Goal: Ask a question: Seek information or help from site administrators or community

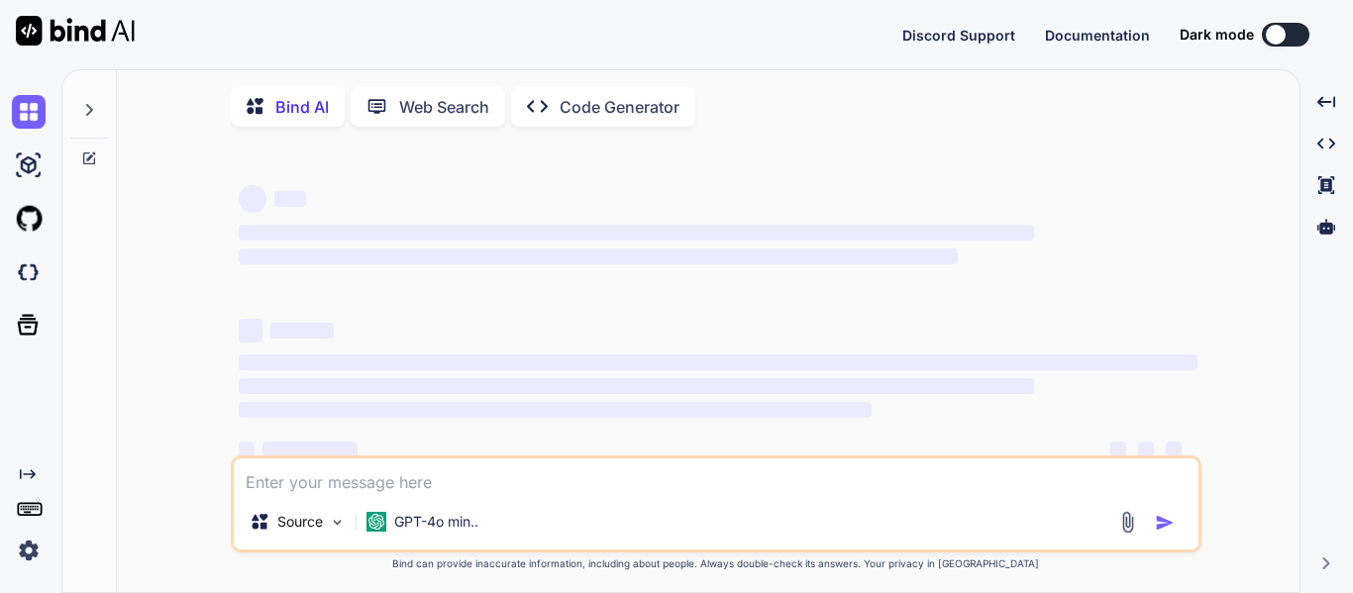
click at [86, 116] on icon at bounding box center [89, 110] width 16 height 16
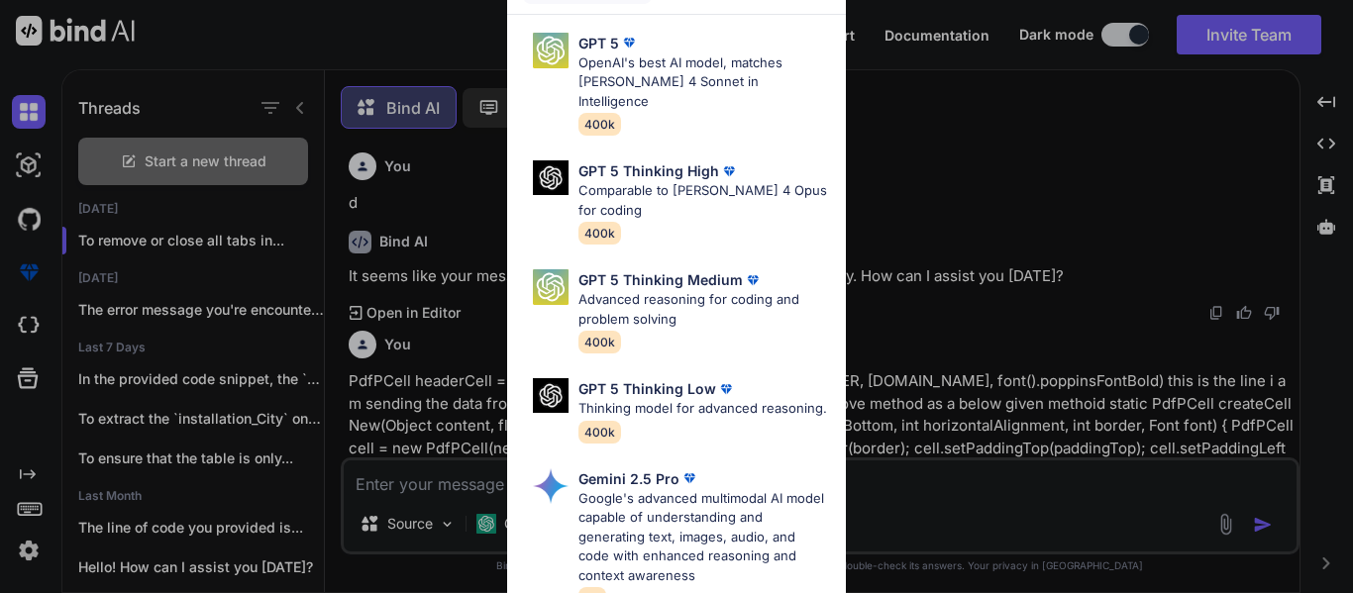
scroll to position [10, 0]
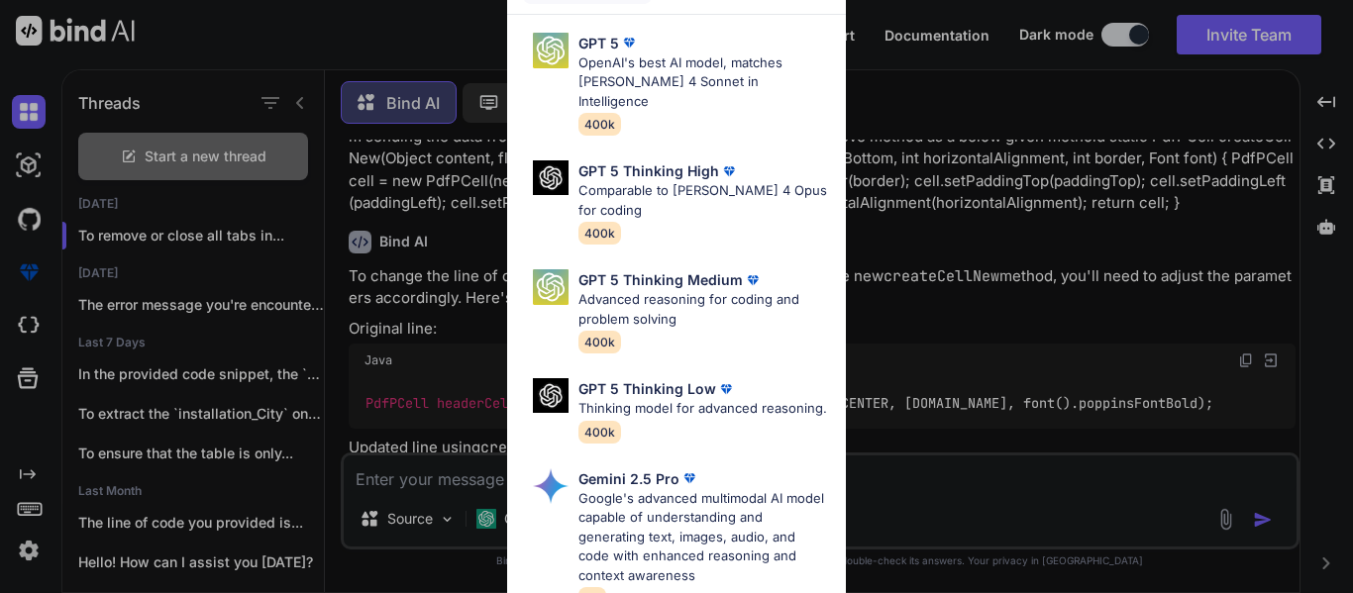
type textarea "x"
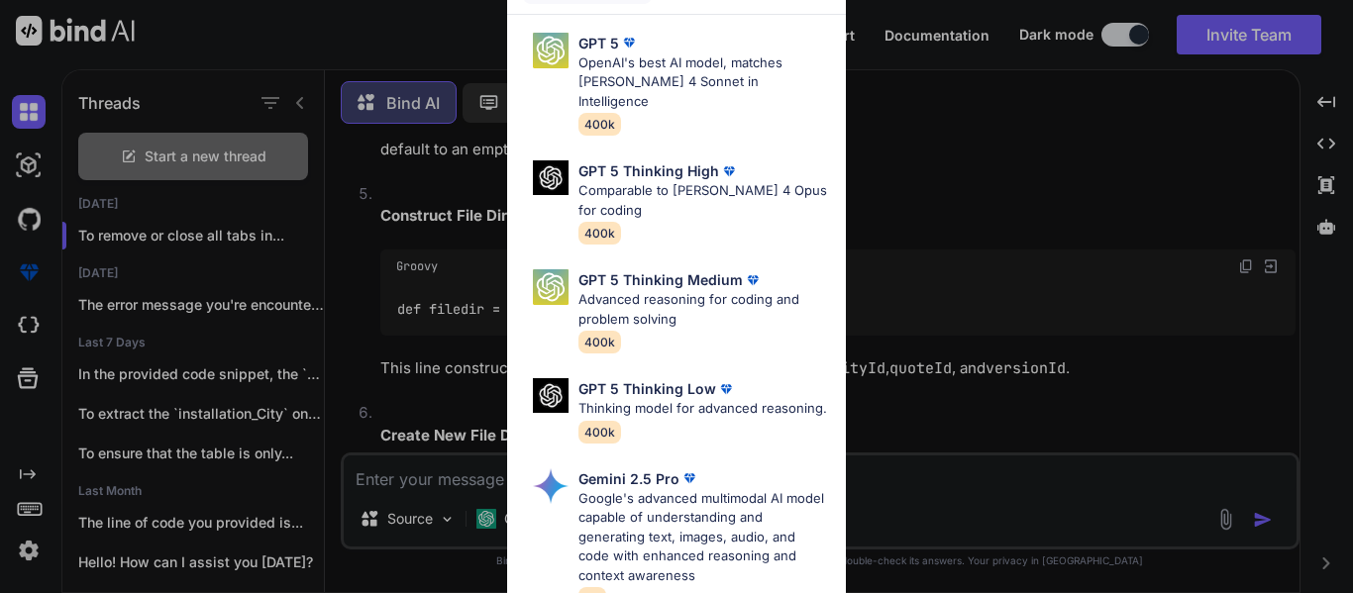
click at [1067, 136] on div "Ultra Models GPT 5 OpenAI's best AI model, matches Claude 4 Sonnet in Intellige…" at bounding box center [676, 296] width 1353 height 593
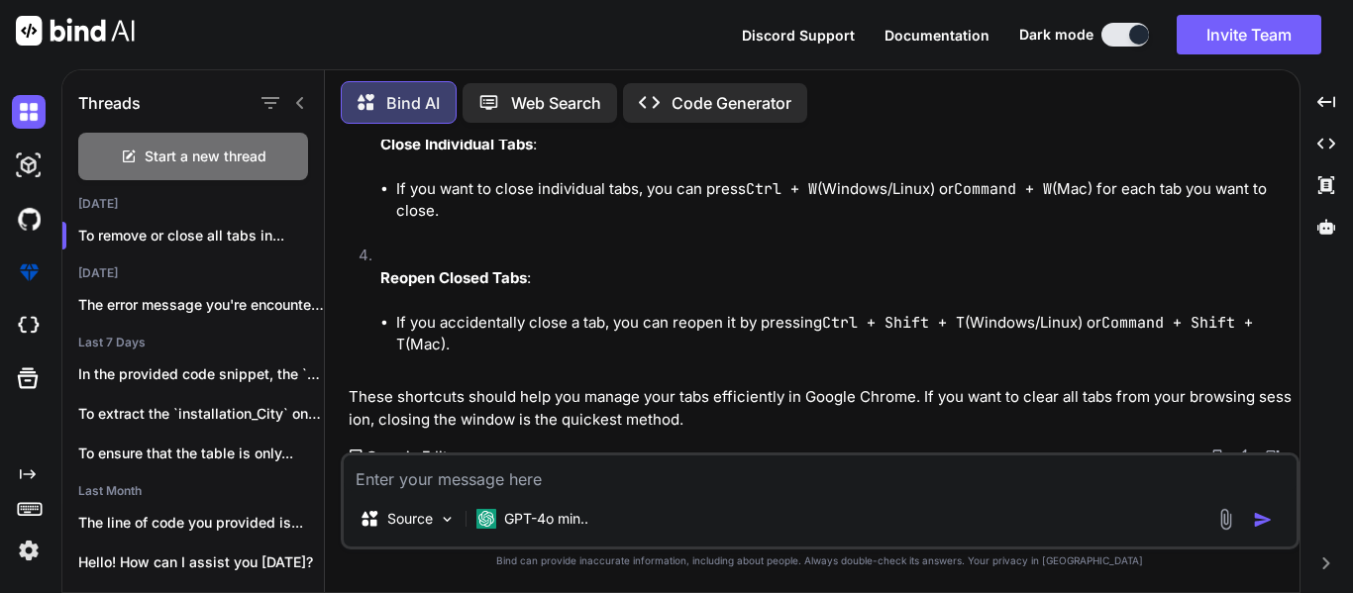
scroll to position [5082, 0]
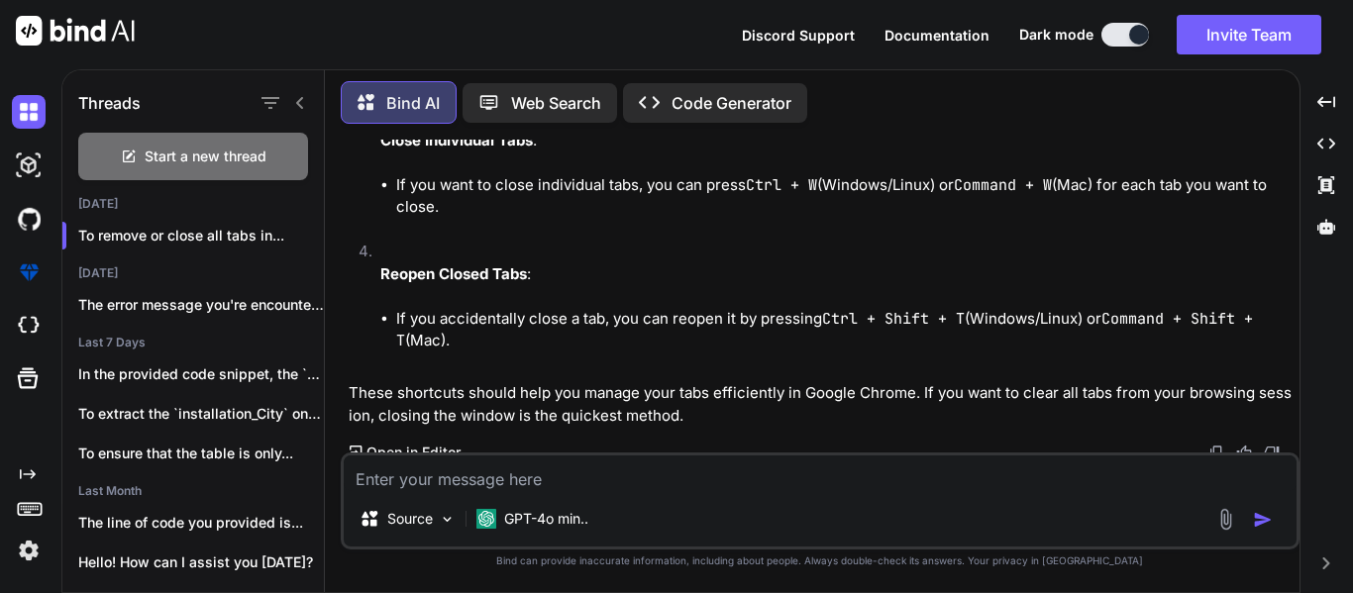
click at [756, 217] on li "If you want to close individual tabs, you can press Ctrl + W (Windows/Linux) or…" at bounding box center [845, 196] width 899 height 45
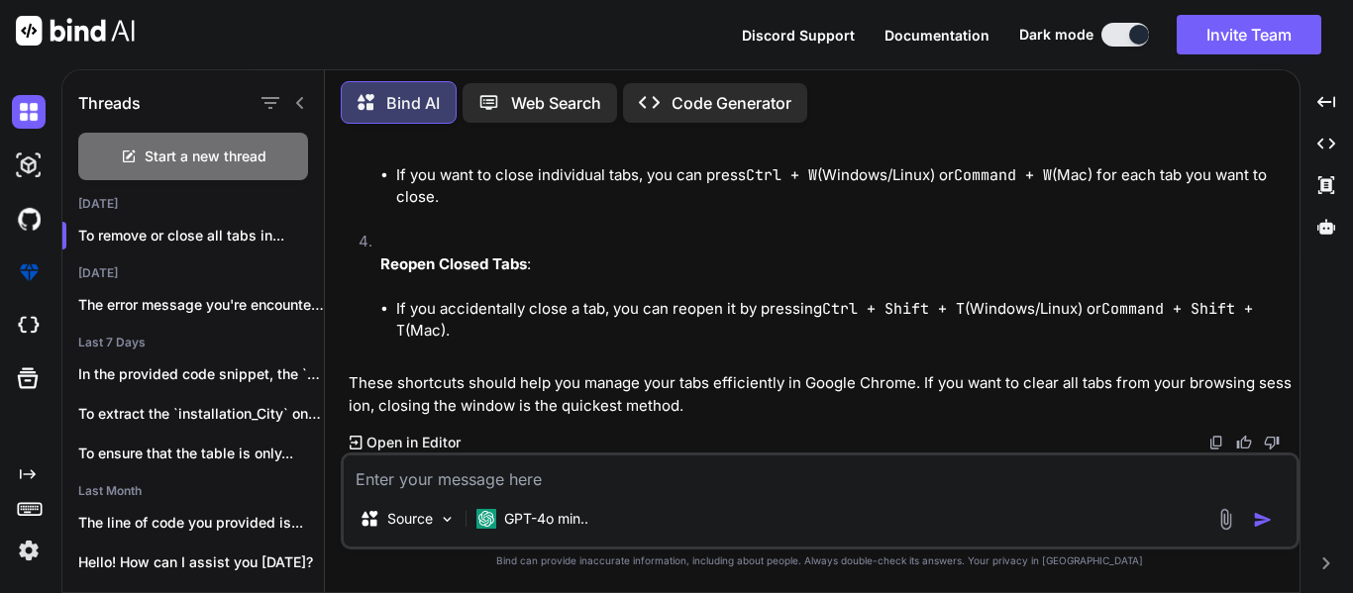
scroll to position [5102, 0]
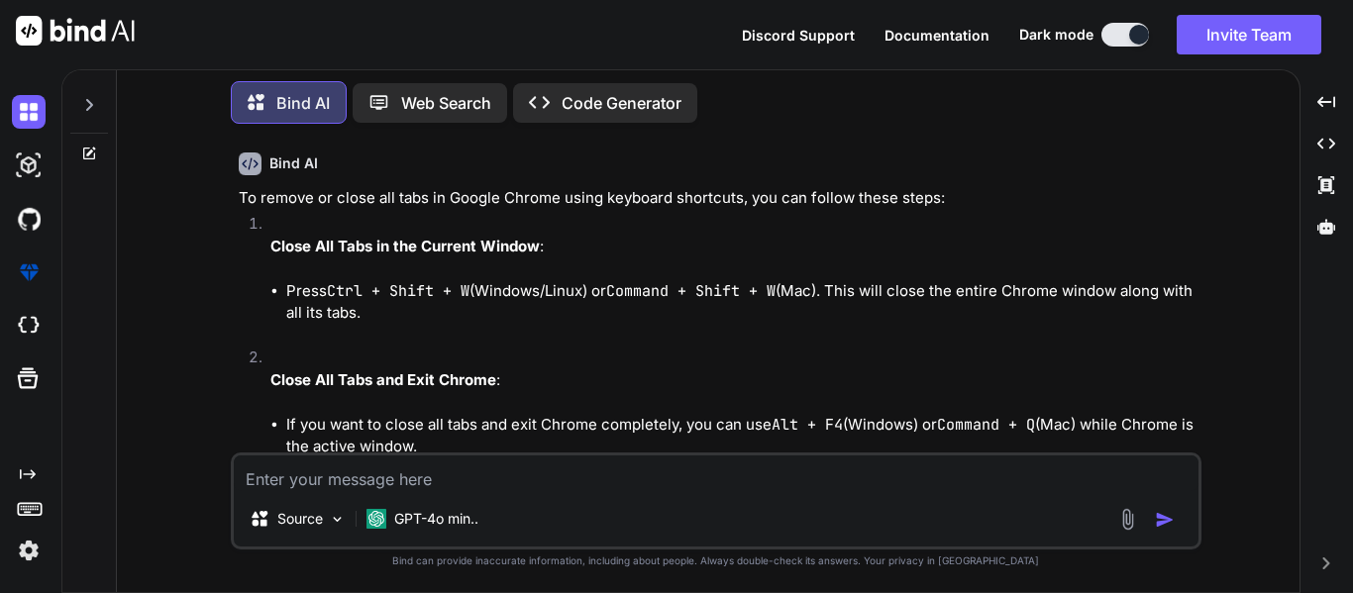
scroll to position [4710, 0]
type textarea "x"
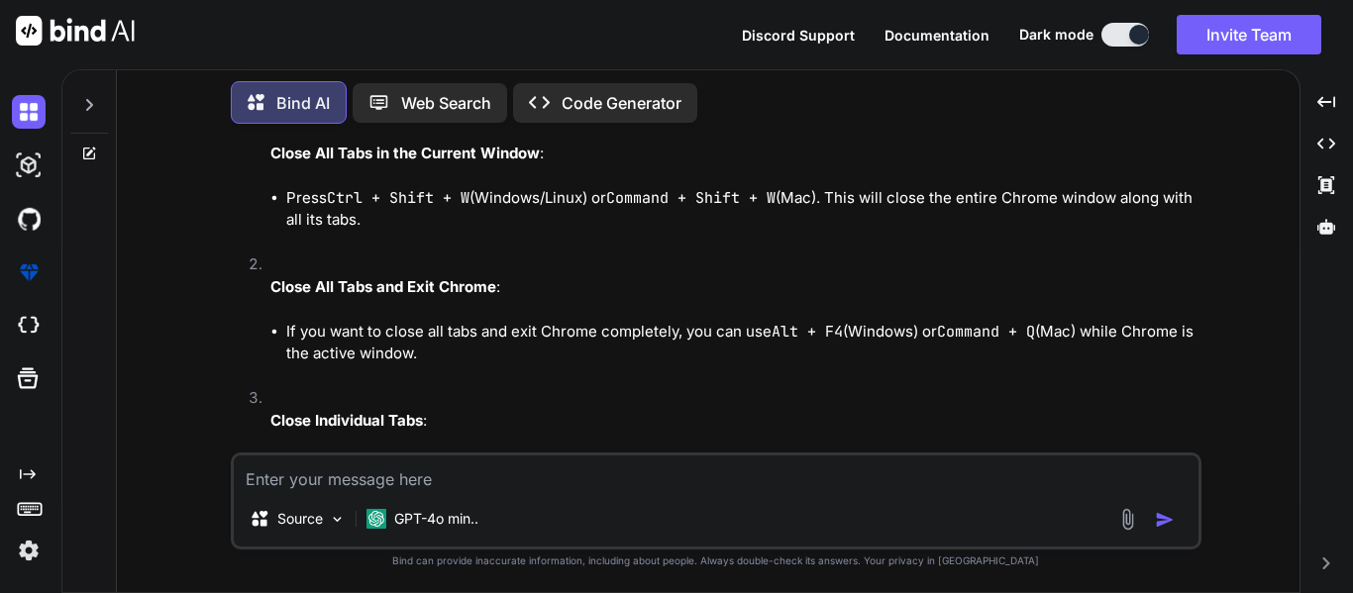
scroll to position [4800, 0]
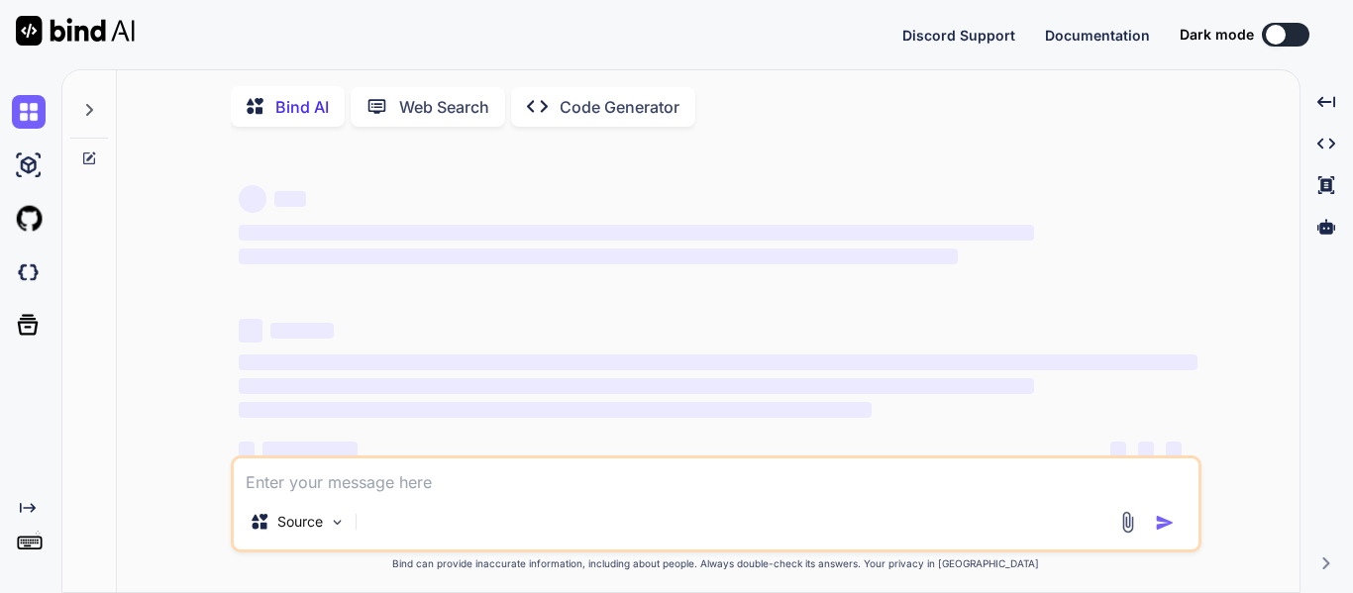
type textarea "x"
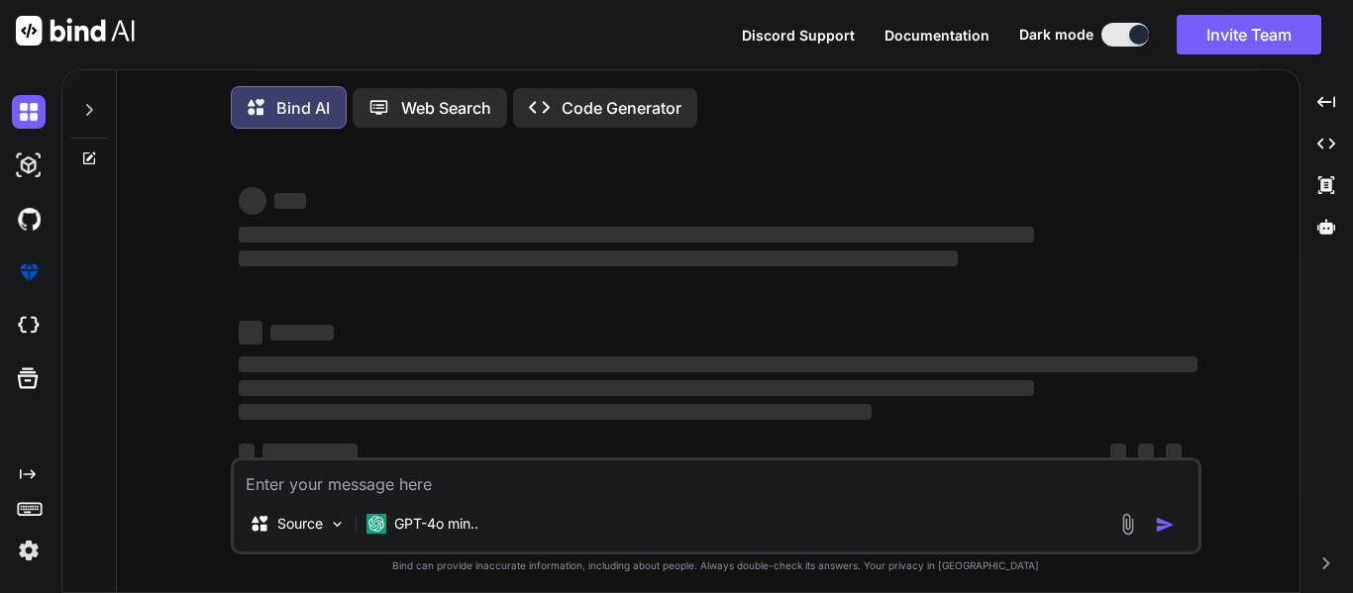
type textarea "x"
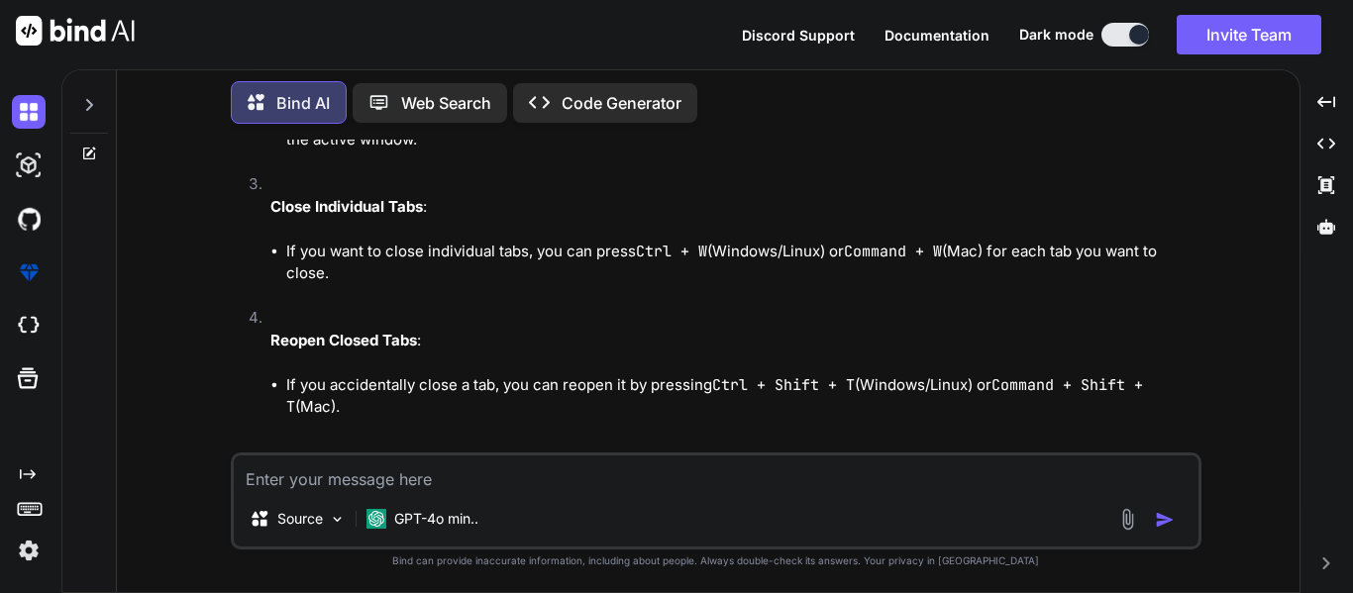
scroll to position [5017, 0]
click at [502, 375] on li "If you accidentally close a tab, you can reopen it by pressing Ctrl + Shift + T…" at bounding box center [741, 395] width 911 height 45
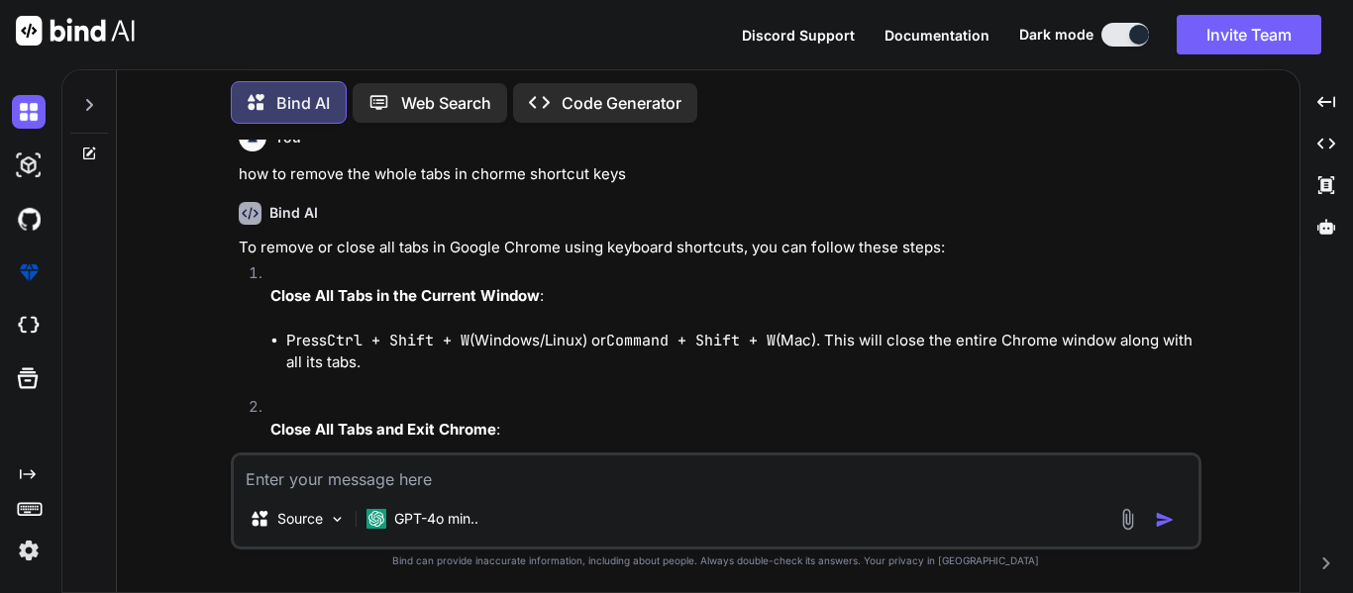
scroll to position [4654, 0]
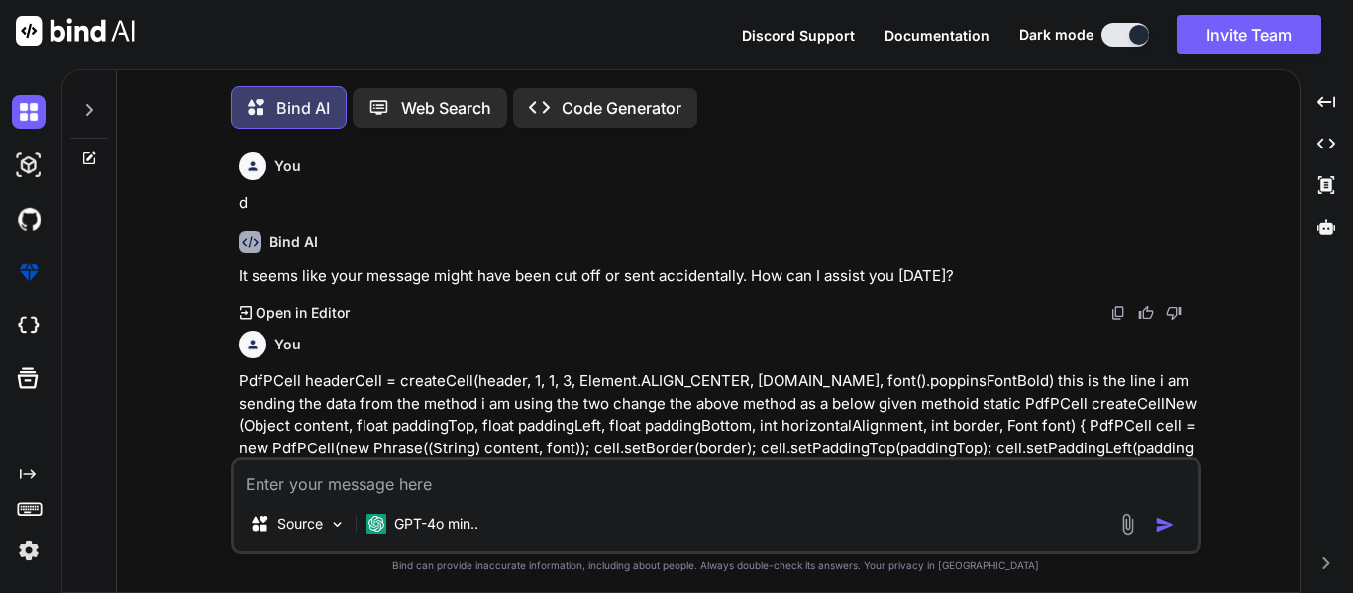
scroll to position [10, 0]
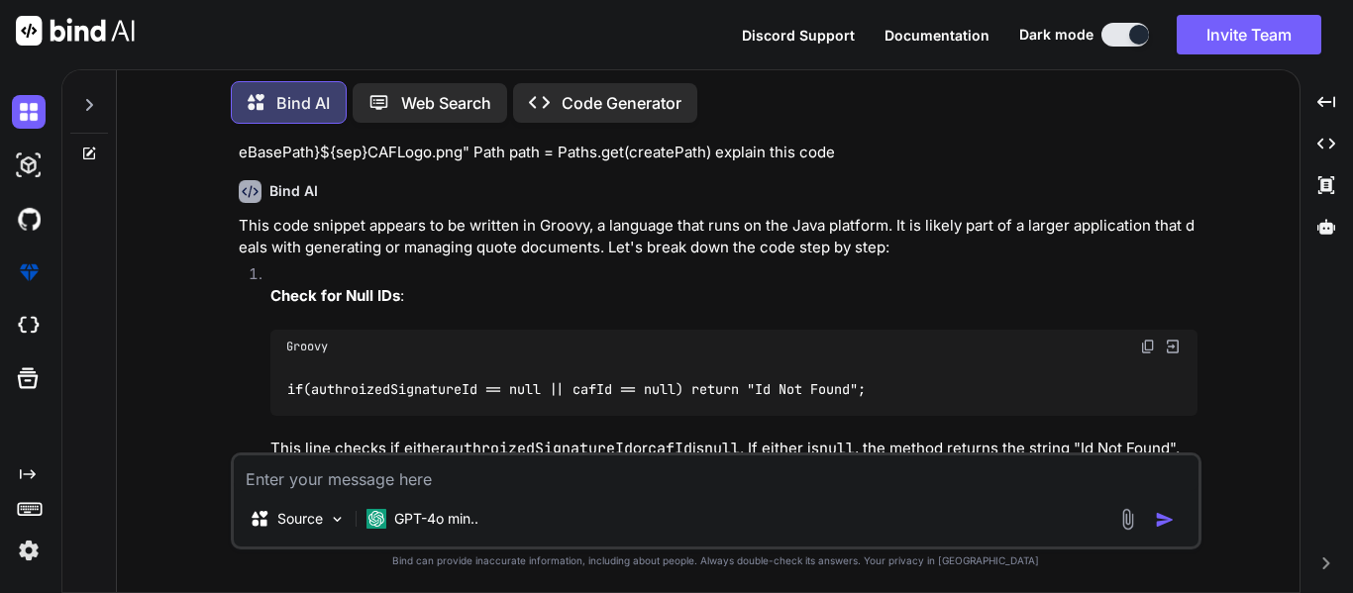
type textarea "x"
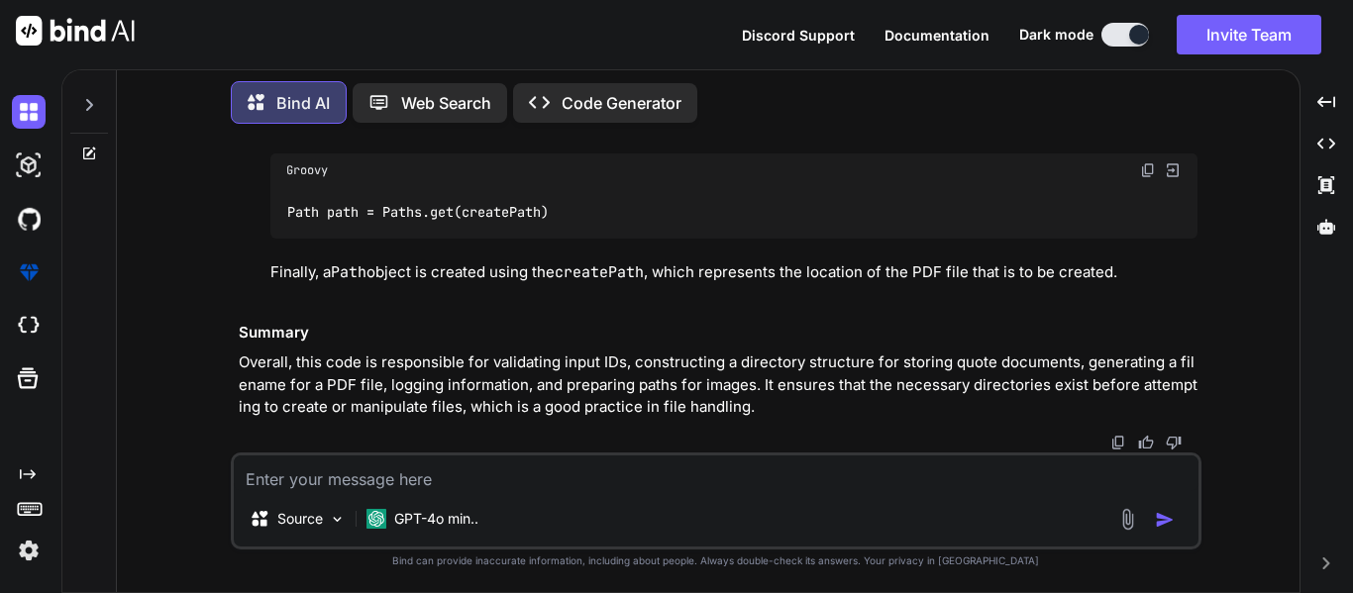
scroll to position [4636, 0]
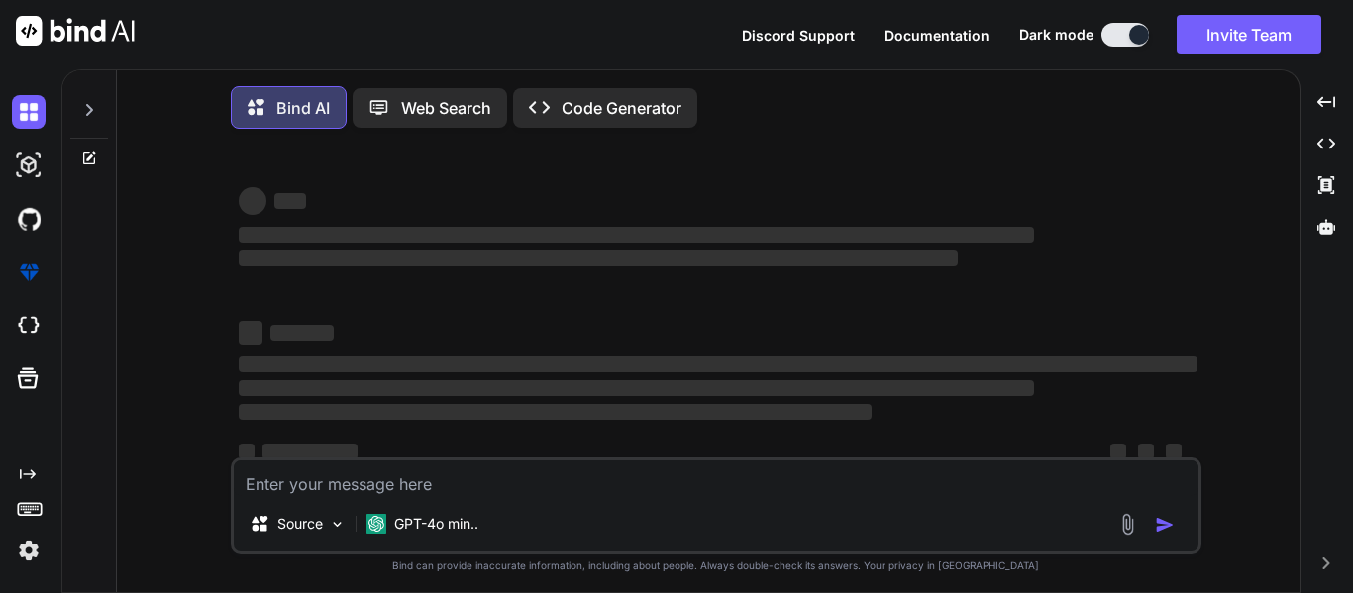
type textarea "x"
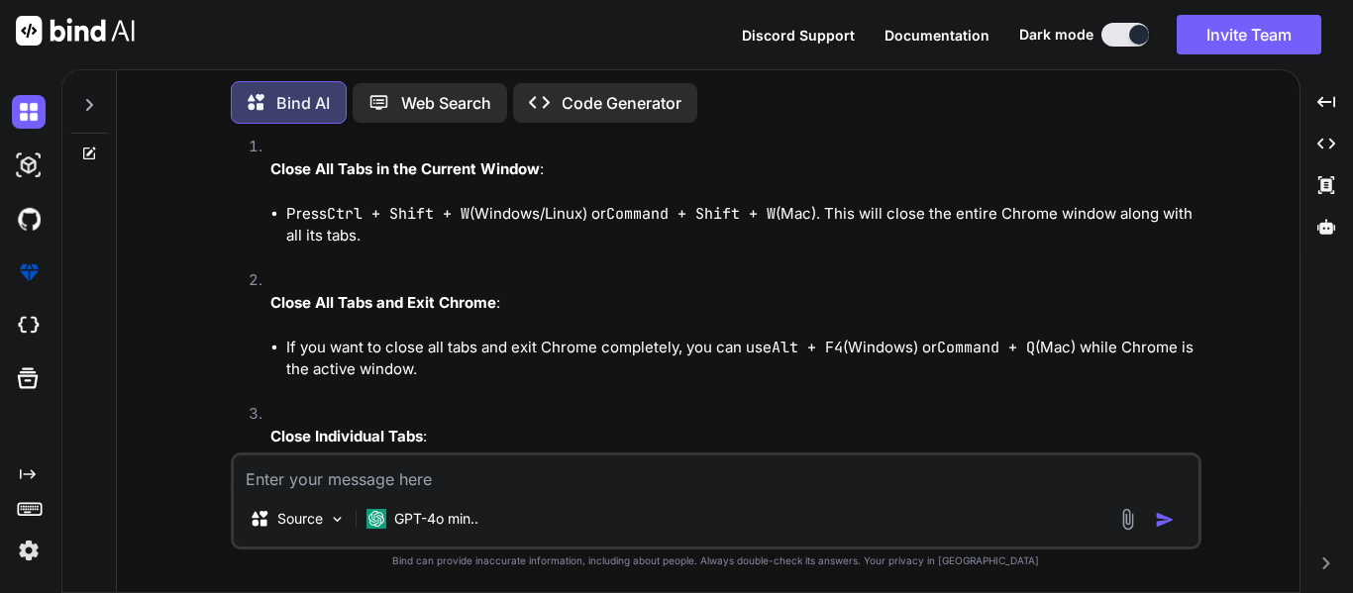
scroll to position [4791, 0]
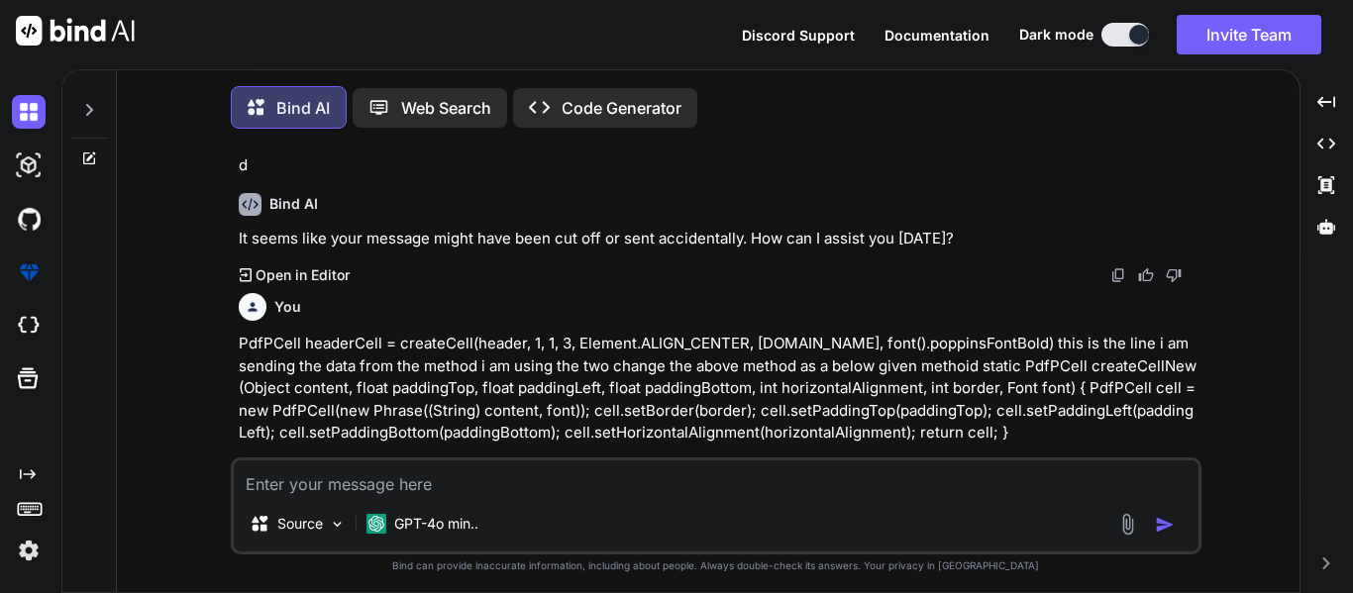
type textarea "x"
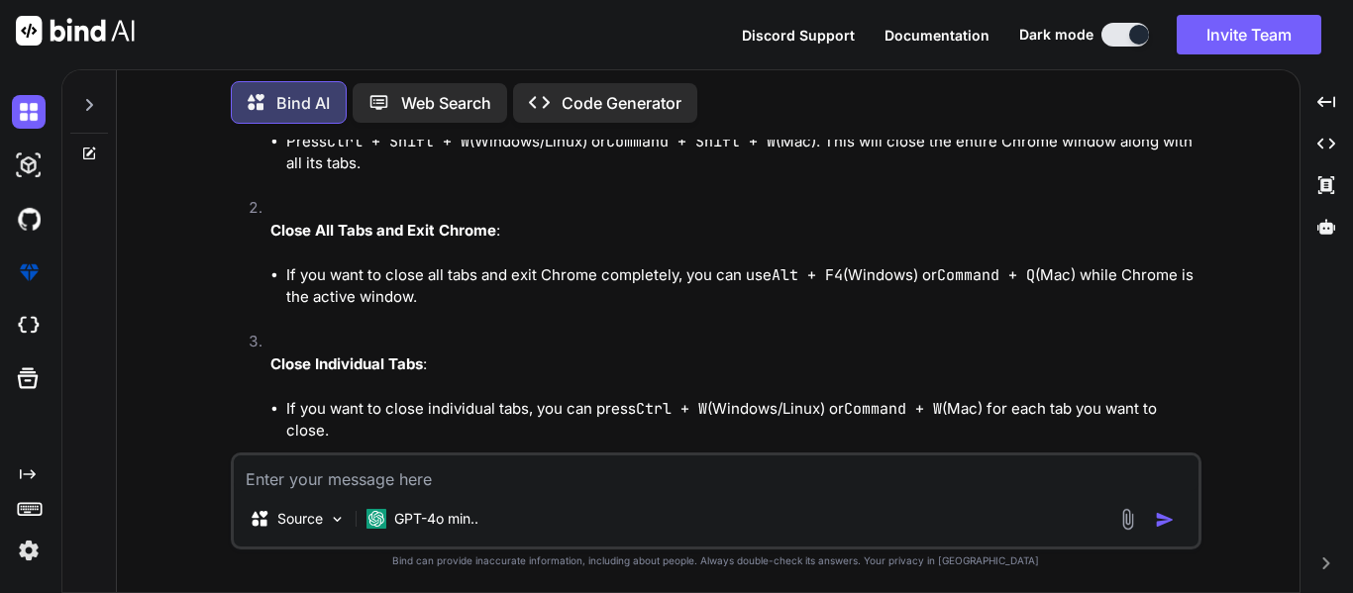
scroll to position [4860, 0]
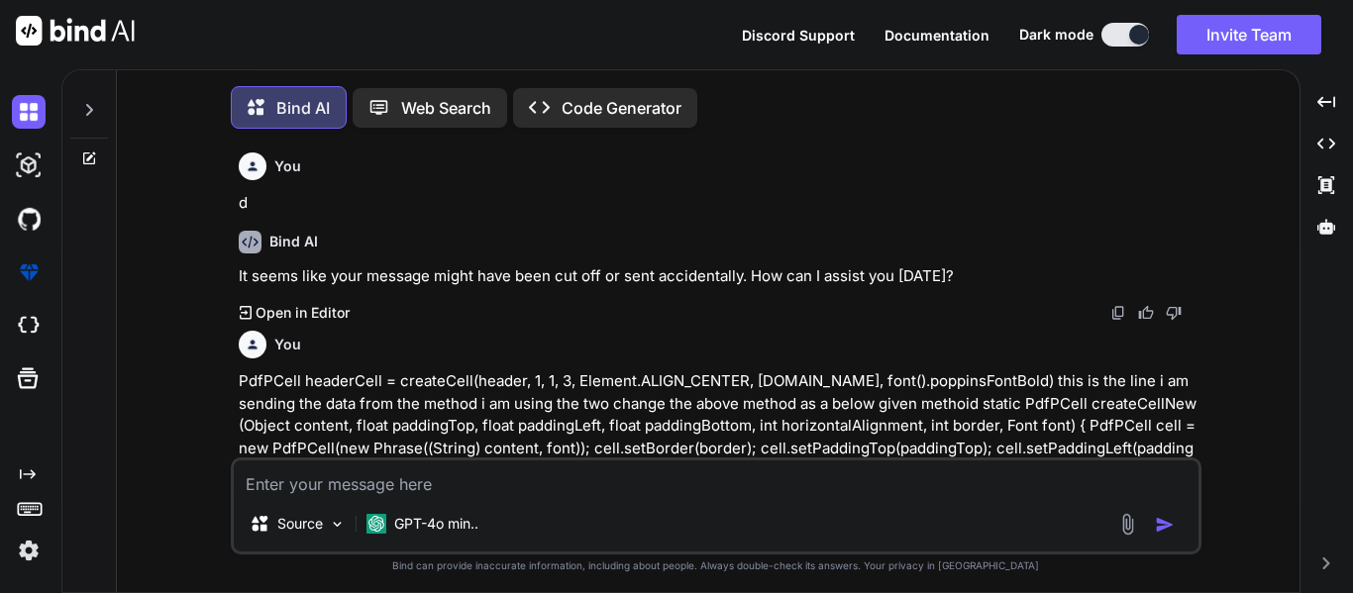
type textarea "x"
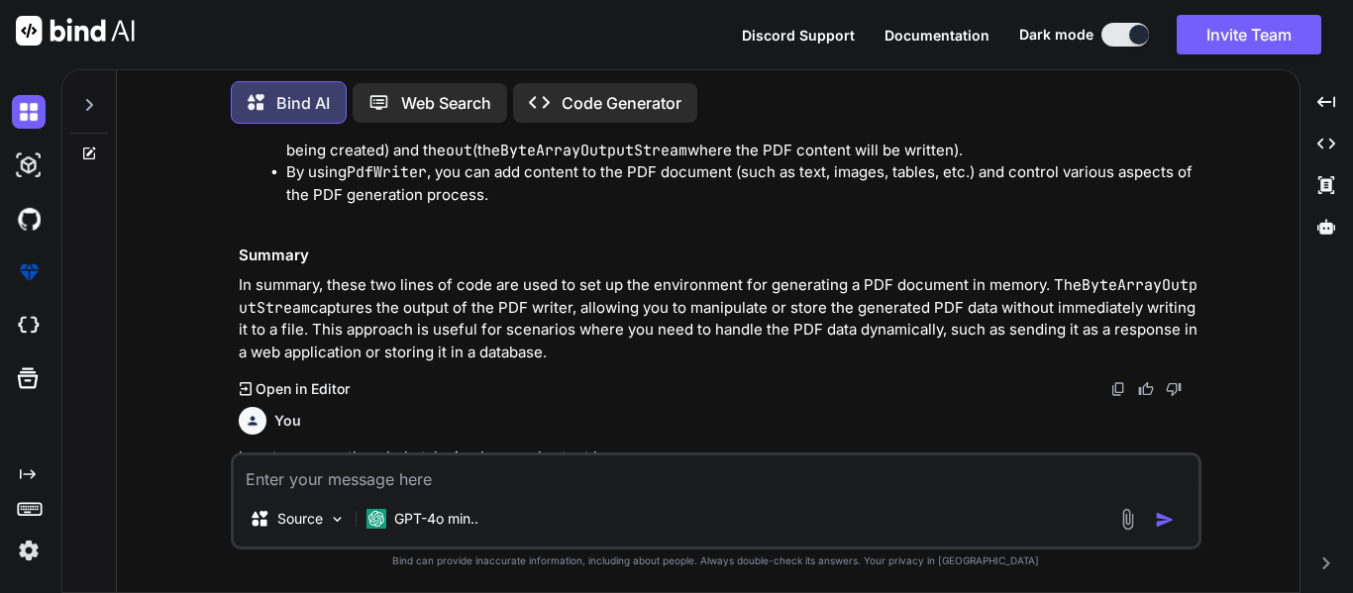
scroll to position [4636, 0]
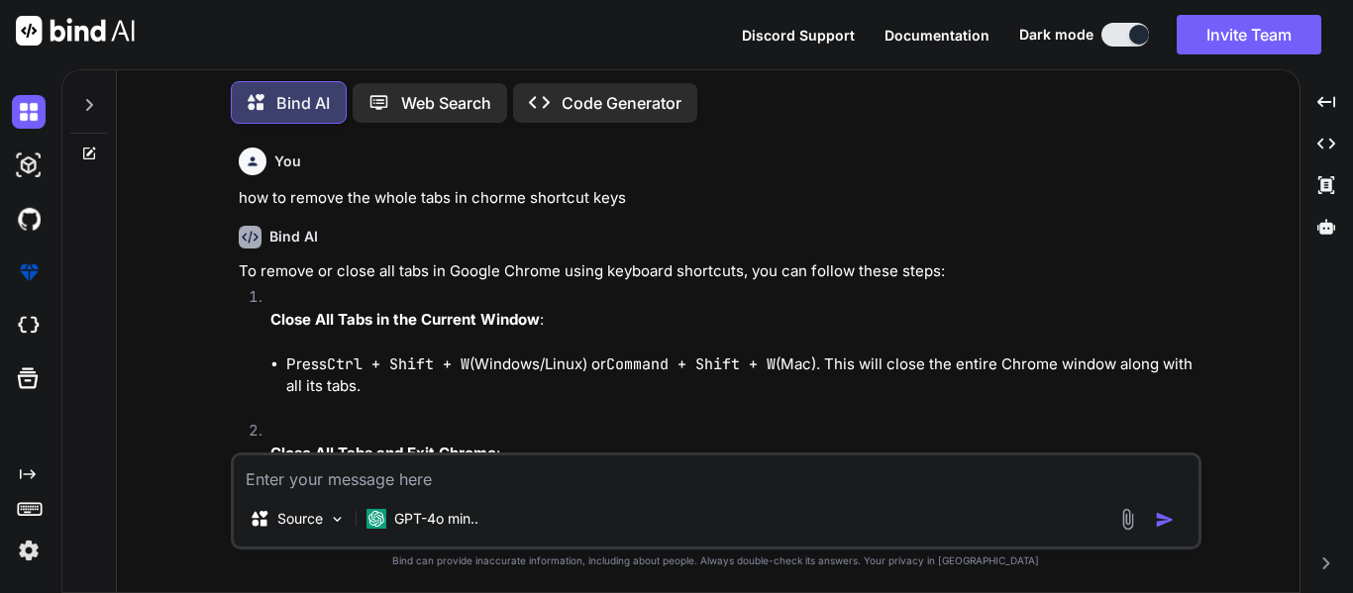
click at [682, 233] on div "Bind AI" at bounding box center [718, 237] width 958 height 23
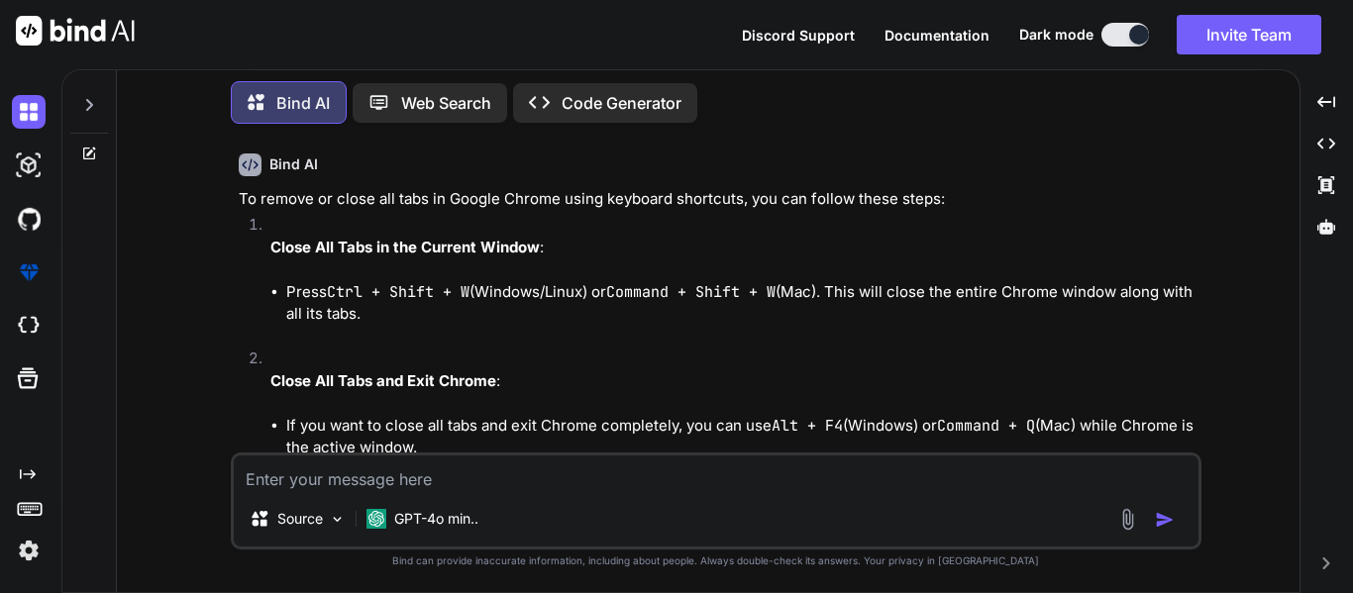
scroll to position [5092, 0]
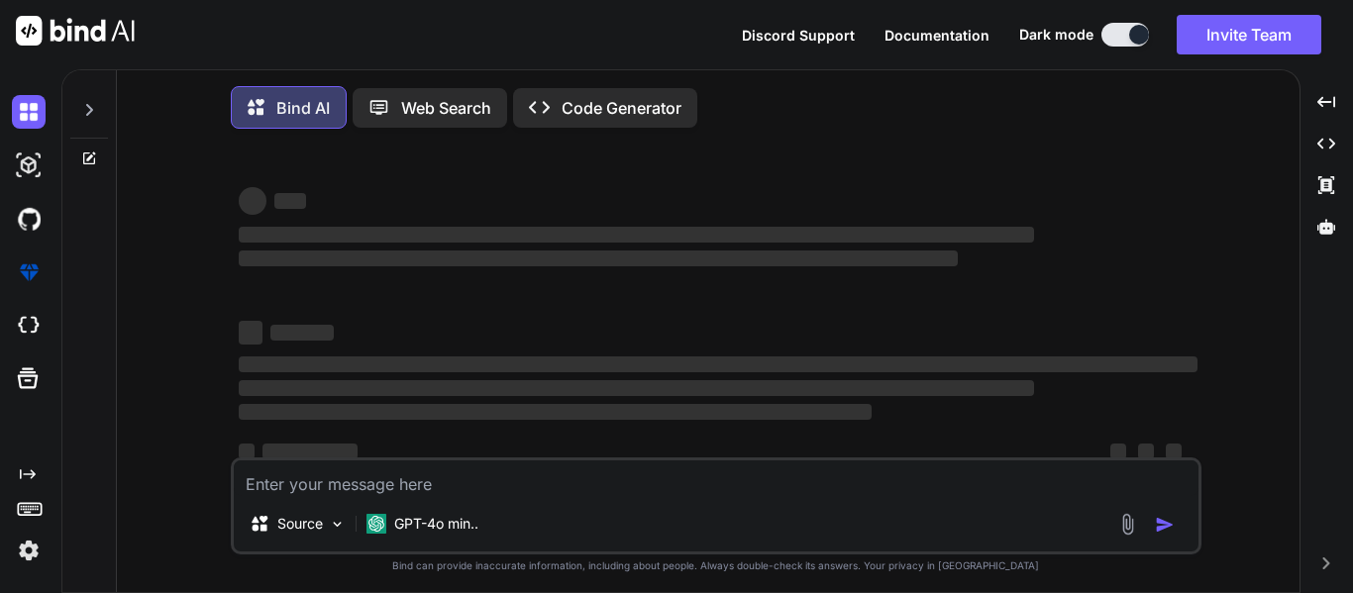
type textarea "x"
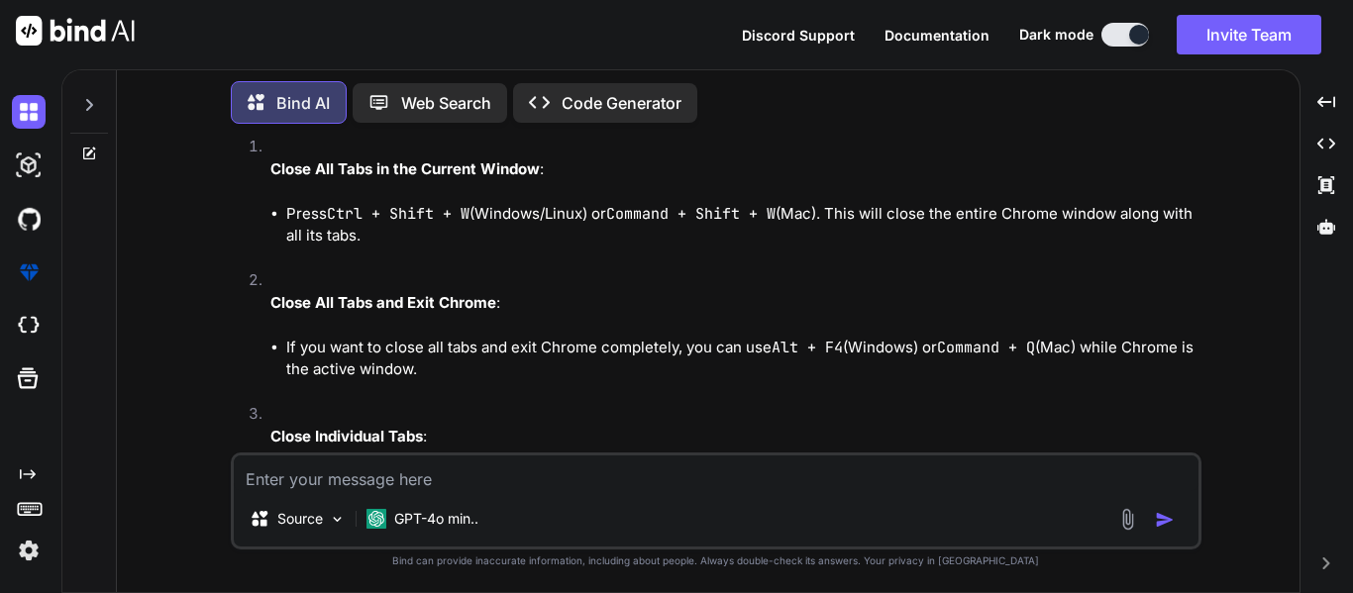
scroll to position [4785, 0]
drag, startPoint x: 431, startPoint y: 374, endPoint x: 284, endPoint y: 345, distance: 149.5
click at [284, 345] on ul "If you want to close all tabs and exit Chrome completely, you can use Alt + F4 …" at bounding box center [733, 360] width 927 height 45
copy li "If you want to close all tabs and exit Chrome completely, you can use Alt + F4 …"
click at [313, 471] on textarea at bounding box center [716, 473] width 964 height 36
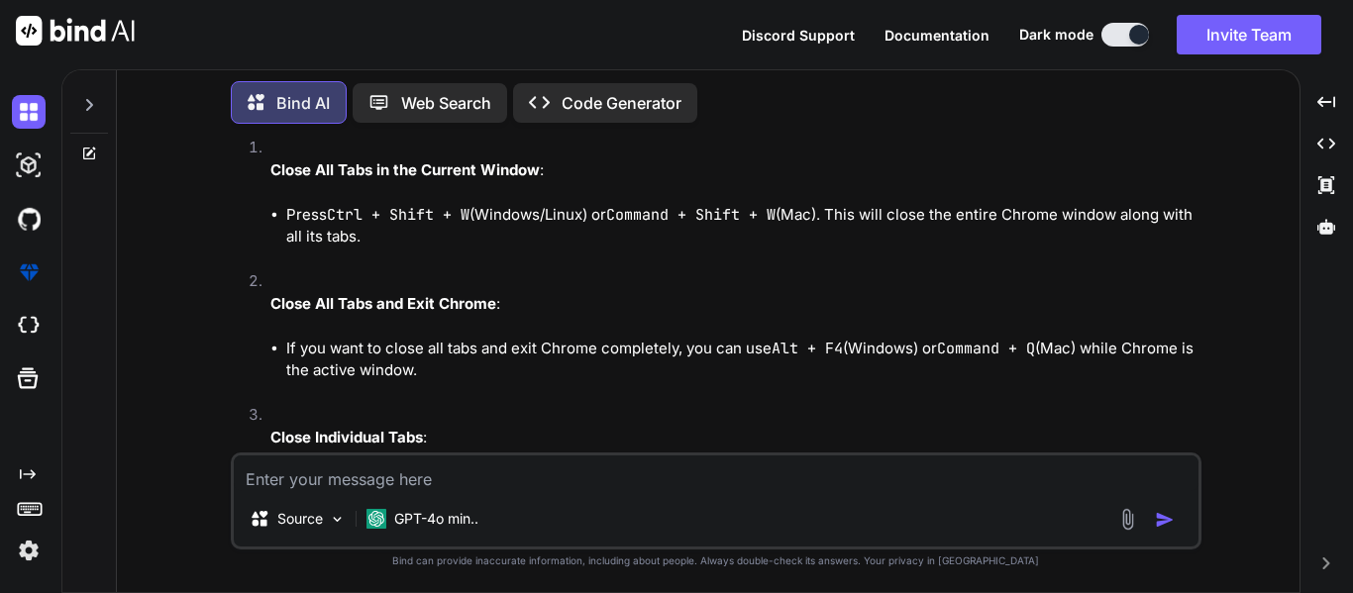
paste textarea "If you want to close all tabs and exit Chrome completely, you can use Alt + F4 …"
type textarea "If you want to close all tabs and exit Chrome completely, you can use Alt + F4 …"
type textarea "x"
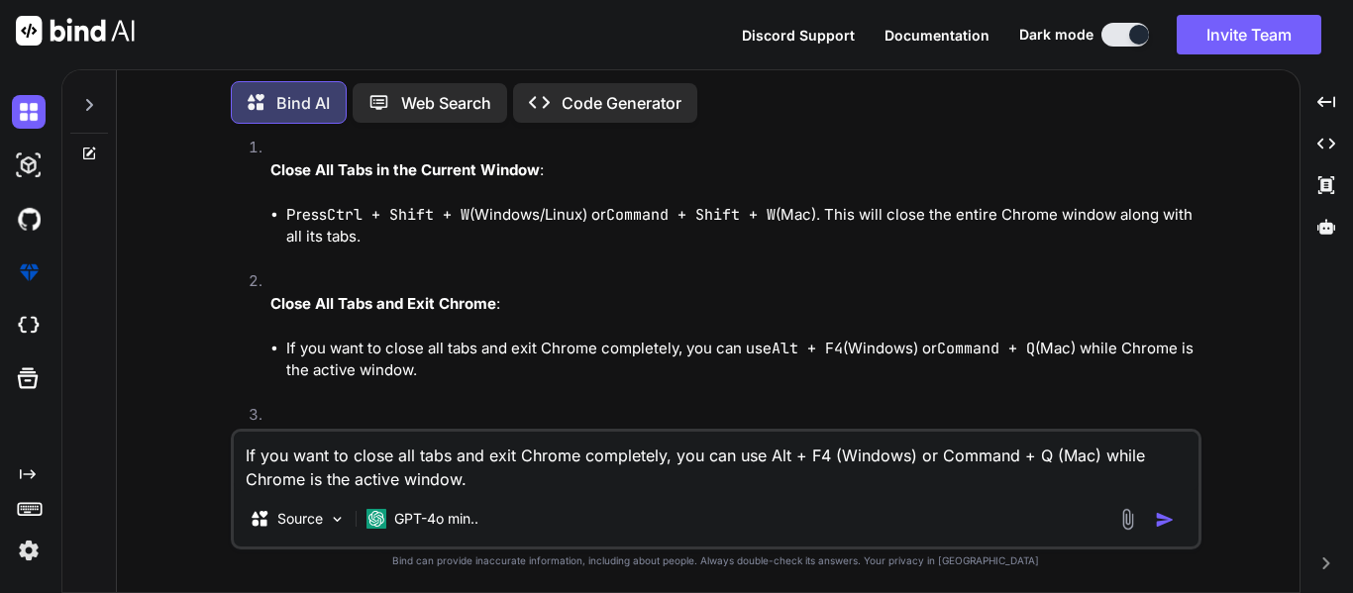
type textarea "If you want to close all tabs and exit Chrome completely, you can use Alt + F4 …"
type textarea "x"
type textarea "If you want to close all tabs and exit Chrome completely, you can use Alt + F4 …"
type textarea "x"
type textarea "If you want to close all tabs and exit Chrome completely, you can use Alt + F4 …"
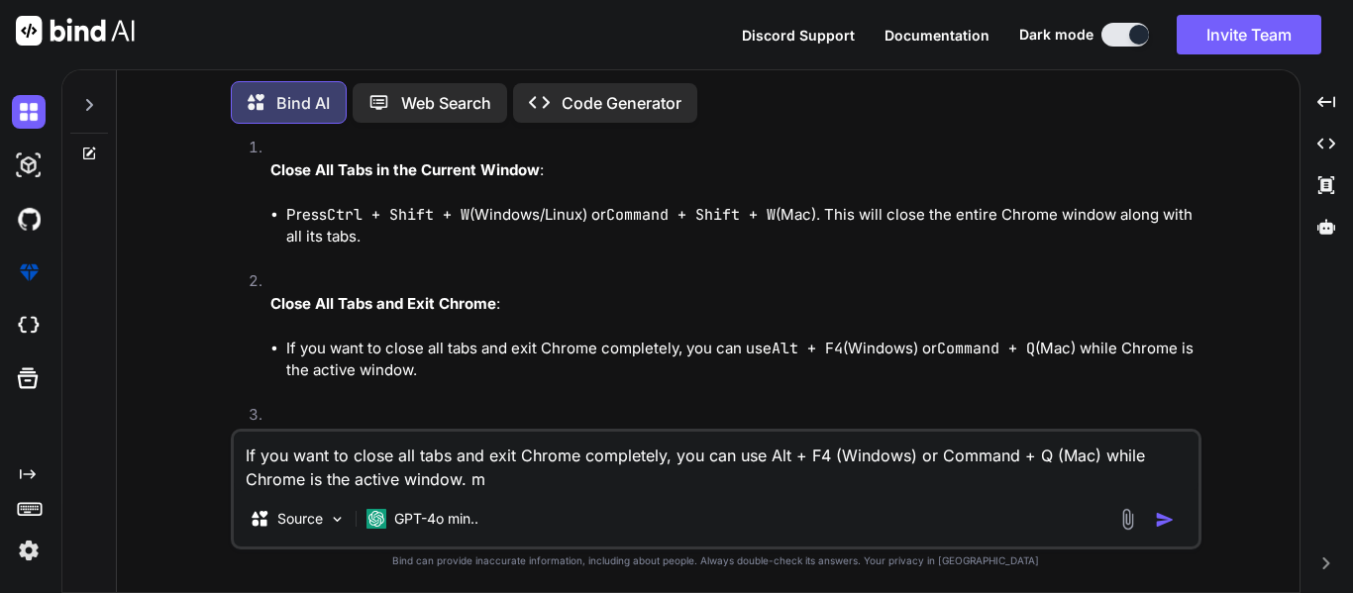
type textarea "x"
type textarea "If you want to close all tabs and exit Chrome completely, you can use Alt + F4 …"
type textarea "x"
type textarea "If you want to close all tabs and exit Chrome completely, you can use Alt + F4 …"
type textarea "x"
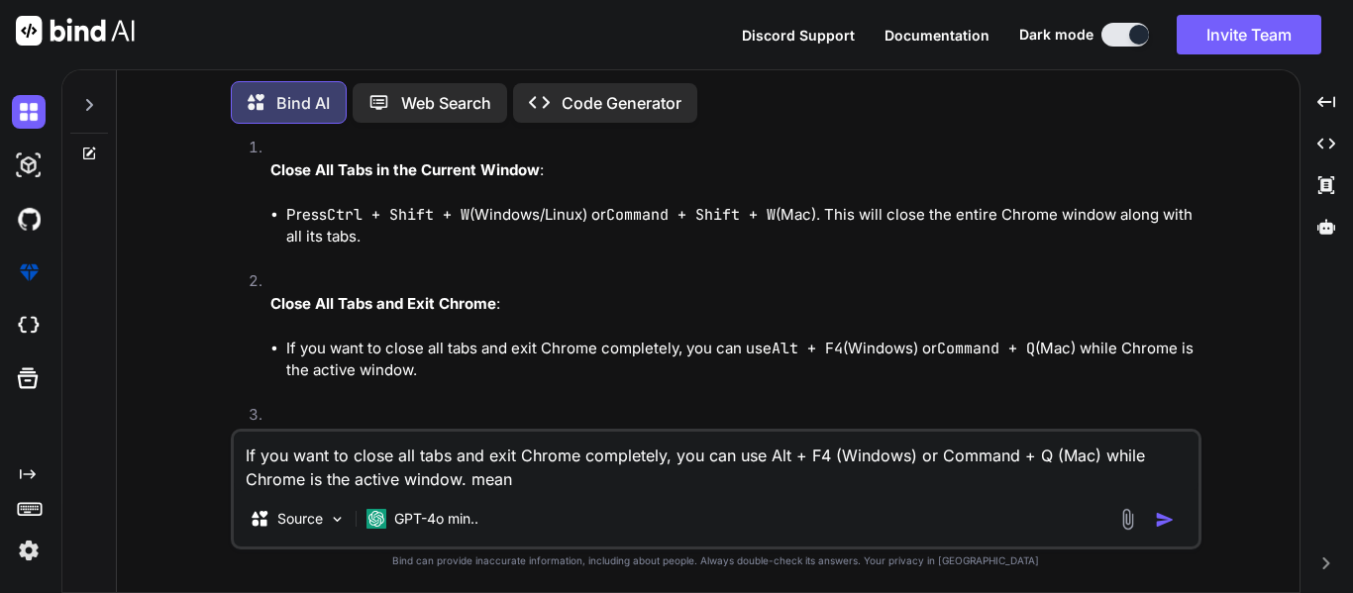
type textarea "If you want to close all tabs and exit Chrome completely, you can use Alt + F4 …"
type textarea "x"
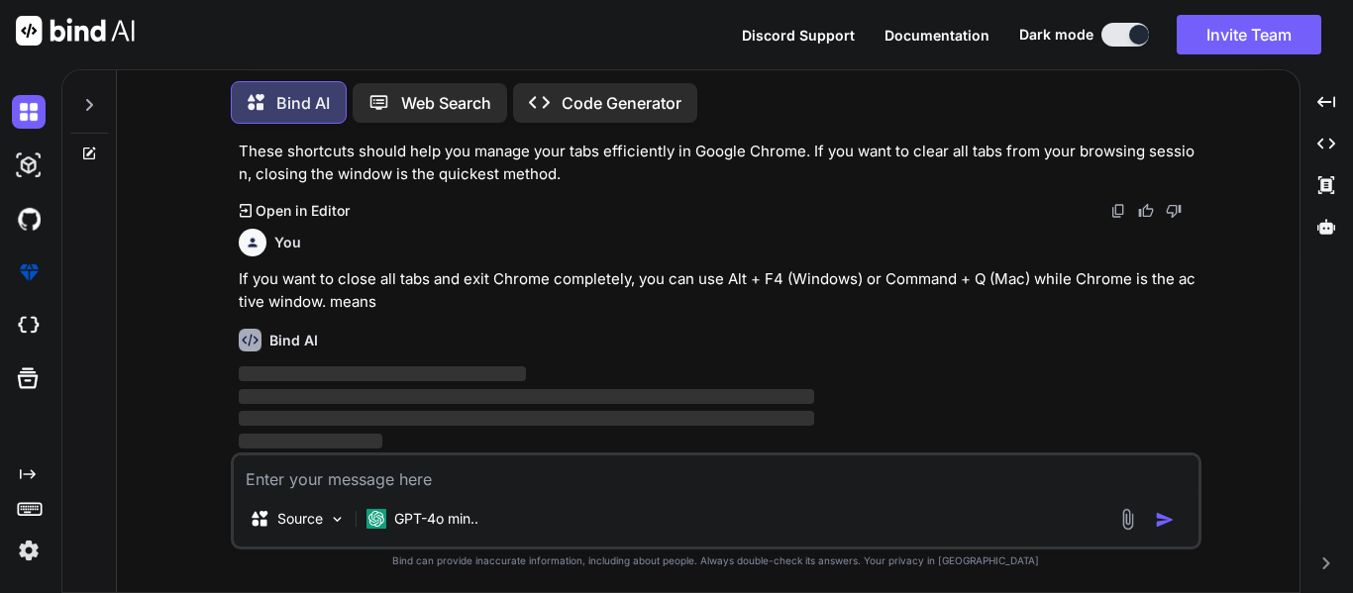
scroll to position [5324, 0]
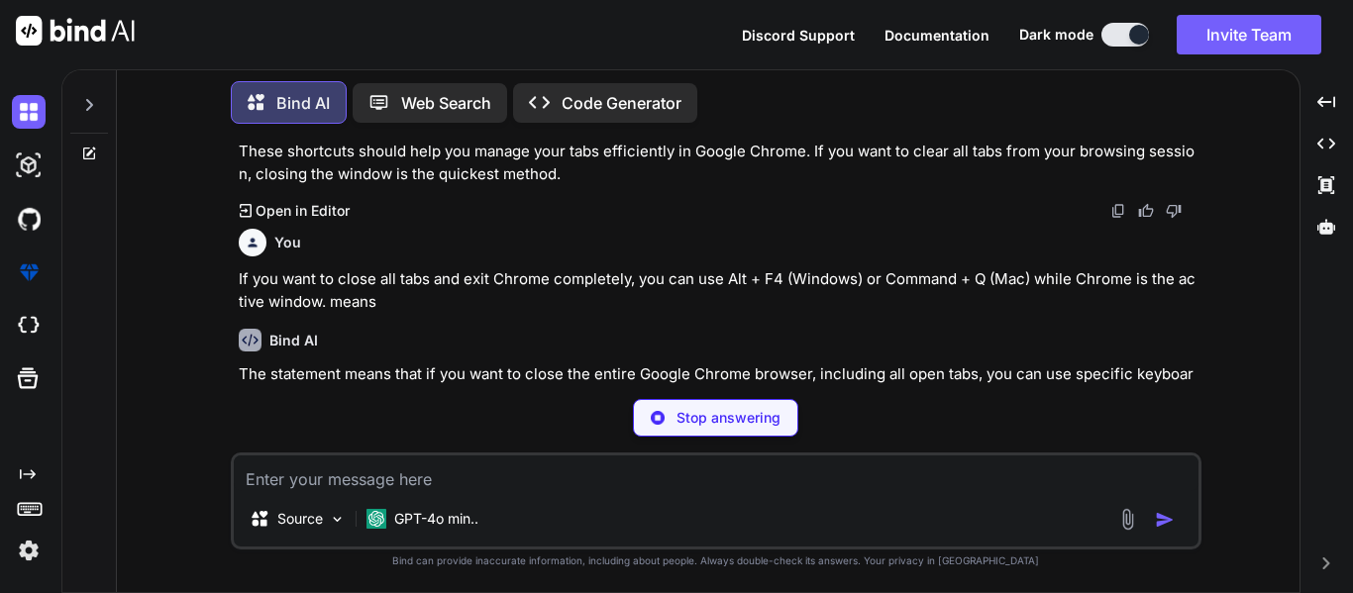
type textarea "x"
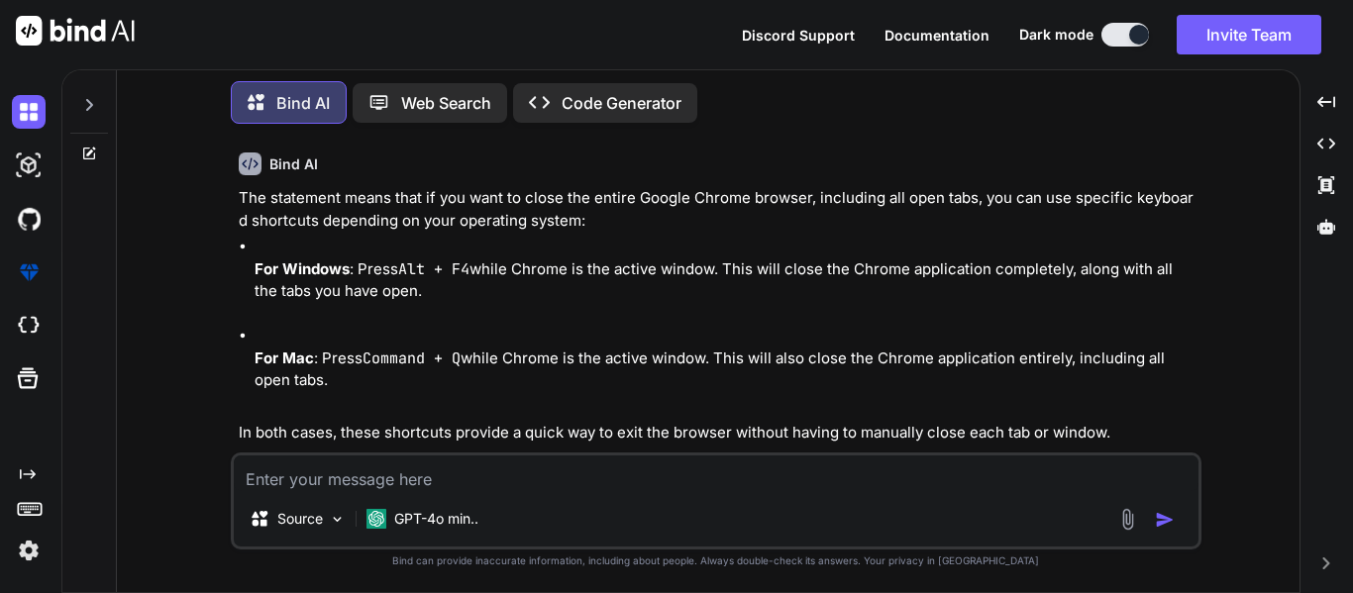
scroll to position [5504, 0]
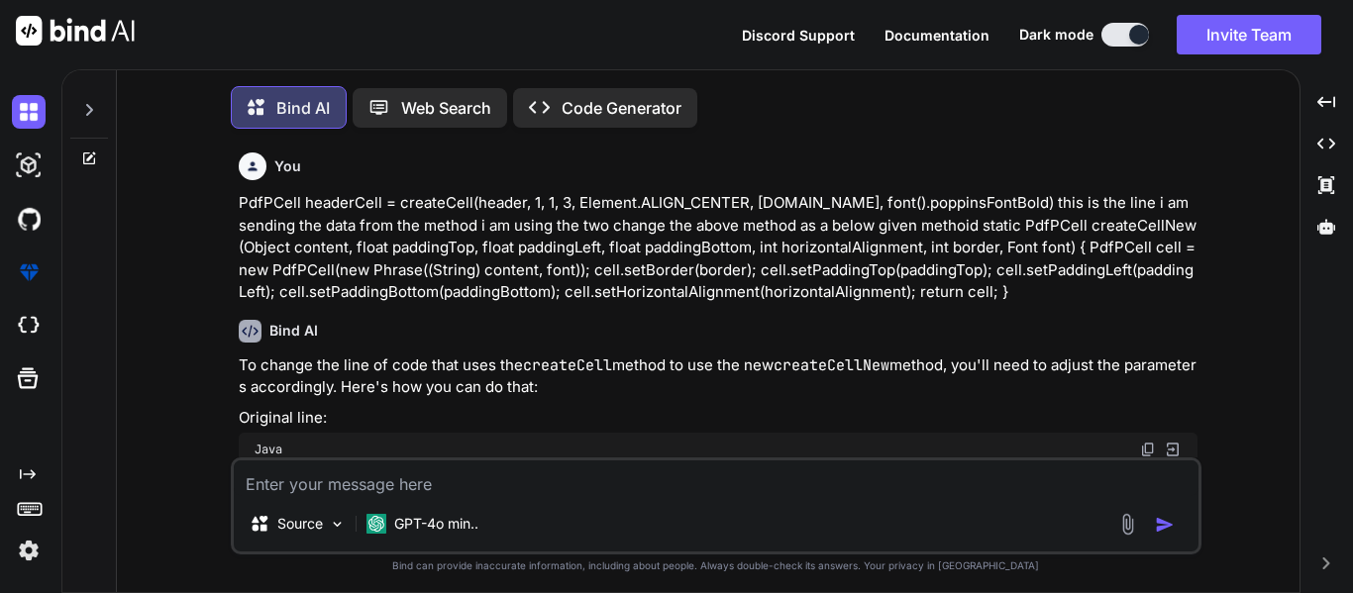
type textarea "x"
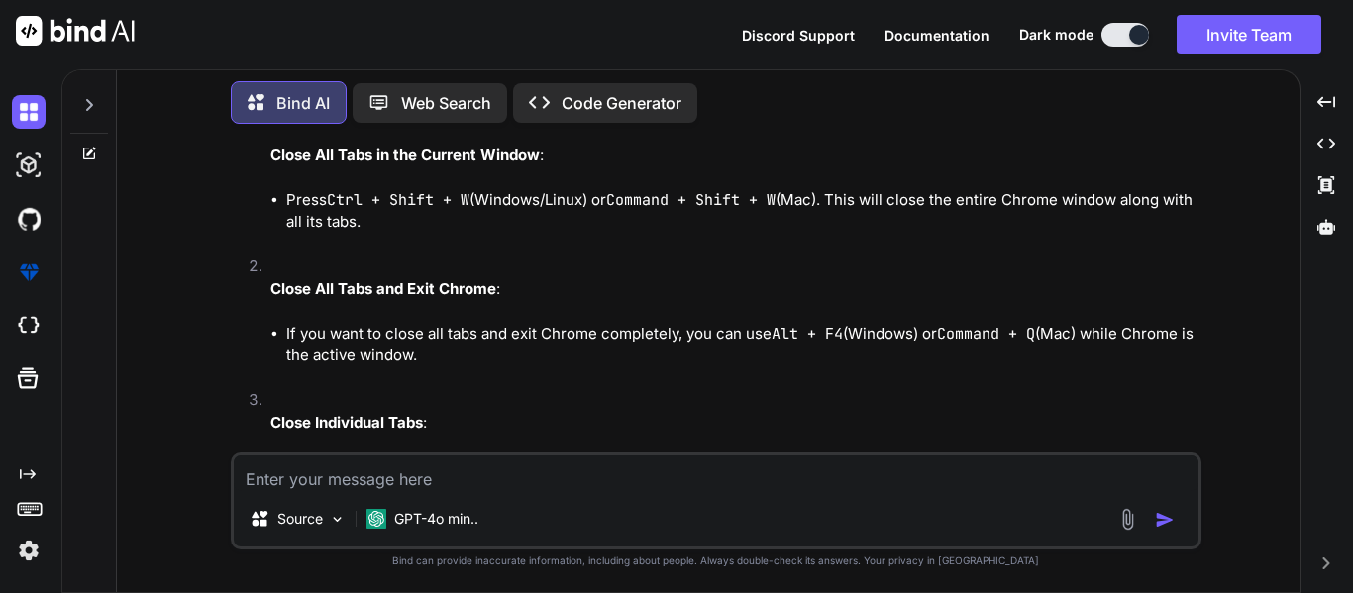
scroll to position [4626, 0]
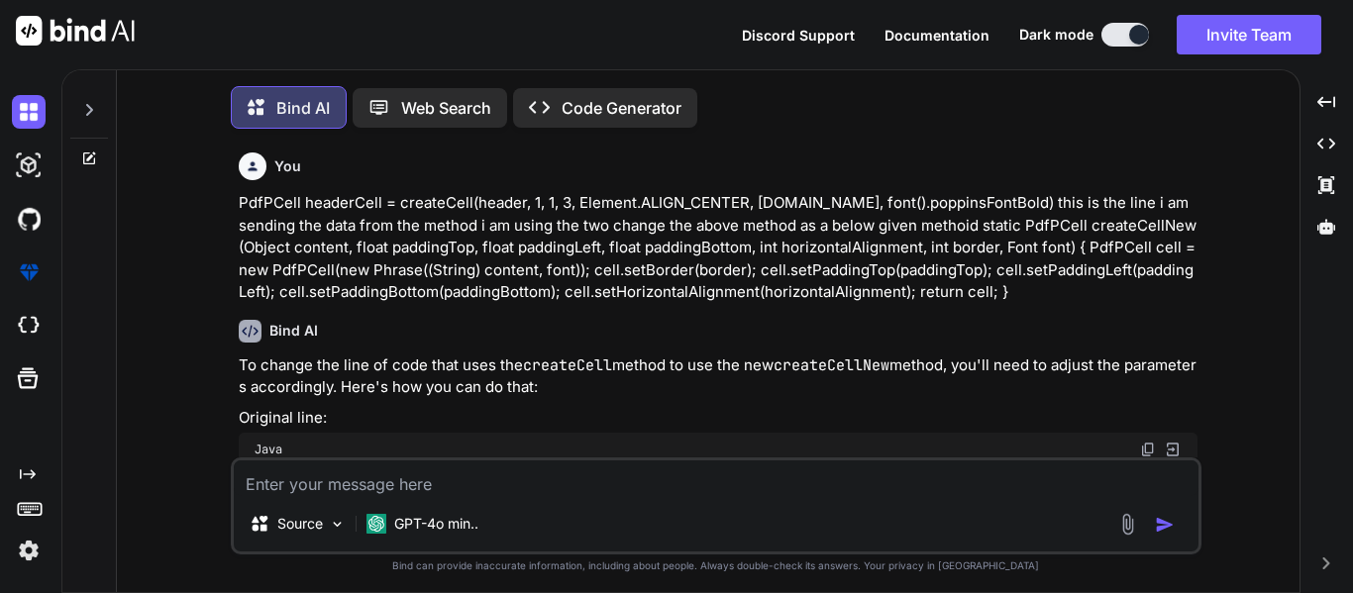
type textarea "x"
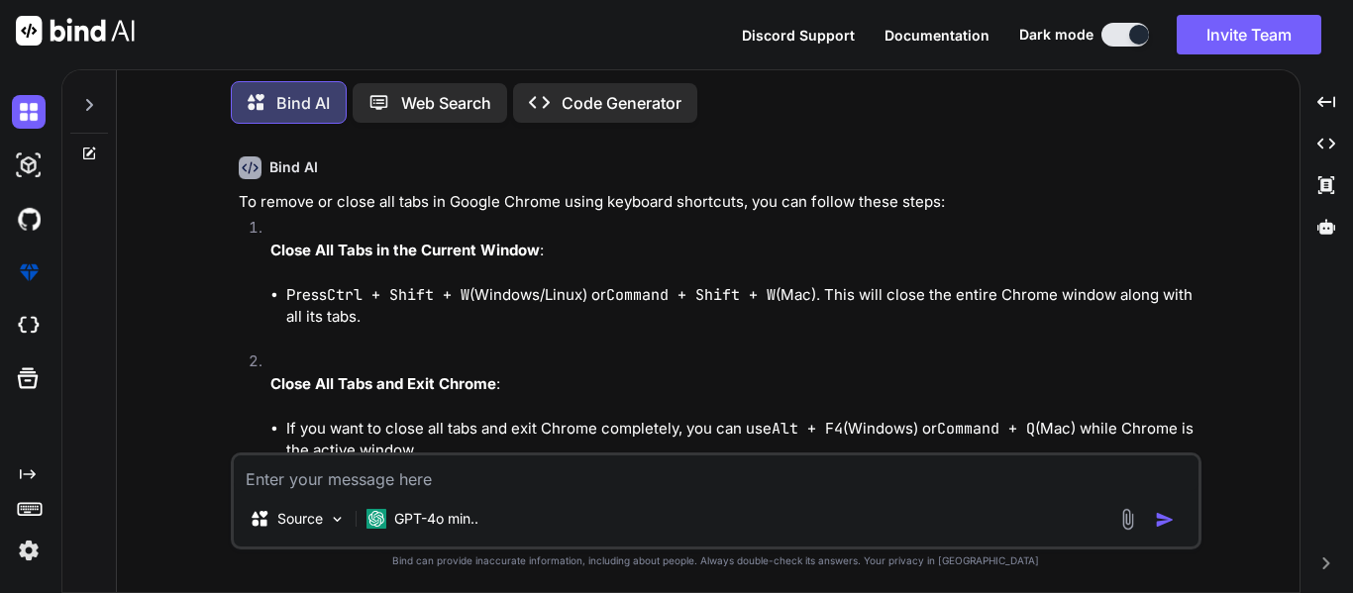
scroll to position [4525, 0]
click at [403, 306] on code "Ctrl + Shift + W" at bounding box center [398, 297] width 143 height 20
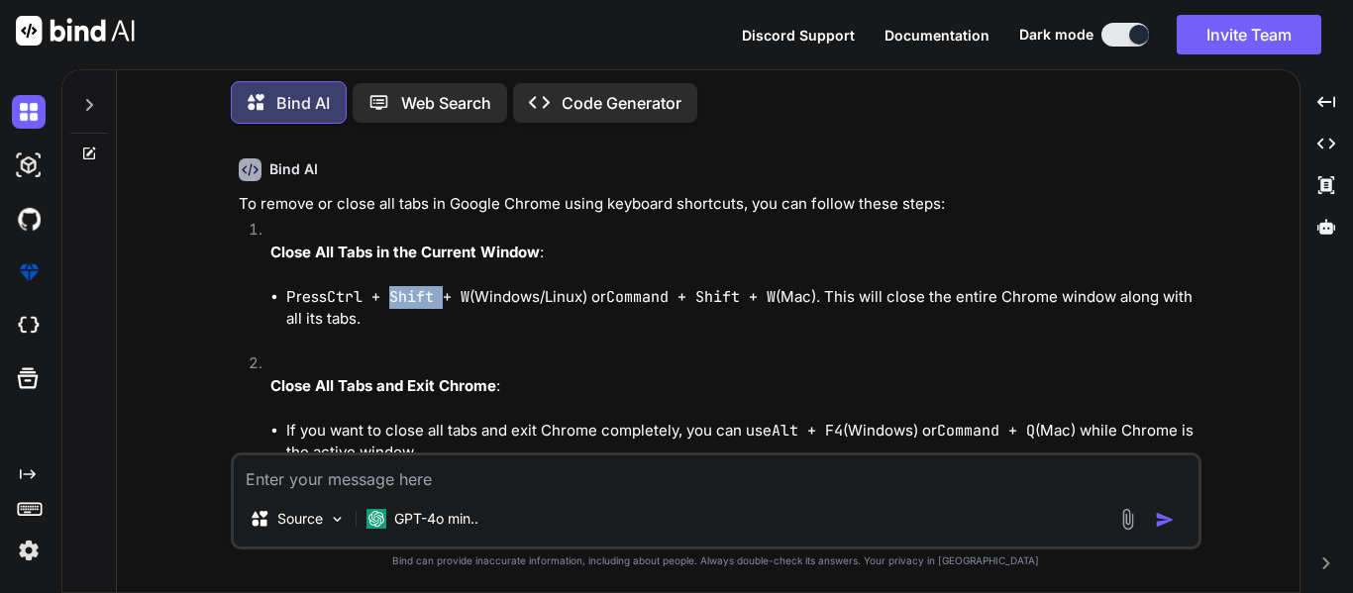
click at [403, 306] on code "Ctrl + Shift + W" at bounding box center [398, 297] width 143 height 20
drag, startPoint x: 413, startPoint y: 324, endPoint x: 268, endPoint y: 281, distance: 150.7
click at [268, 281] on li "Close All Tabs in the Current Window : Press Ctrl + Shift + W (Windows/Linux) o…" at bounding box center [725, 286] width 943 height 134
copy li "Press Ctrl + Shift + W (Windows/Linux) or Command + Shift + W (Mac). This will …"
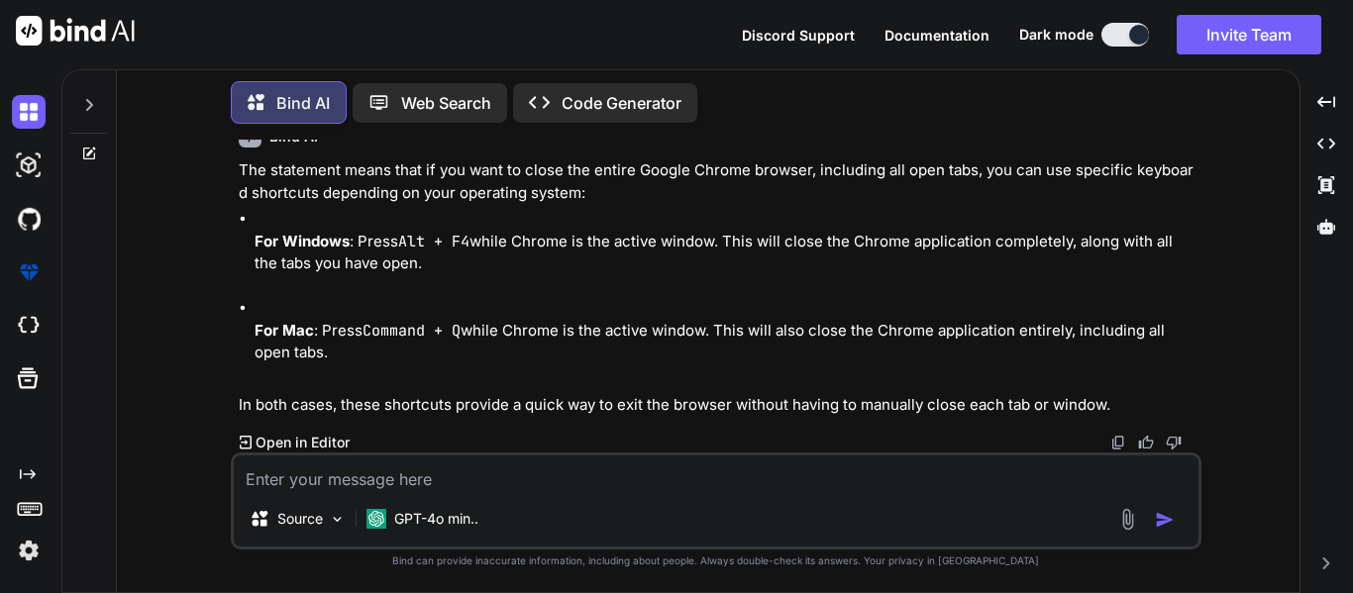
scroll to position [5350, 0]
click at [334, 469] on textarea at bounding box center [716, 473] width 964 height 36
paste textarea "Press Ctrl + Shift + W (Windows/Linux) or Command + Shift + W (Mac). This will …"
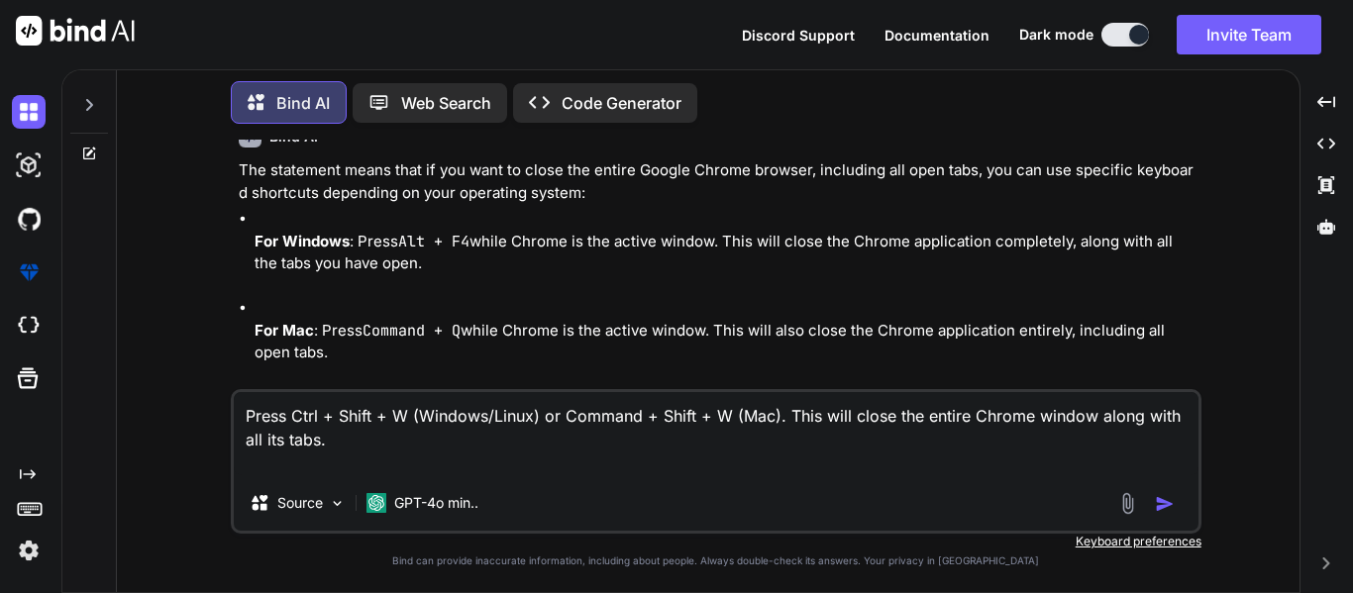
type textarea "Press Ctrl + Shift + W (Windows/Linux) or Command + Shift + W (Mac). This will …"
type textarea "x"
type textarea "Press Ctrl + Shift + W (Windows/Linux) or Command + Shift + W (Mac). This will …"
type textarea "x"
type textarea "Press Ctrl + Shift + W (Windows/Linux) or Command + Shift + W (Mac). This will …"
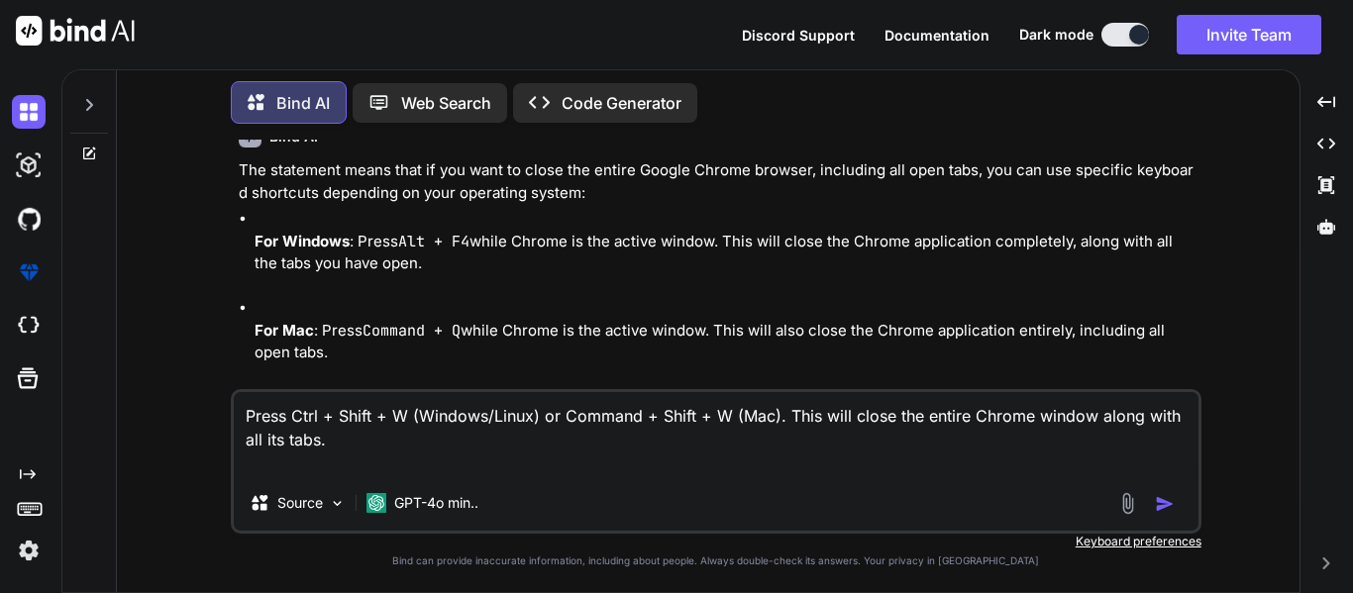
type textarea "x"
type textarea "Press Ctrl + Shift + W (Windows/Linux) or Command + Shift + W (Mac). This will …"
type textarea "x"
type textarea "Press Ctrl + Shift + W (Windows/Linux) or Command + Shift + W (Mac). This will …"
type textarea "x"
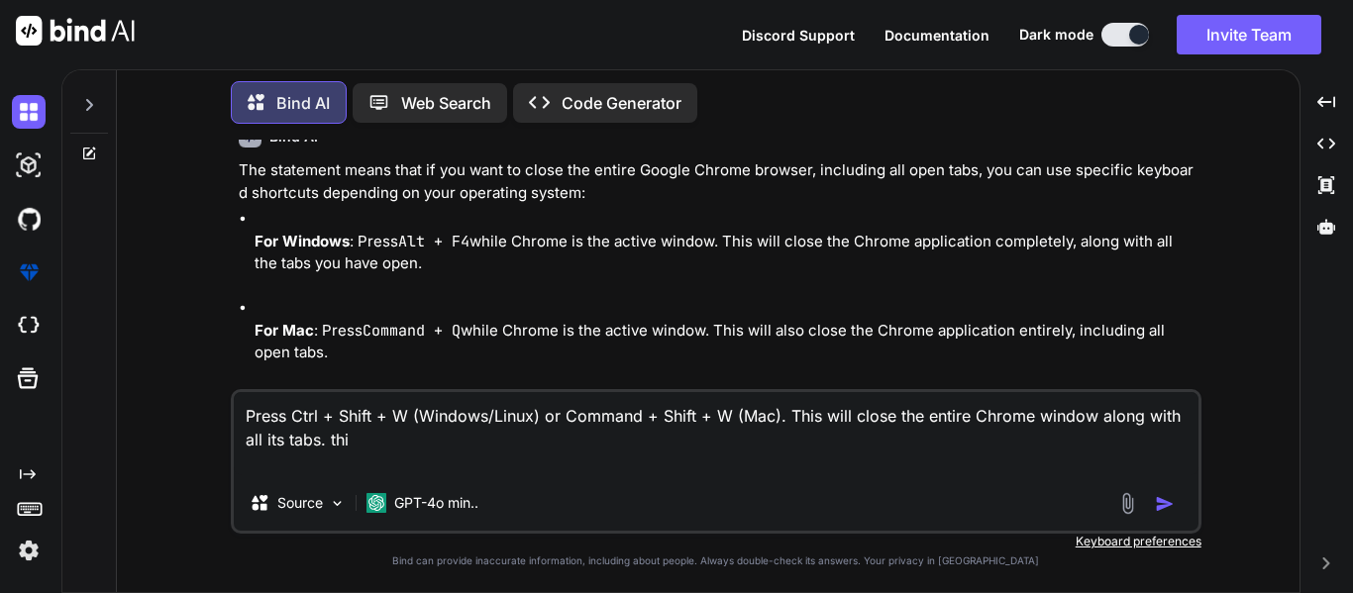
type textarea "Press Ctrl + Shift + W (Windows/Linux) or Command + Shift + W (Mac). This will …"
type textarea "x"
type textarea "Press Ctrl + Shift + W (Windows/Linux) or Command + Shift + W (Mac). This will …"
type textarea "x"
type textarea "Press Ctrl + Shift + W (Windows/Linux) or Command + Shift + W (Mac). This will …"
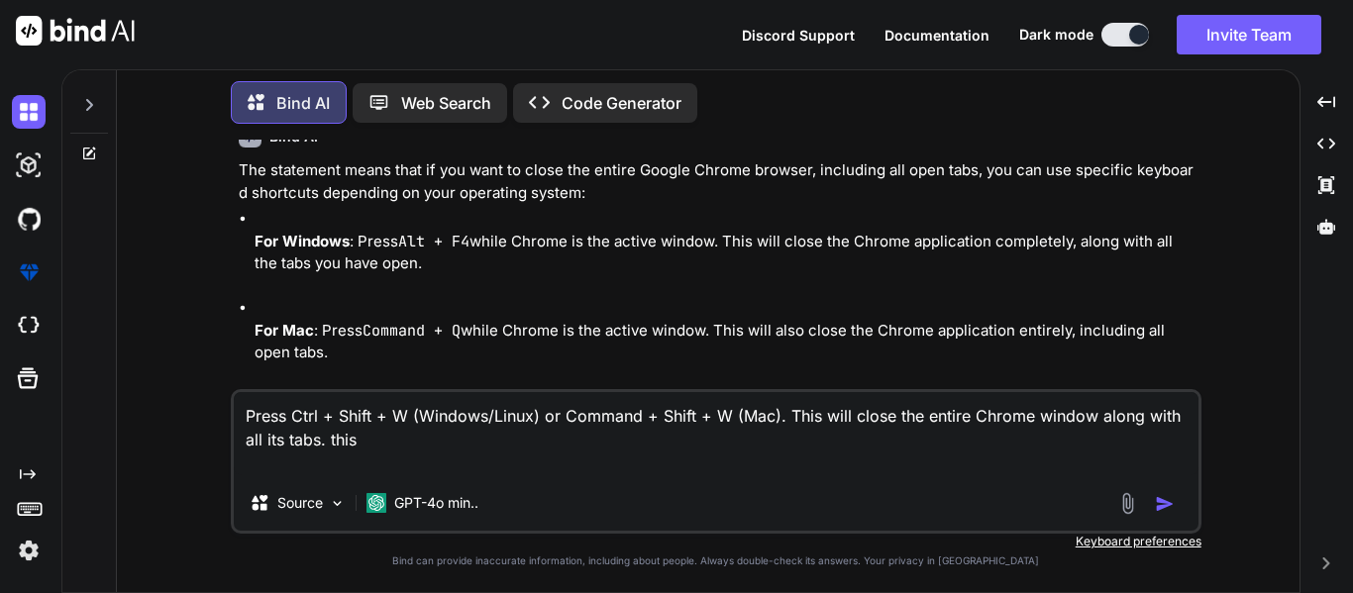
type textarea "x"
type textarea "Press Ctrl + Shift + W (Windows/Linux) or Command + Shift + W (Mac). This will …"
type textarea "x"
type textarea "Press Ctrl + Shift + W (Windows/Linux) or Command + Shift + W (Mac). This will …"
type textarea "x"
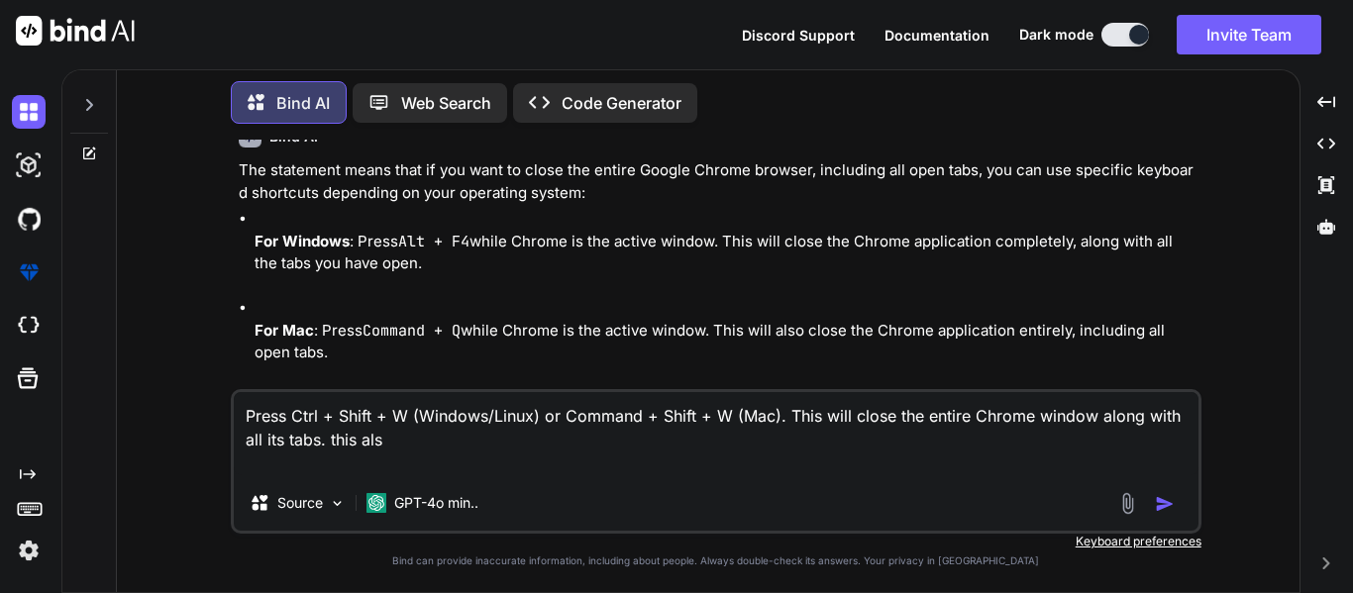
type textarea "Press Ctrl + Shift + W (Windows/Linux) or Command + Shift + W (Mac). This will …"
type textarea "x"
type textarea "Press Ctrl + Shift + W (Windows/Linux) or Command + Shift + W (Mac). This will …"
type textarea "x"
type textarea "Press Ctrl + Shift + W (Windows/Linux) or Command + Shift + W (Mac). This will …"
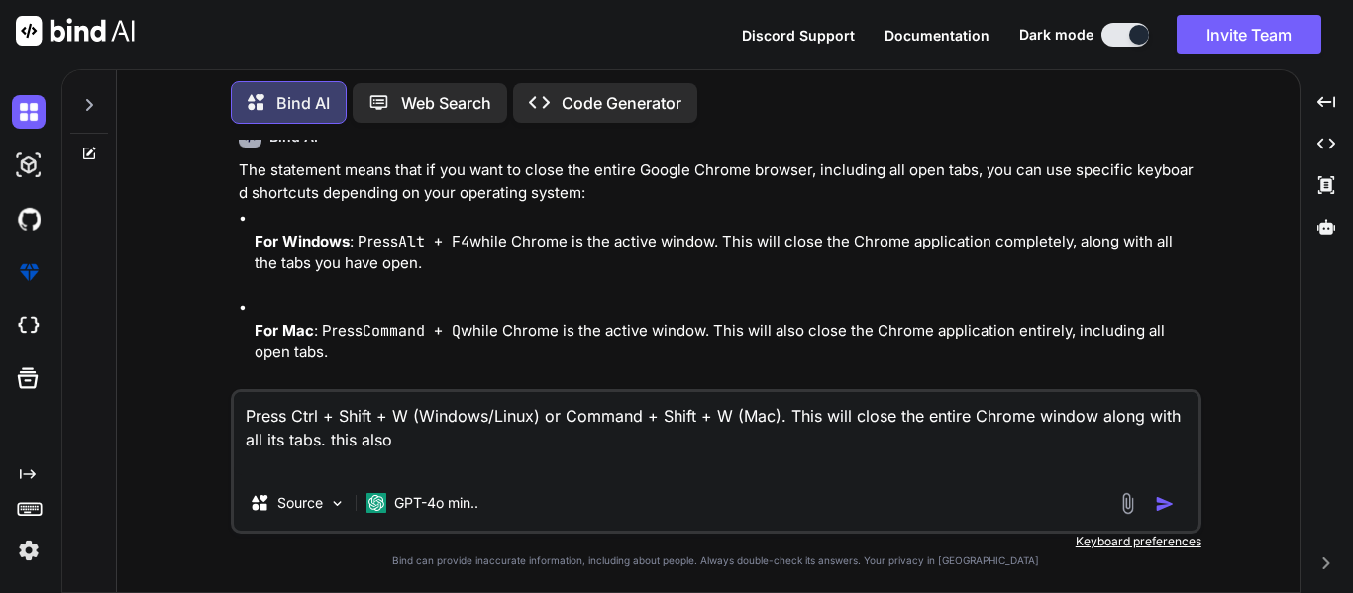
type textarea "x"
type textarea "Press Ctrl + Shift + W (Windows/Linux) or Command + Shift + W (Mac). This will …"
type textarea "x"
type textarea "Press Ctrl + Shift + W (Windows/Linux) or Command + Shift + W (Mac). This will …"
type textarea "x"
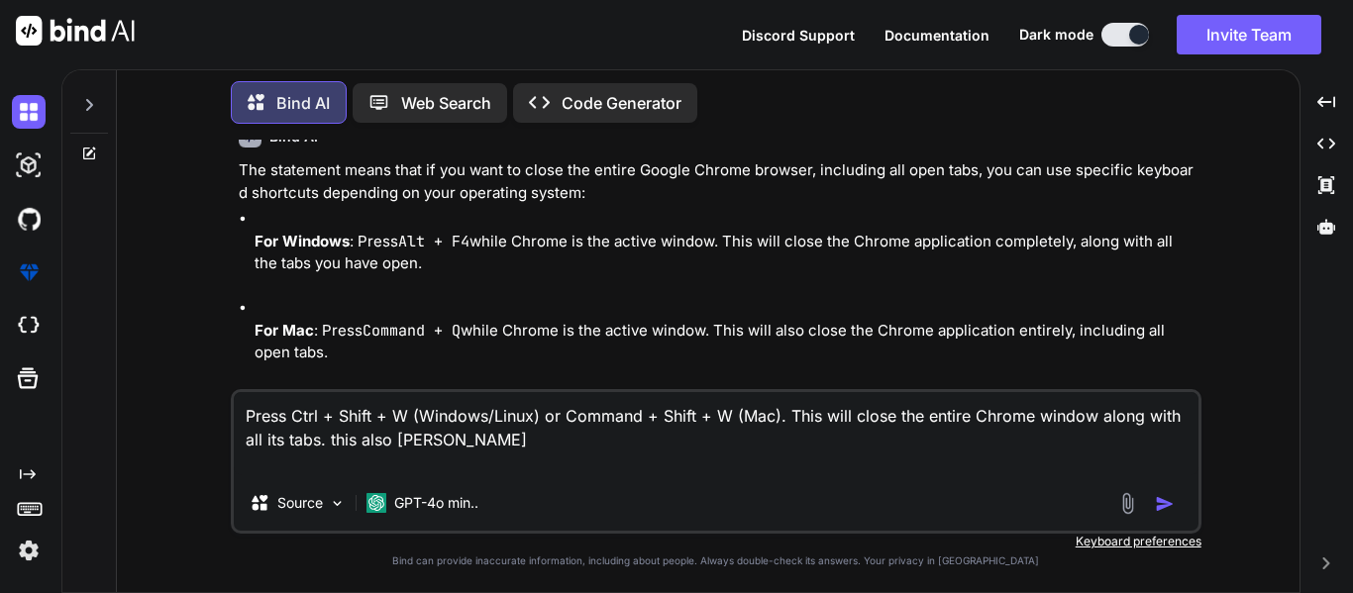
type textarea "Press Ctrl + Shift + W (Windows/Linux) or Command + Shift + W (Mac). This will …"
type textarea "x"
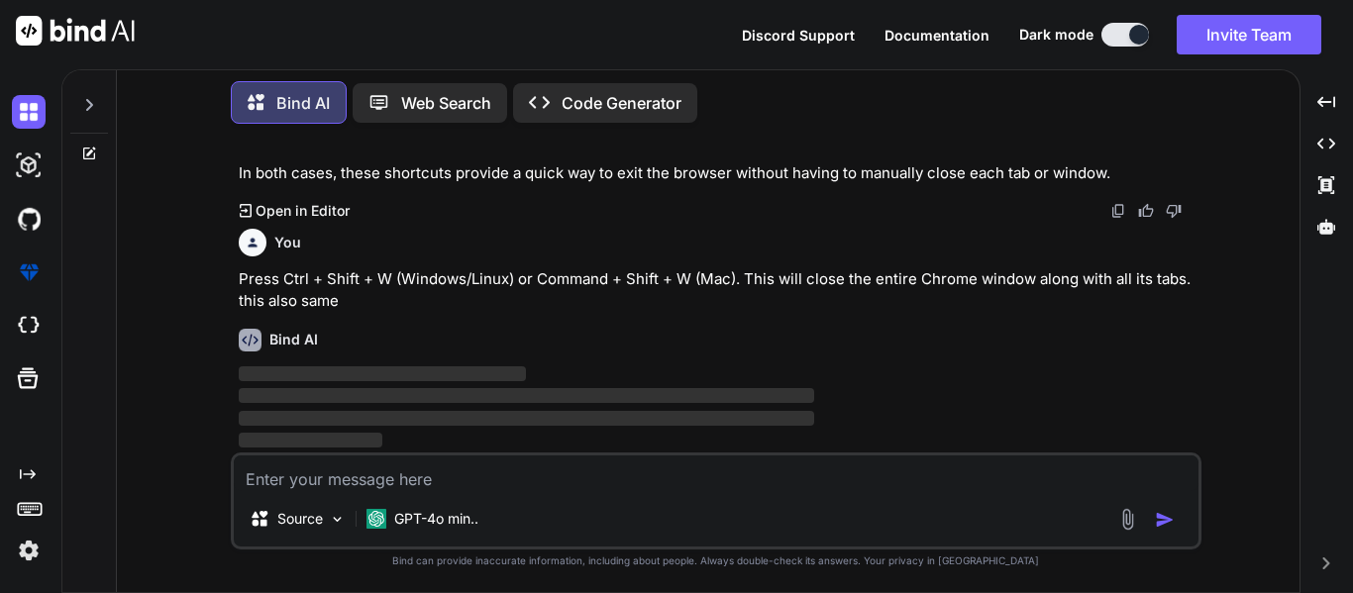
scroll to position [5581, 0]
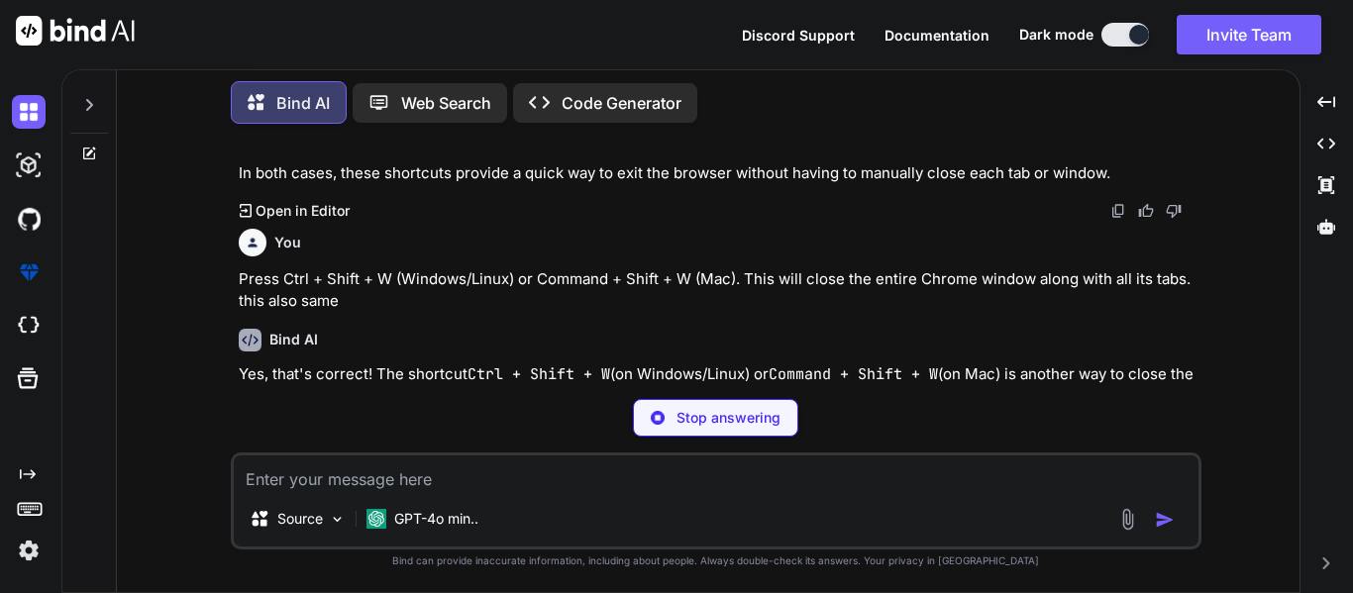
type textarea "x"
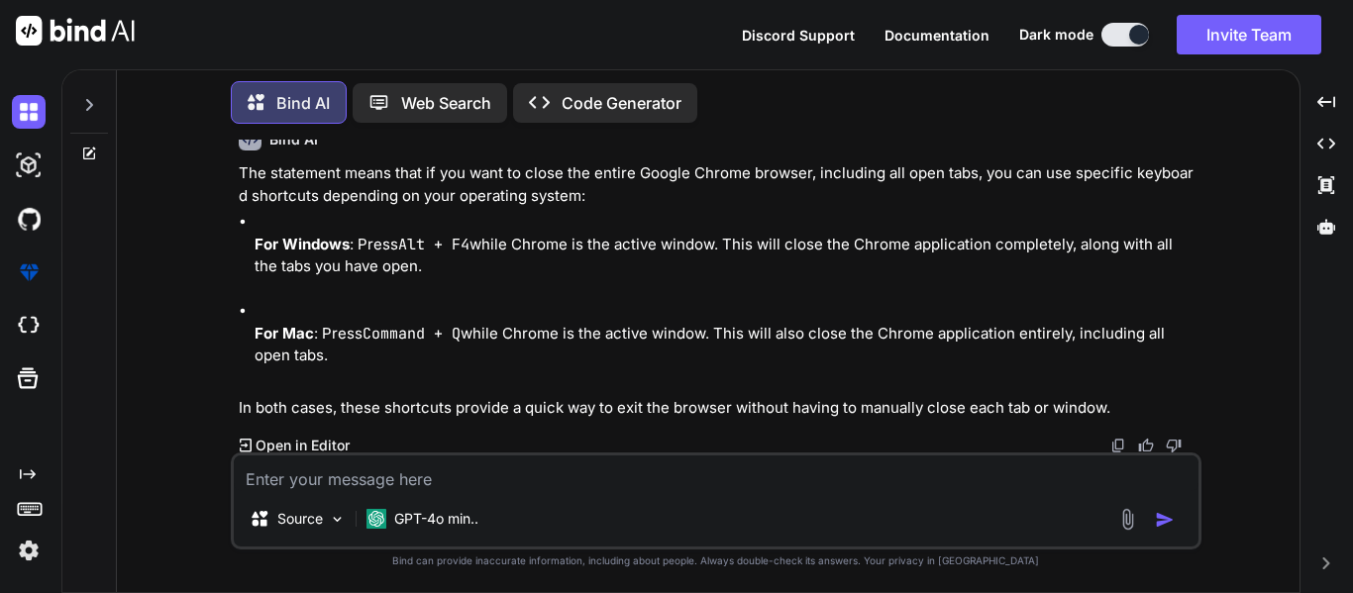
scroll to position [5647, 0]
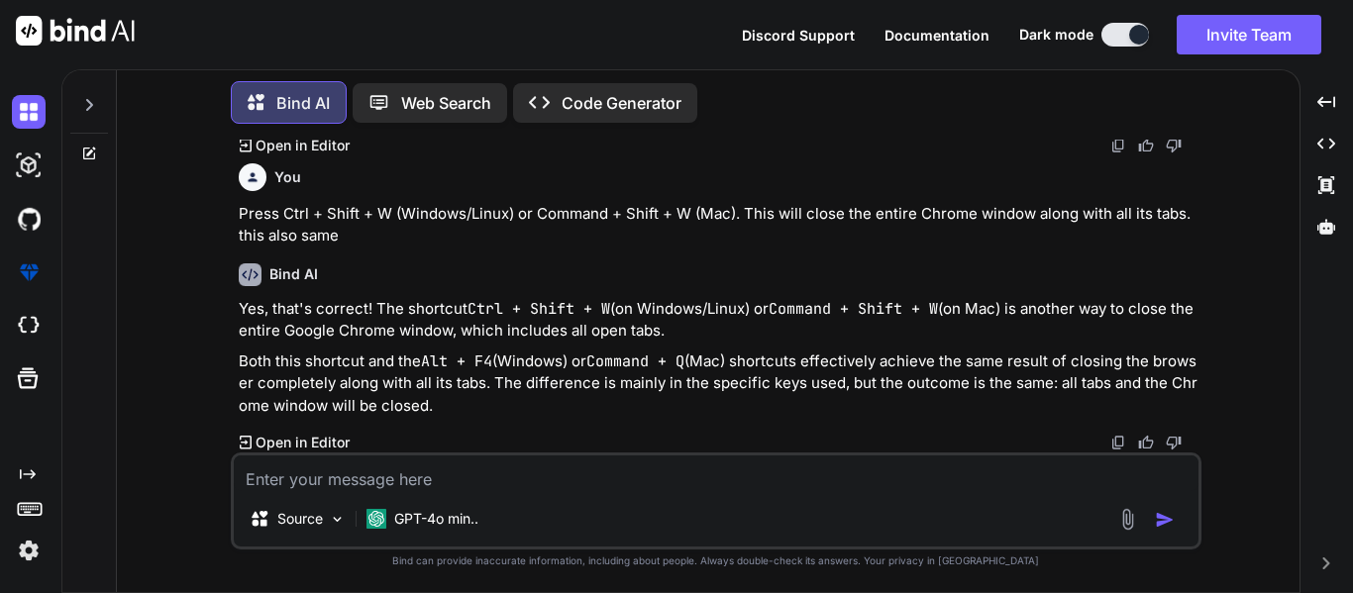
click at [407, 495] on div "Source GPT-4o min.." at bounding box center [716, 500] width 970 height 97
click at [405, 484] on textarea at bounding box center [716, 473] width 964 height 36
type textarea "i"
type textarea "x"
type textarea "i"
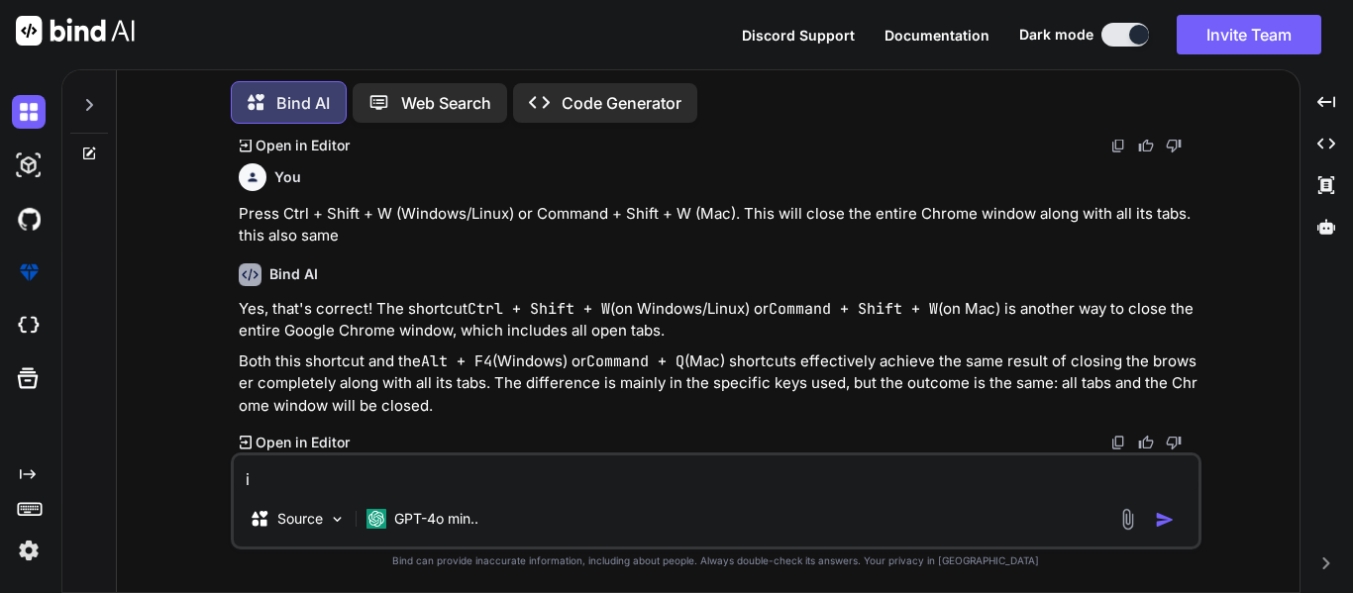
type textarea "x"
type textarea "i w"
type textarea "x"
type textarea "i wa"
type textarea "x"
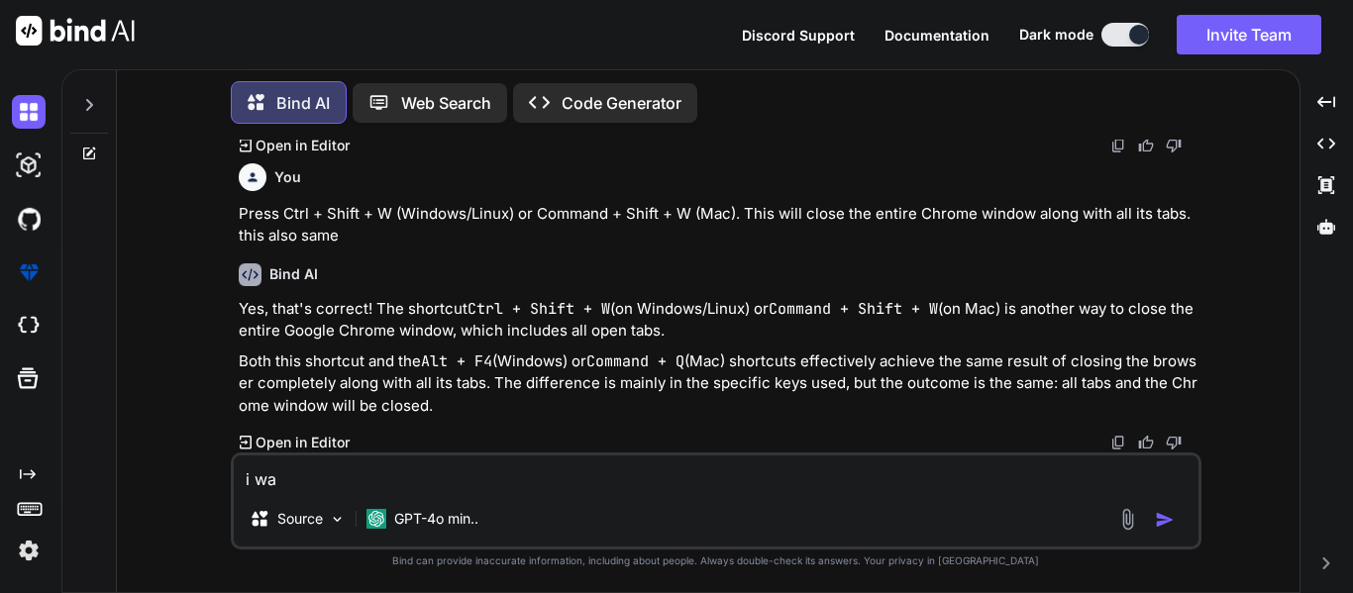
type textarea "i wan"
type textarea "x"
type textarea "i wan"
type textarea "x"
type textarea "i wan t"
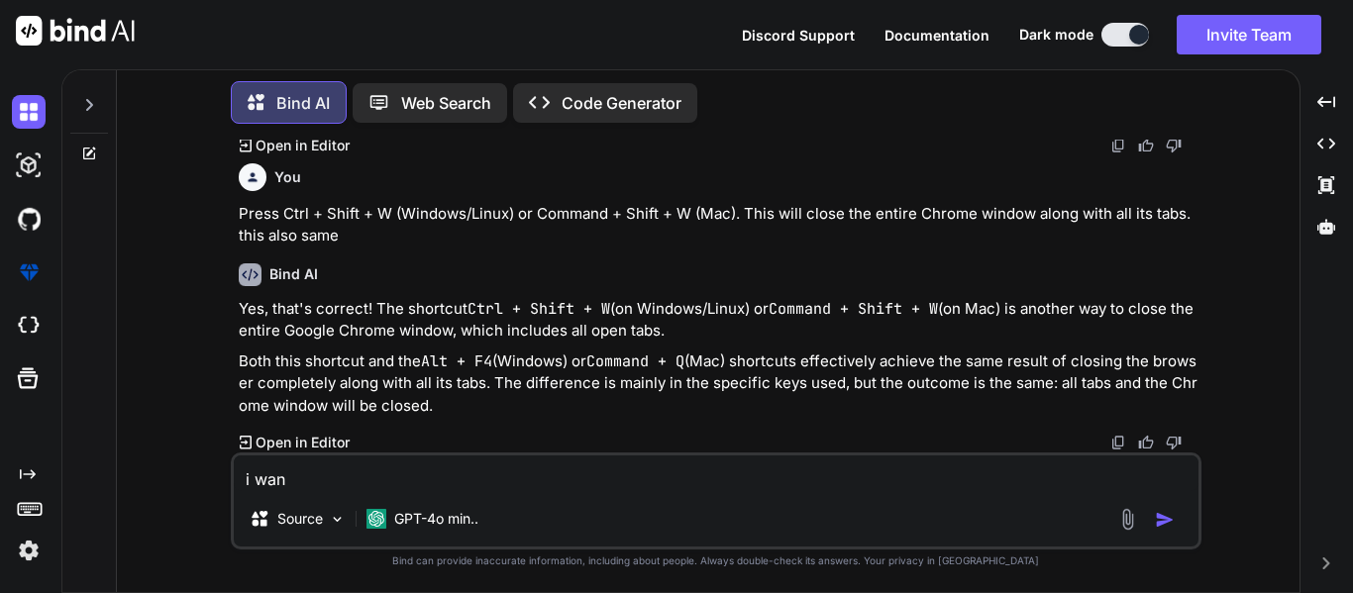
type textarea "x"
type textarea "i wan th"
type textarea "x"
type textarea "i wan the"
type textarea "x"
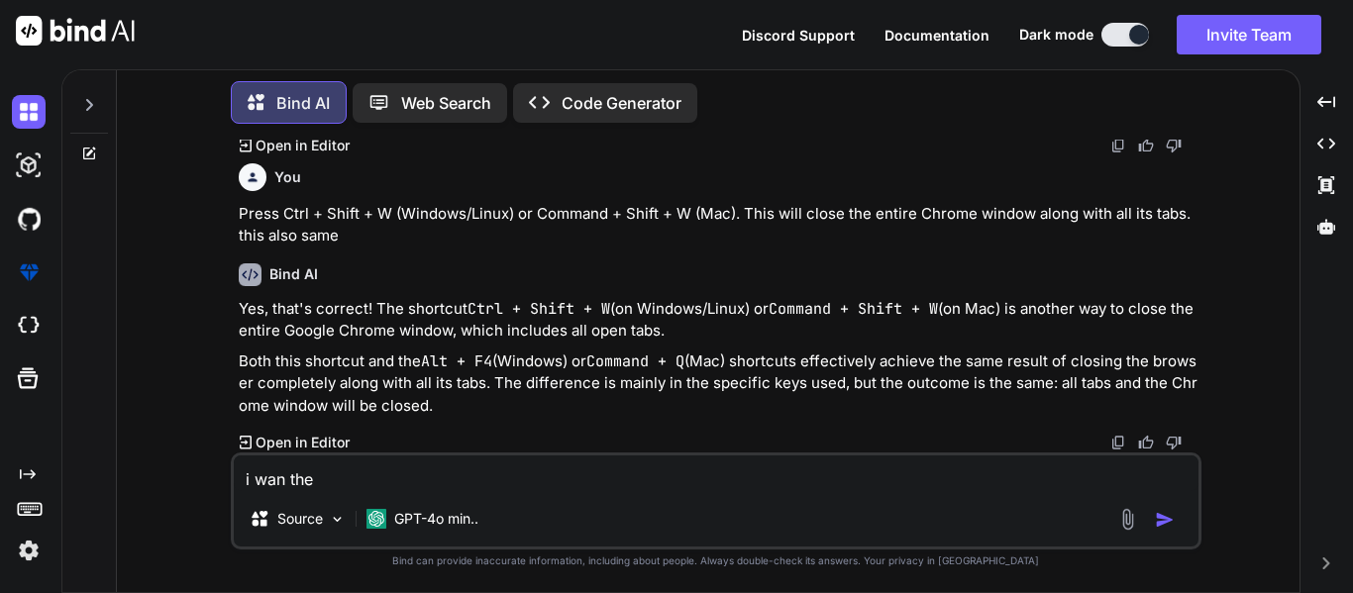
type textarea "i wan the"
type textarea "x"
type textarea "i wan the k"
type textarea "x"
type textarea "i wan the ke"
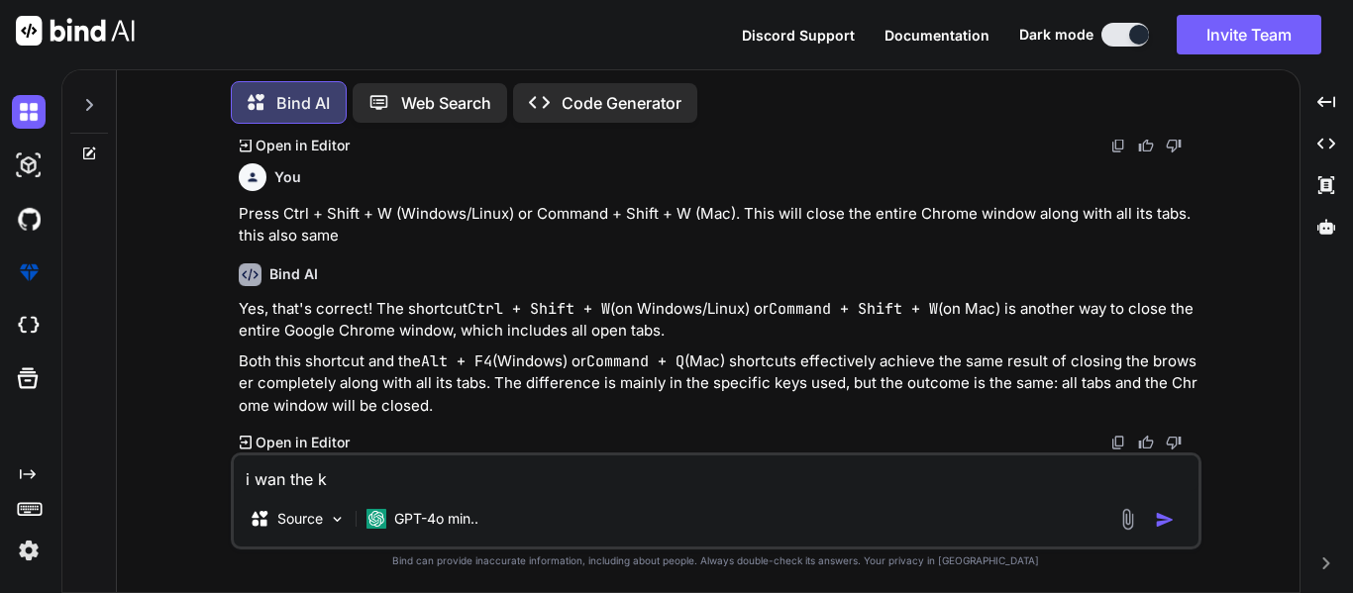
type textarea "x"
type textarea "i wan the key"
type textarea "x"
type textarea "i wan the keyb"
type textarea "x"
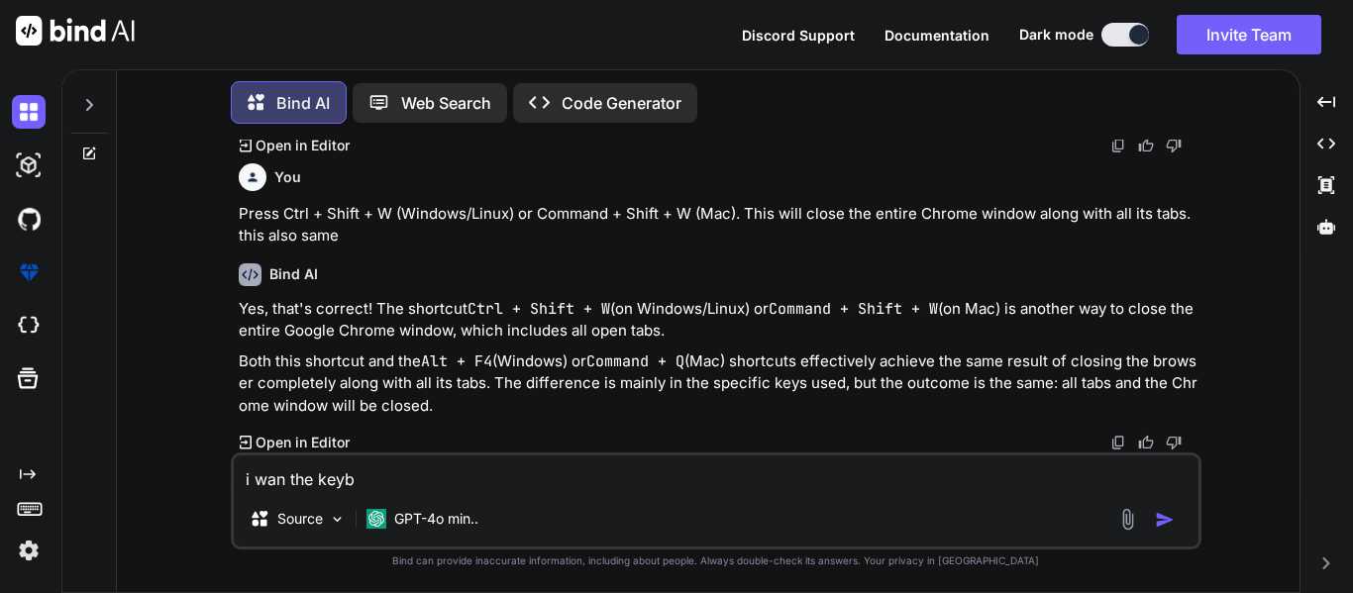
type textarea "i wan the keybo"
type textarea "x"
type textarea "i wan the keyboa"
type textarea "x"
type textarea "i wan the keyboar"
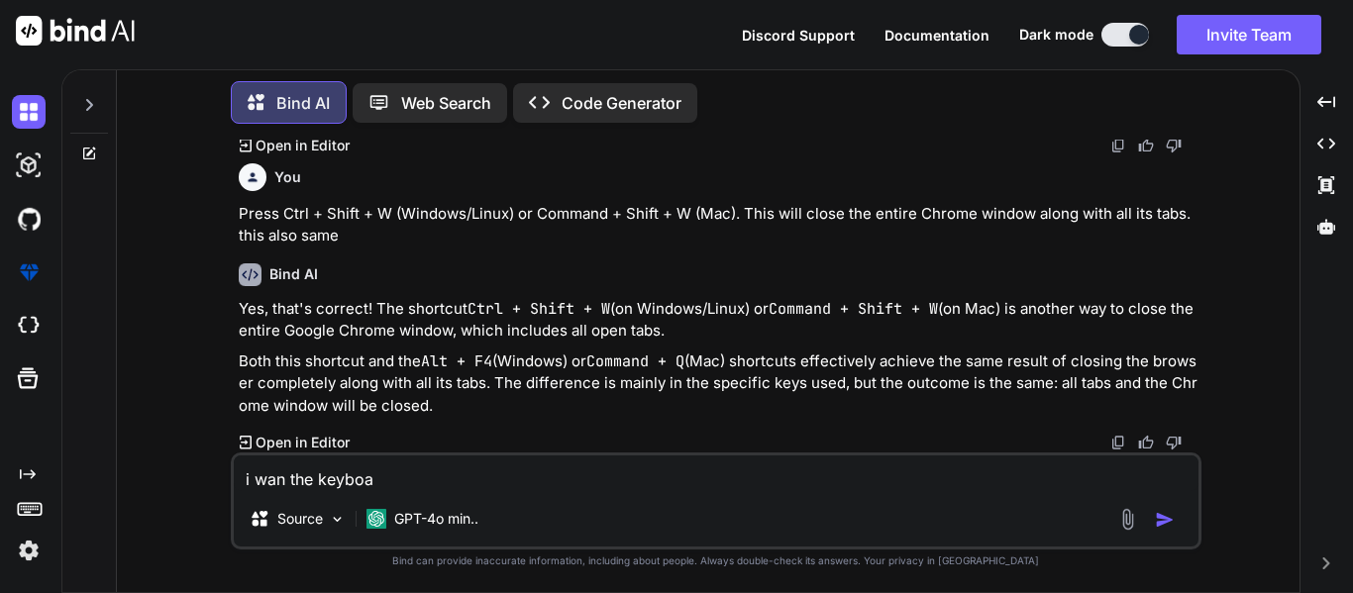
type textarea "x"
type textarea "i wan the keyboard"
type textarea "x"
type textarea "i wan the keyboard"
type textarea "x"
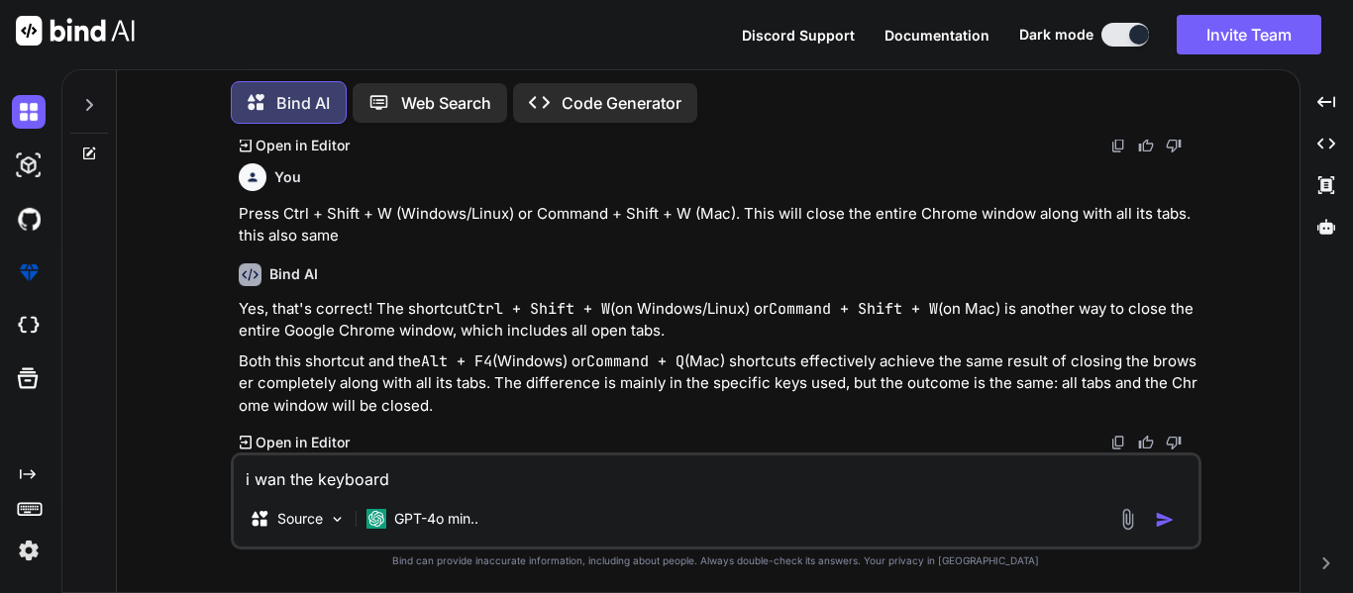
type textarea "i wan the keyboard s"
type textarea "x"
type textarea "i wan the keyboard sh"
type textarea "x"
type textarea "i wan the keyboard sho"
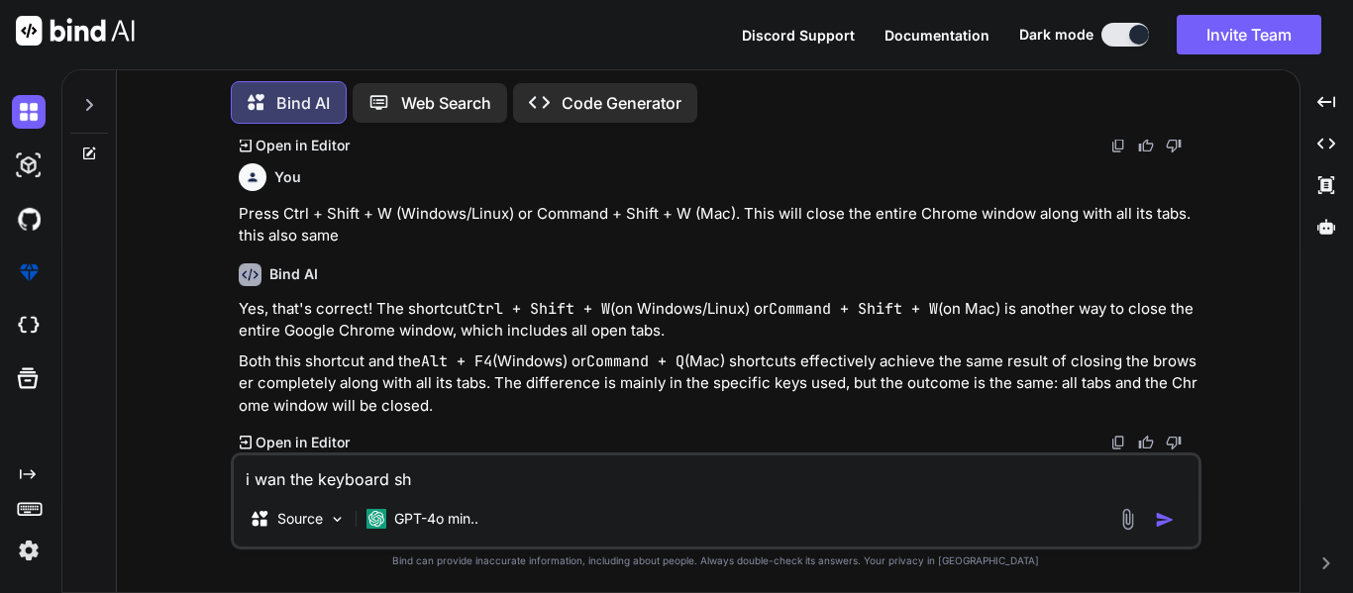
type textarea "x"
type textarea "i wan the keyboard shor"
type textarea "x"
type textarea "i wan the keyboard short"
type textarea "x"
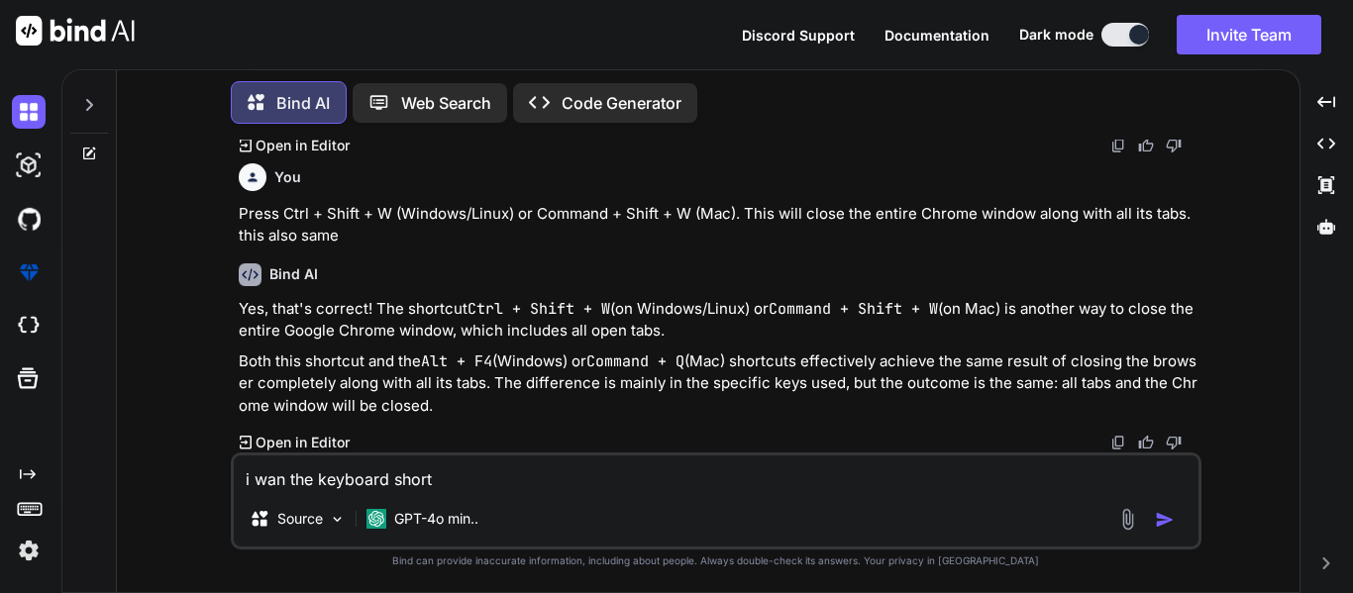
type textarea "i wan the keyboard shor"
type textarea "x"
type textarea "i wan the keyboard sho"
type textarea "x"
type textarea "i wan the keyboard shor"
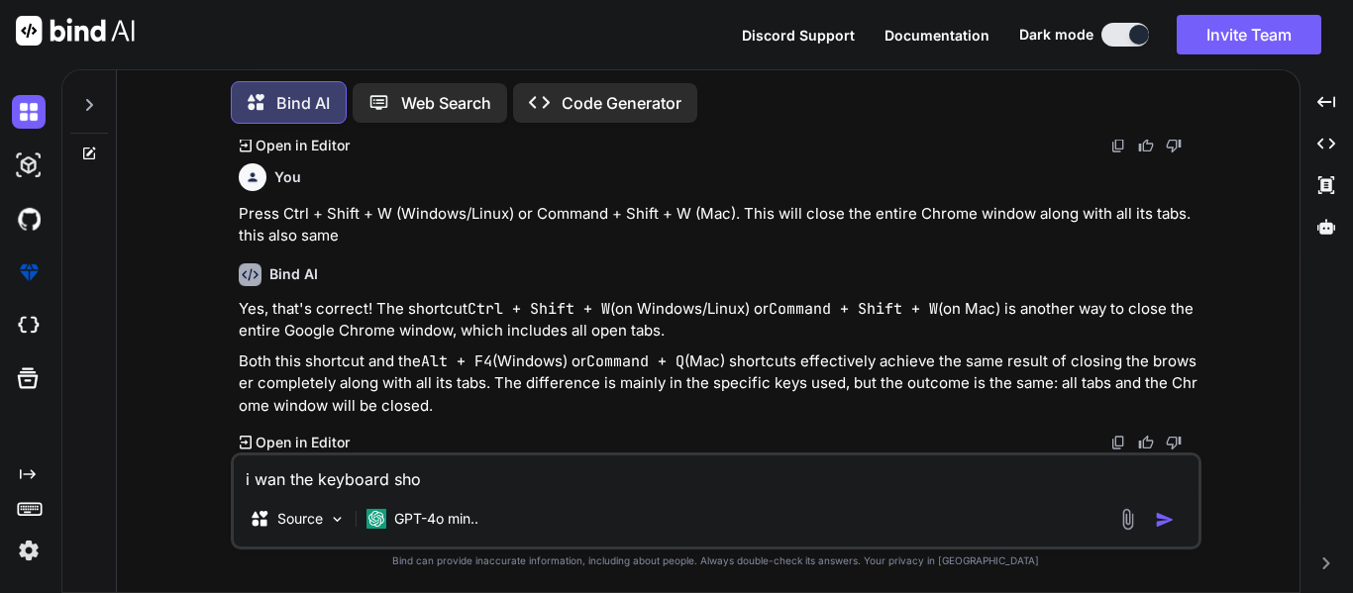
type textarea "x"
type textarea "i wan the keyboard short"
type textarea "x"
type textarea "i wan the keyboard short"
type textarea "x"
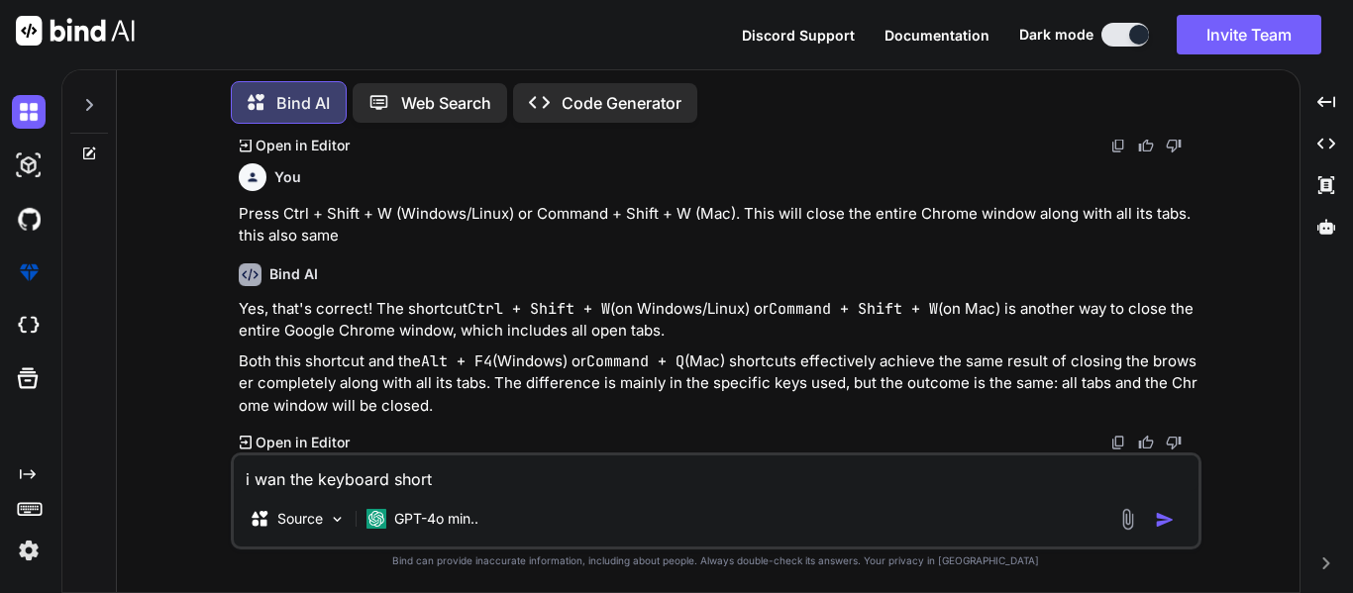
type textarea "i wan the keyboard short c"
type textarea "x"
type textarea "i wan the keyboard short cu"
type textarea "x"
type textarea "i wan the keyboard short cut"
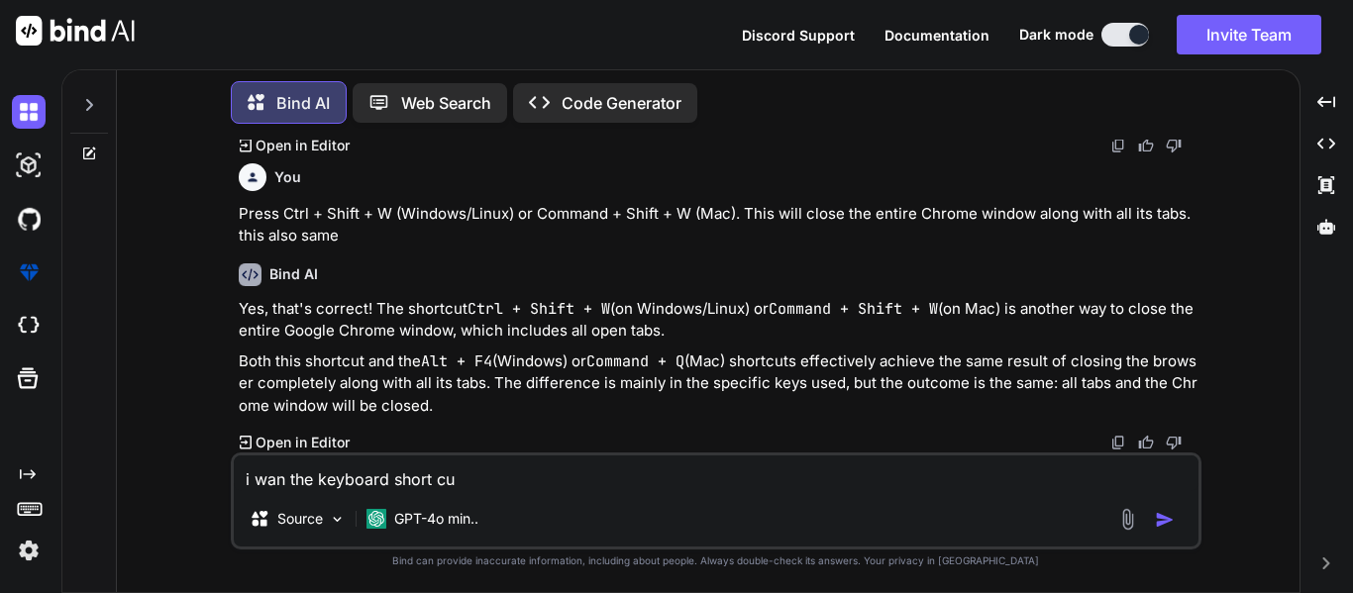
type textarea "x"
type textarea "i wan the keyboard short cuts"
type textarea "x"
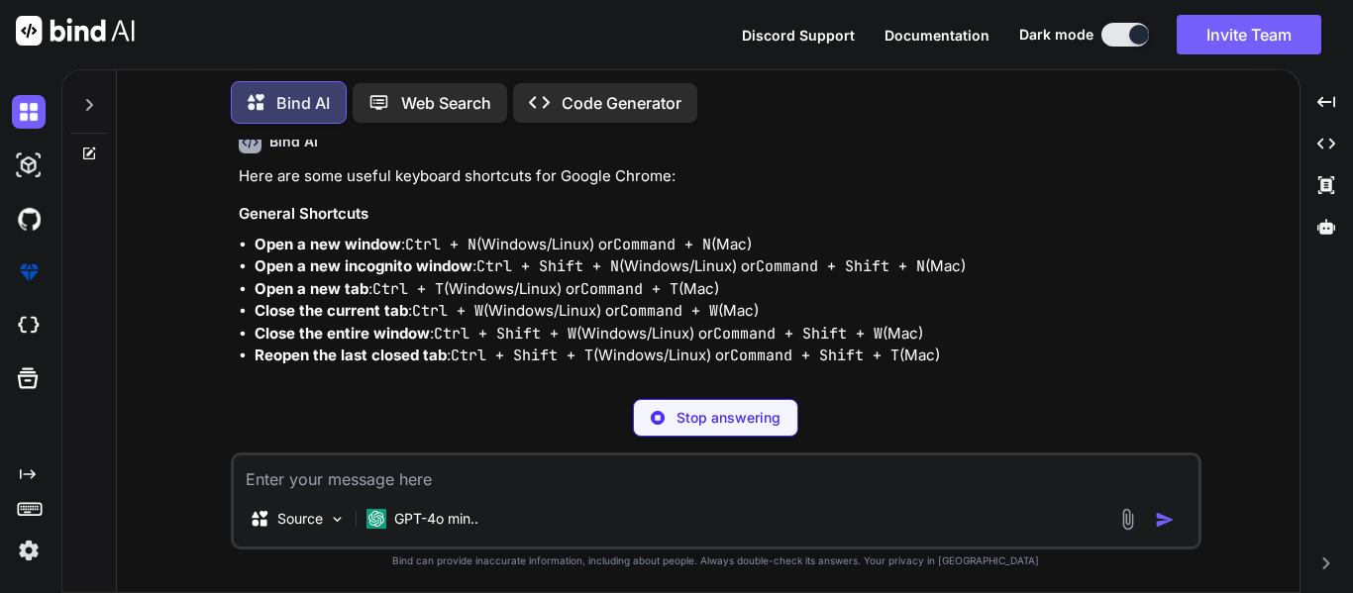
scroll to position [6080, 0]
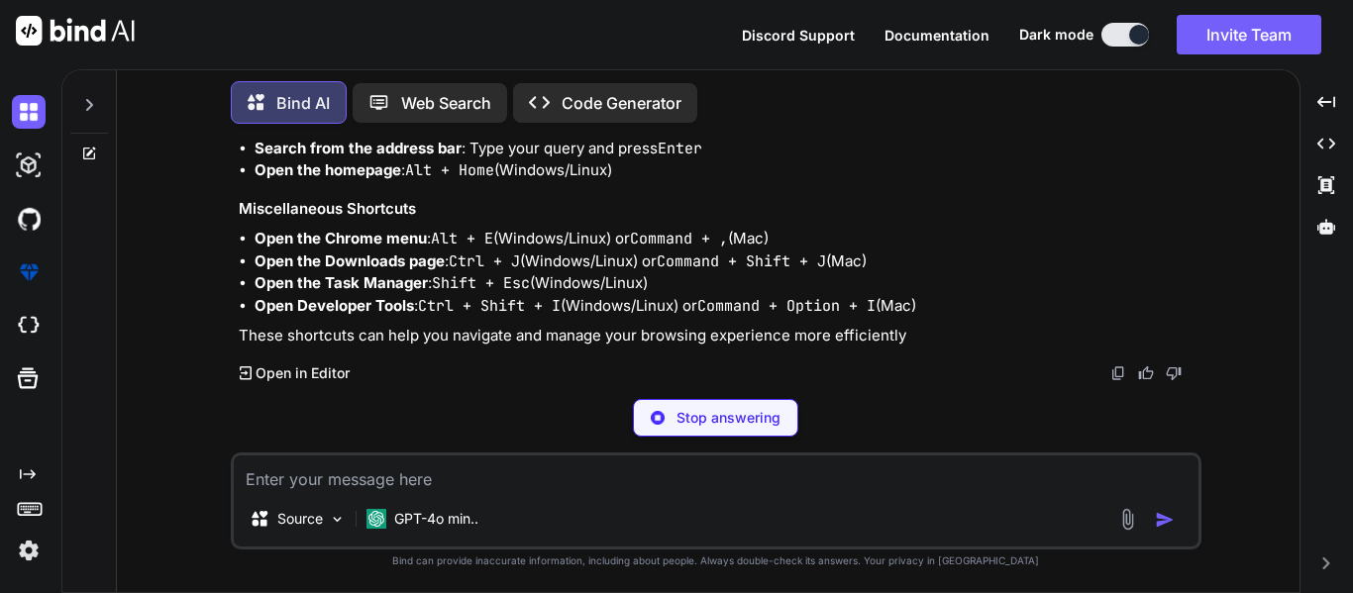
type textarea "x"
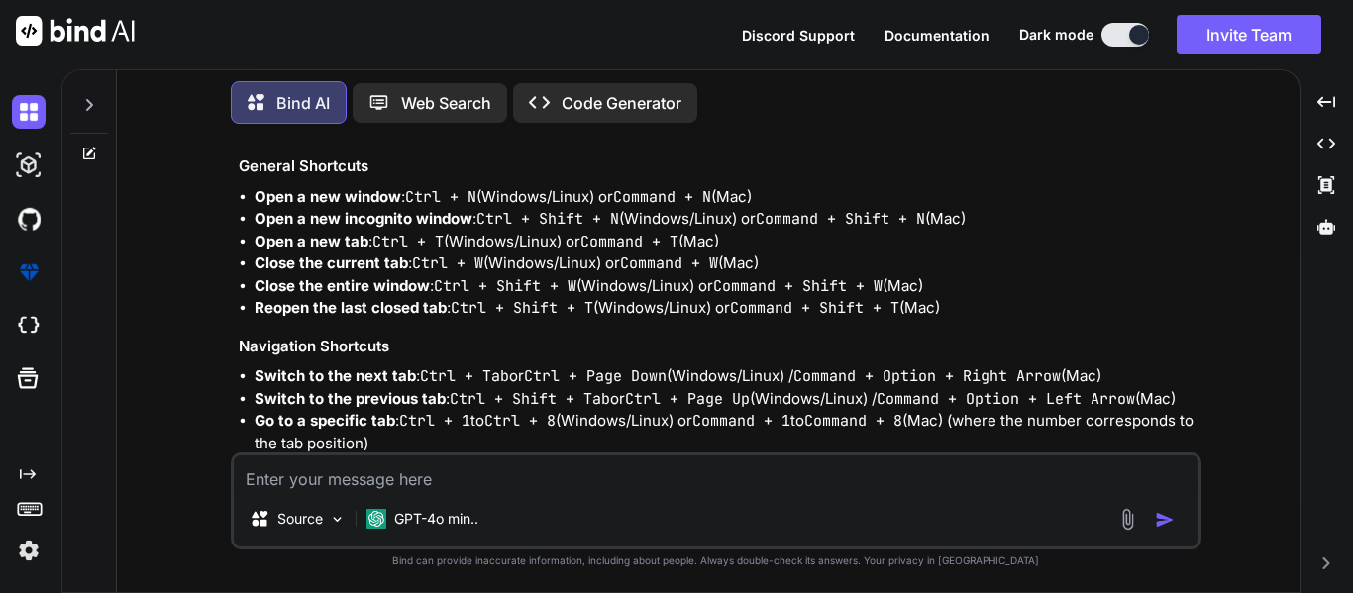
scroll to position [6463, 0]
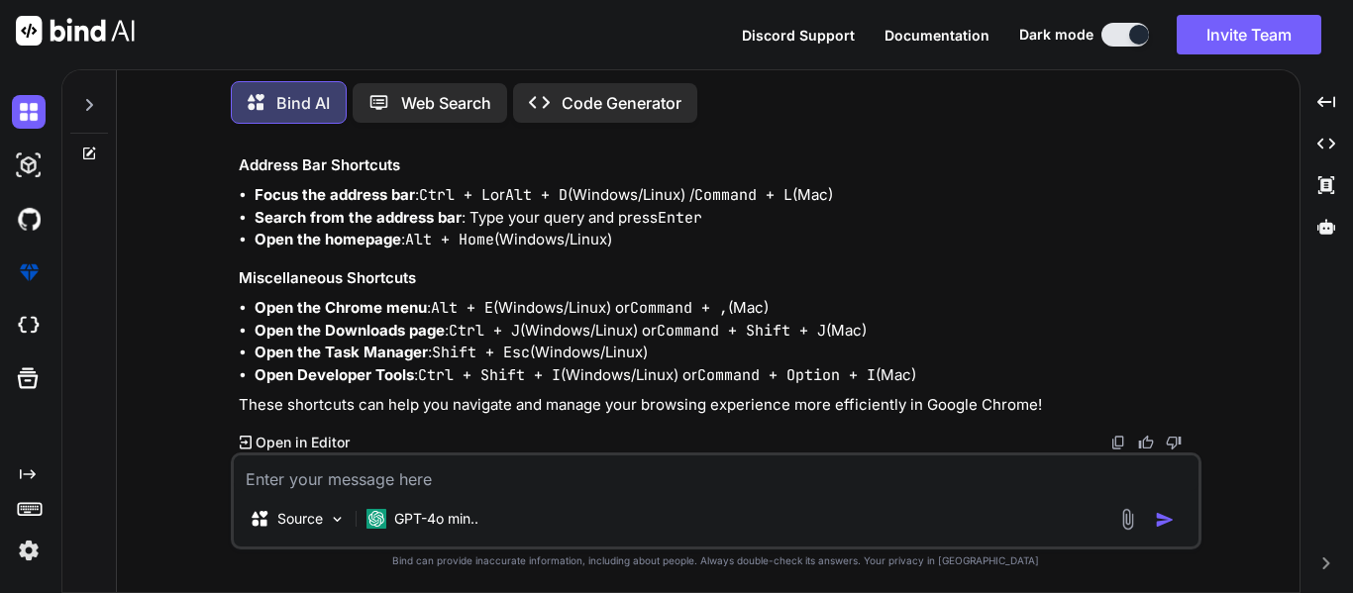
click at [274, 471] on textarea at bounding box center [716, 473] width 964 height 36
type textarea "i"
type textarea "x"
type textarea "i"
type textarea "x"
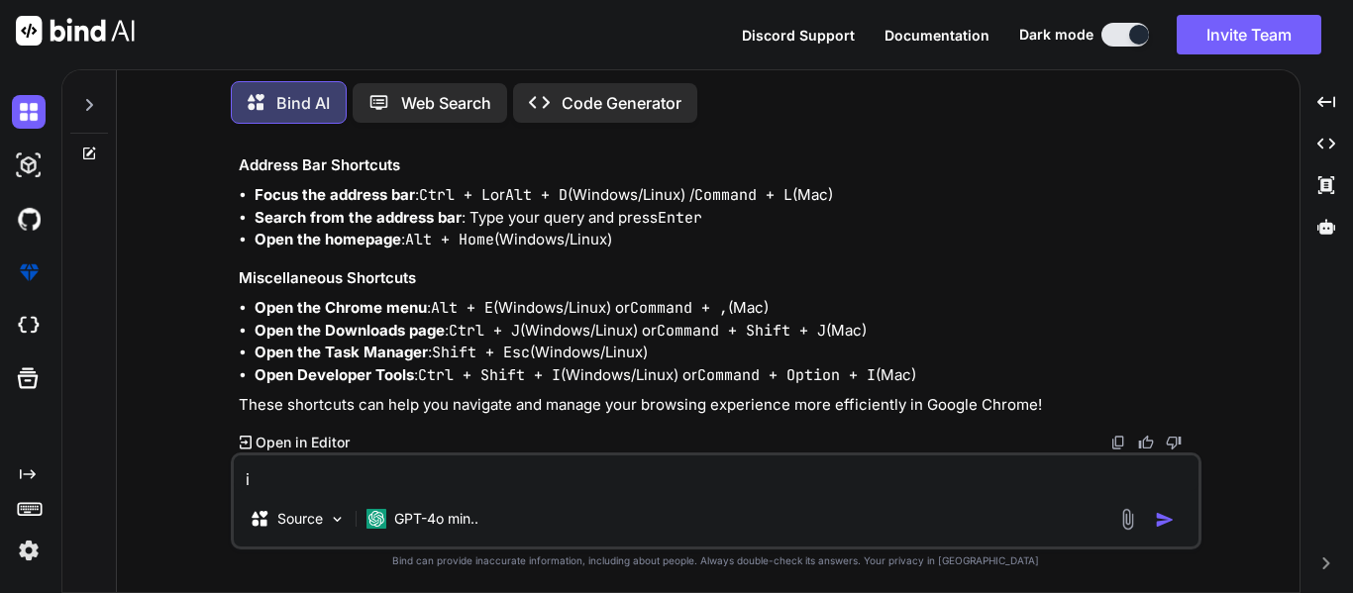
type textarea "i w"
type textarea "x"
type textarea "i wa"
type textarea "x"
type textarea "i wan"
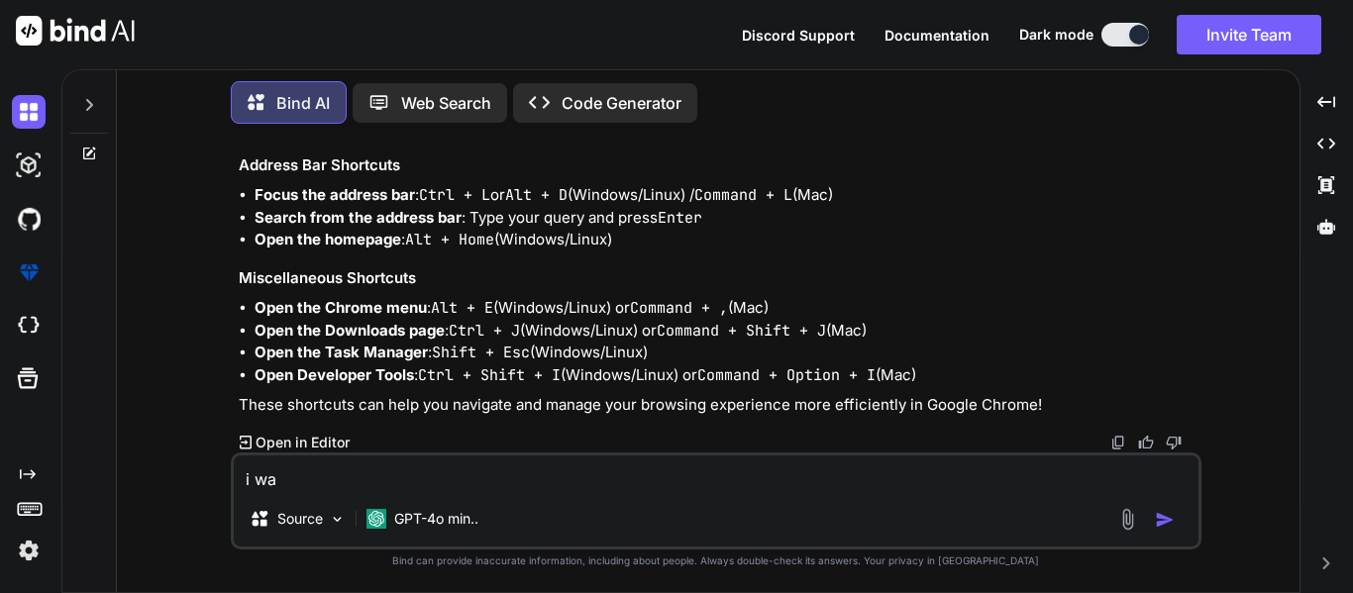
type textarea "x"
type textarea "i wan"
type textarea "x"
type textarea "i wan t"
type textarea "x"
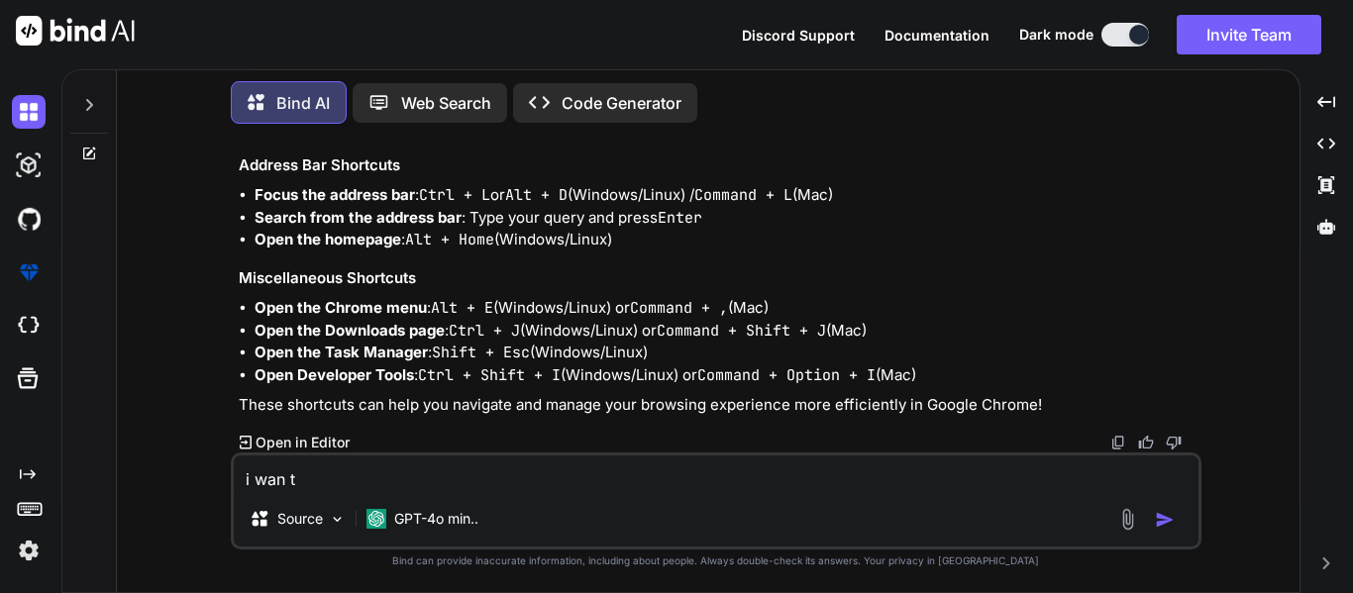
type textarea "i wan t"
type textarea "x"
type textarea "i wan t t"
type textarea "x"
type textarea "i wan t th"
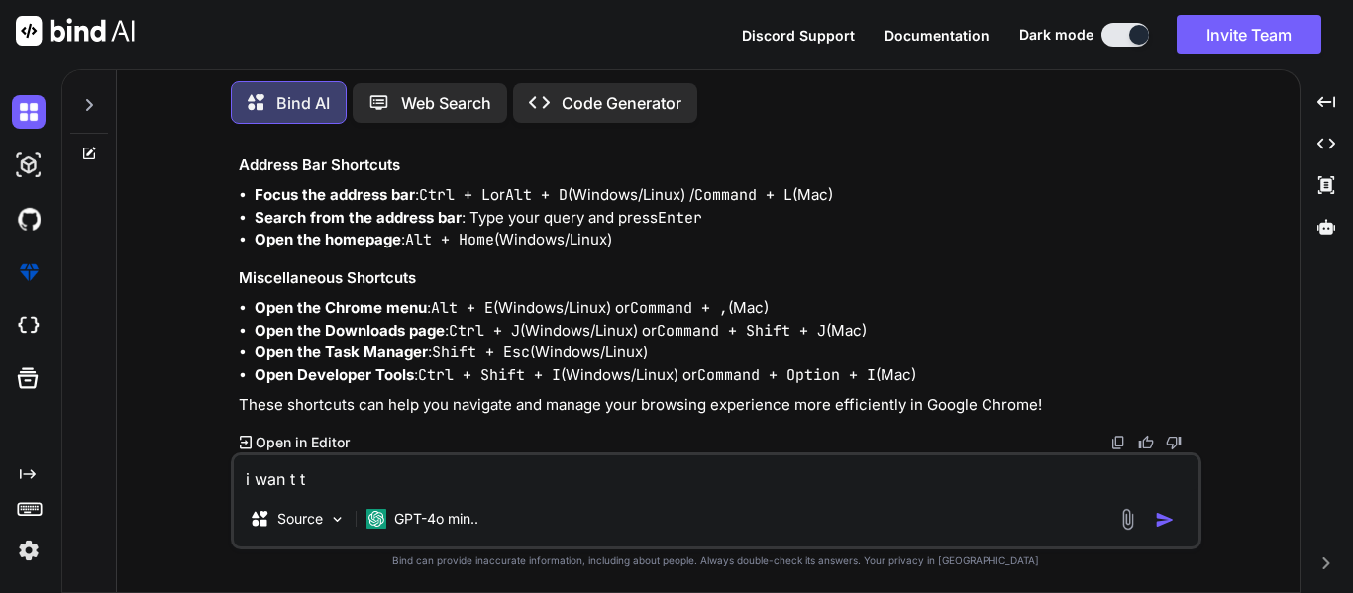
type textarea "x"
type textarea "i wan t the"
type textarea "x"
type textarea "i wan t the"
type textarea "x"
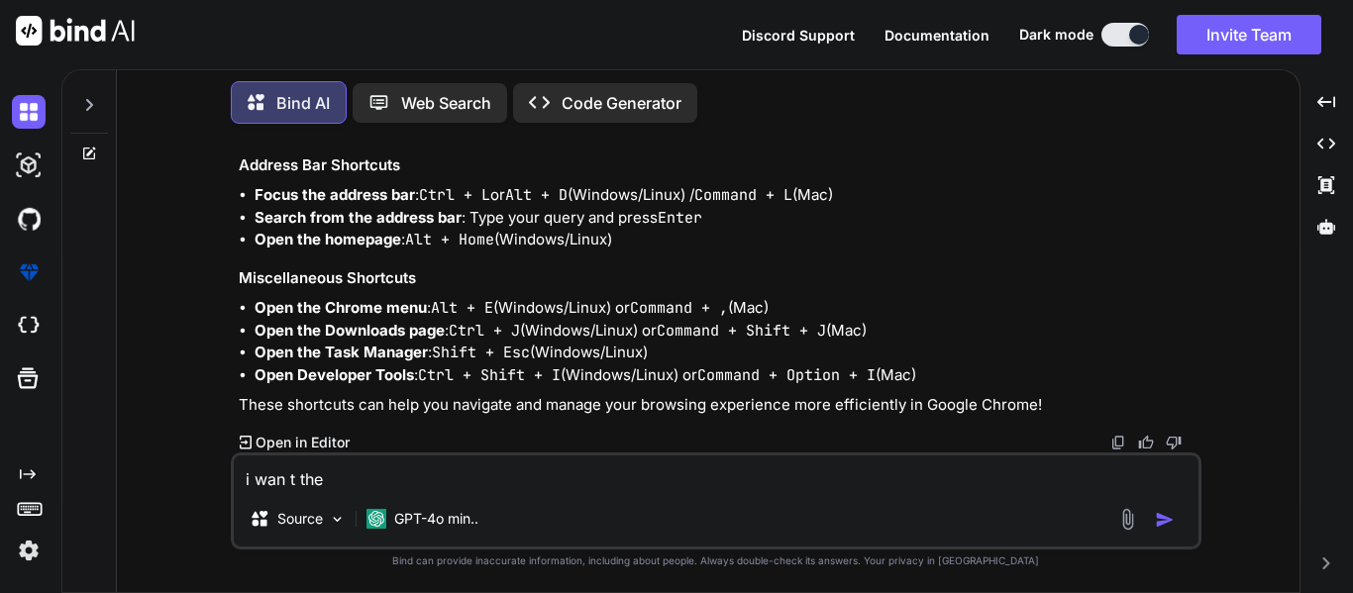
type textarea "i wan t the k"
type textarea "x"
type textarea "i wan t the ke"
type textarea "x"
type textarea "i wan t the key"
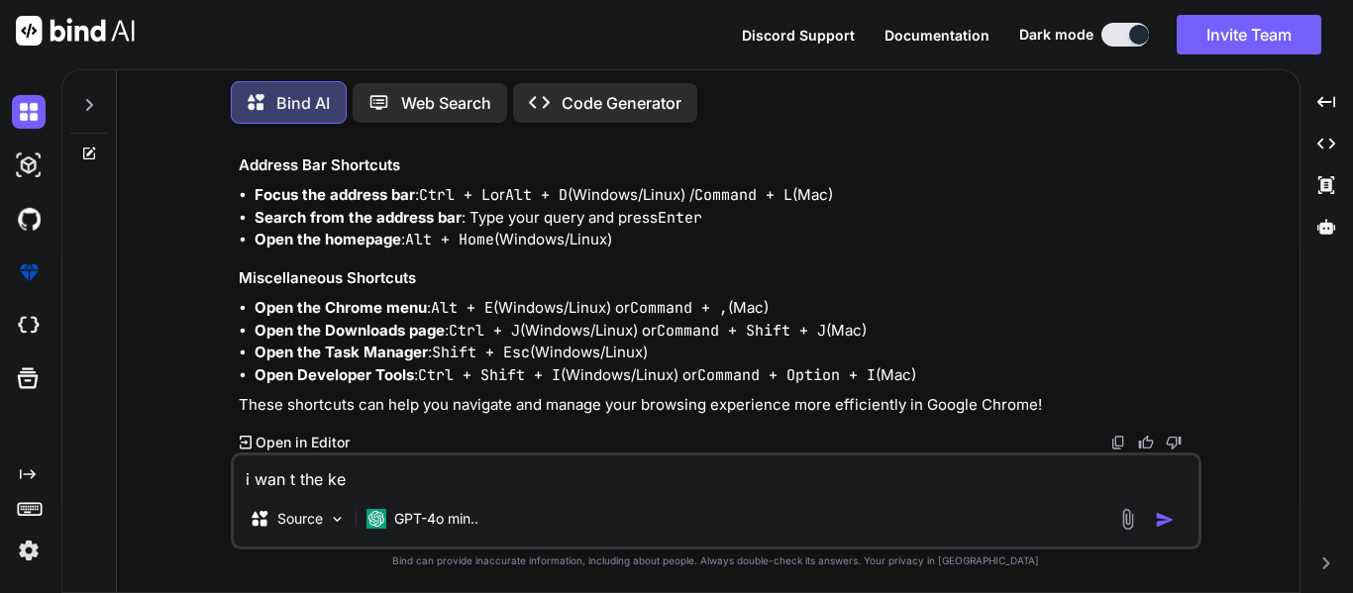
type textarea "x"
type textarea "i wan t the keyb"
type textarea "x"
type textarea "i wan t the keybo"
type textarea "x"
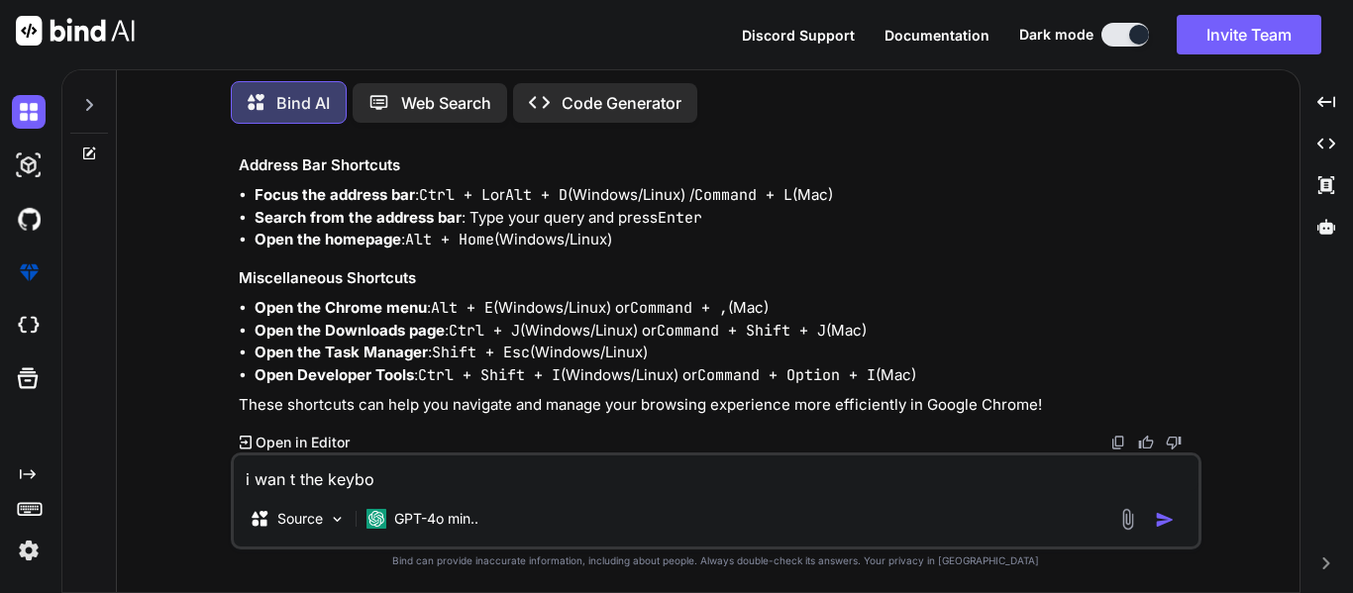
type textarea "i wan t the keybor"
type textarea "x"
type textarea "i wan t the keybora"
type textarea "x"
type textarea "i wan t the keyborad"
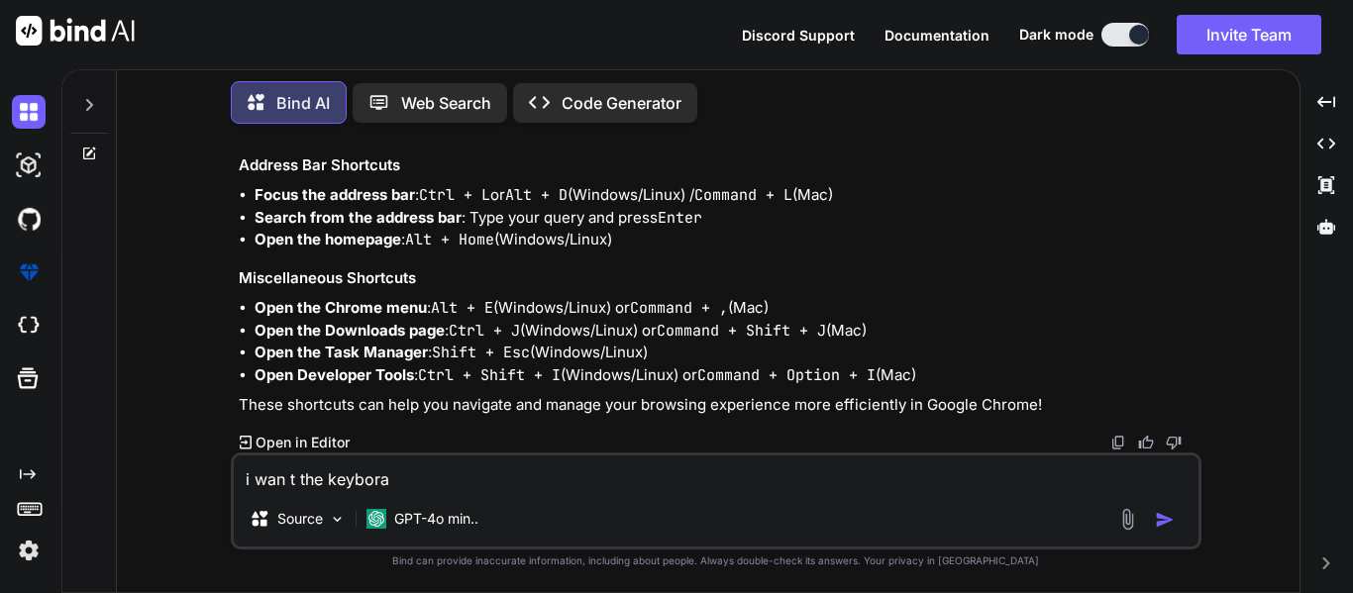
type textarea "x"
type textarea "i wan t the keyborad"
type textarea "x"
type textarea "i wan t the keyborad s"
type textarea "x"
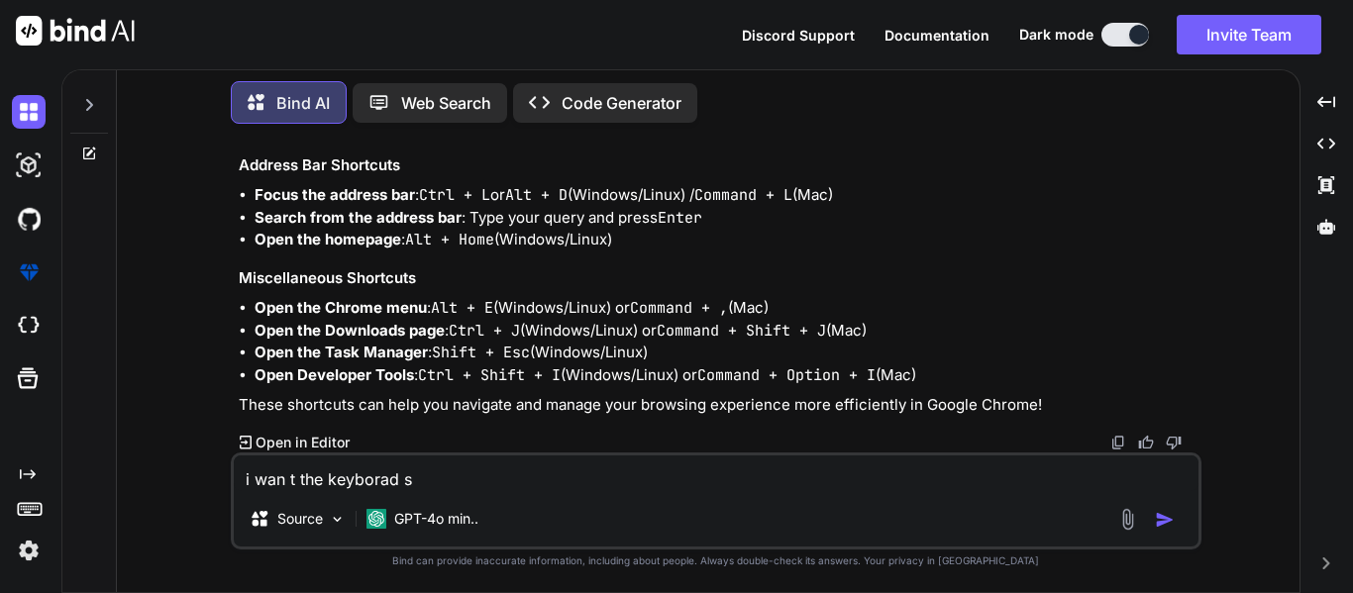
type textarea "i wan t the keyborad sh"
type textarea "x"
type textarea "i wan t the keyborad sho"
type textarea "x"
type textarea "i wan t the keyborad shor"
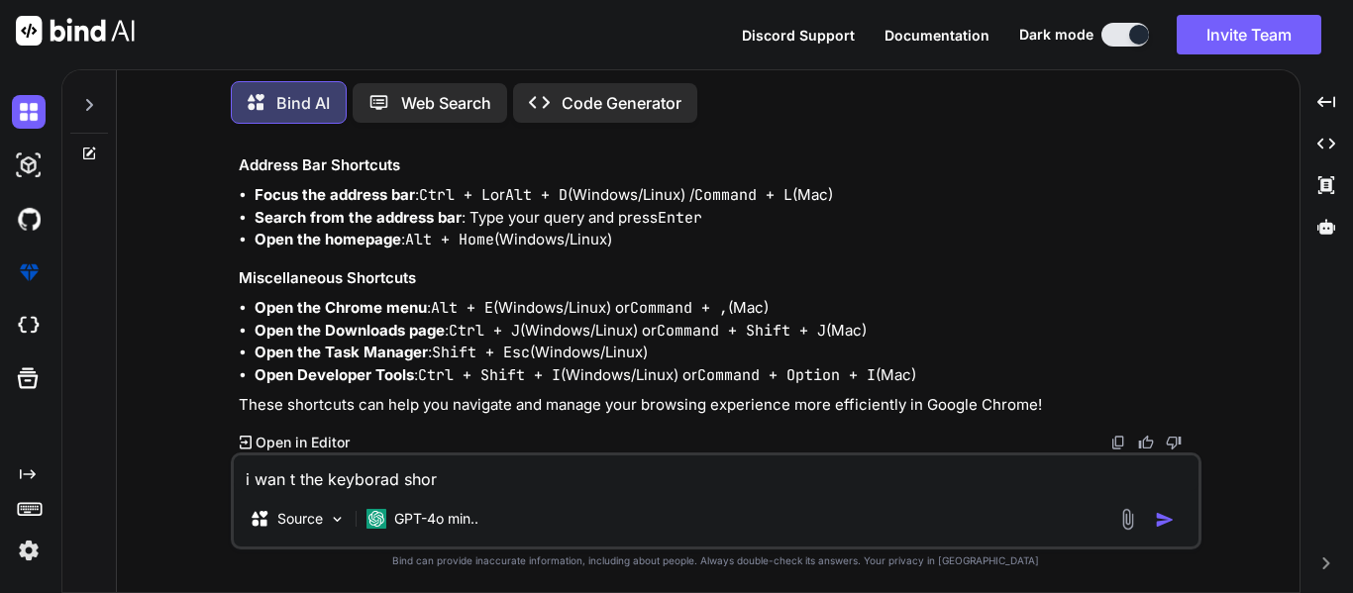
type textarea "x"
type textarea "i wan t the keyborad short"
type textarea "x"
type textarea "i wan t the keyborad short"
type textarea "x"
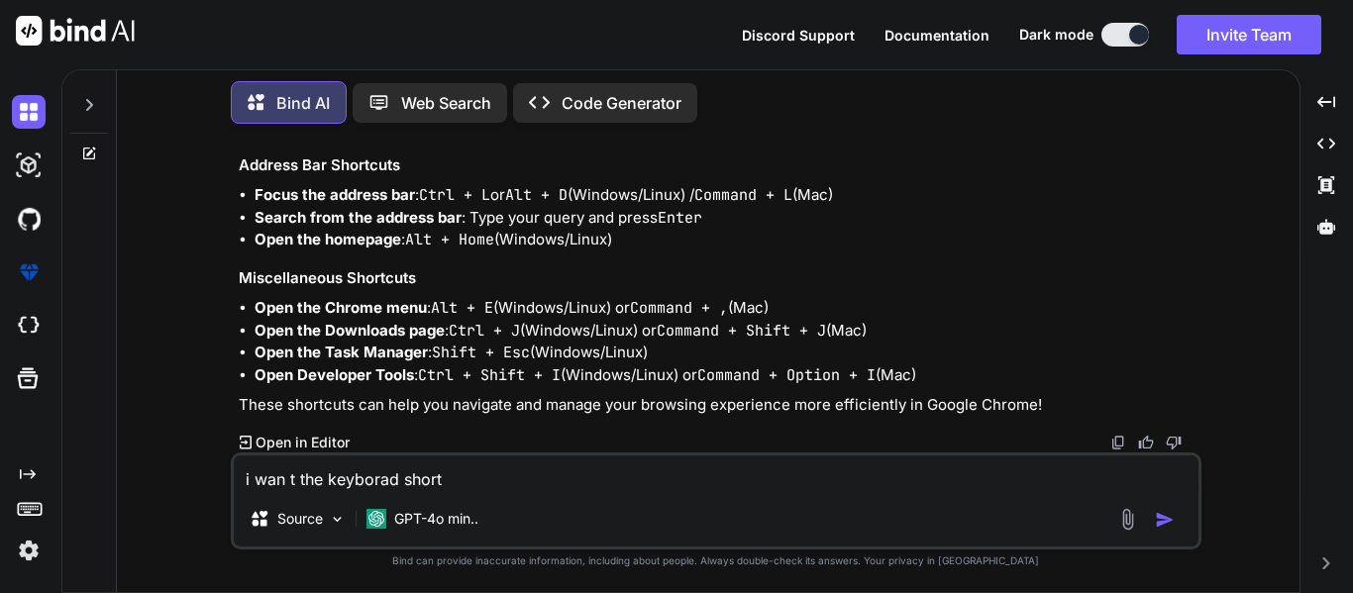
type textarea "i wan t the keyborad short c"
type textarea "x"
type textarea "i wan t the keyborad short cu"
type textarea "x"
type textarea "i wan t the keyborad short cut"
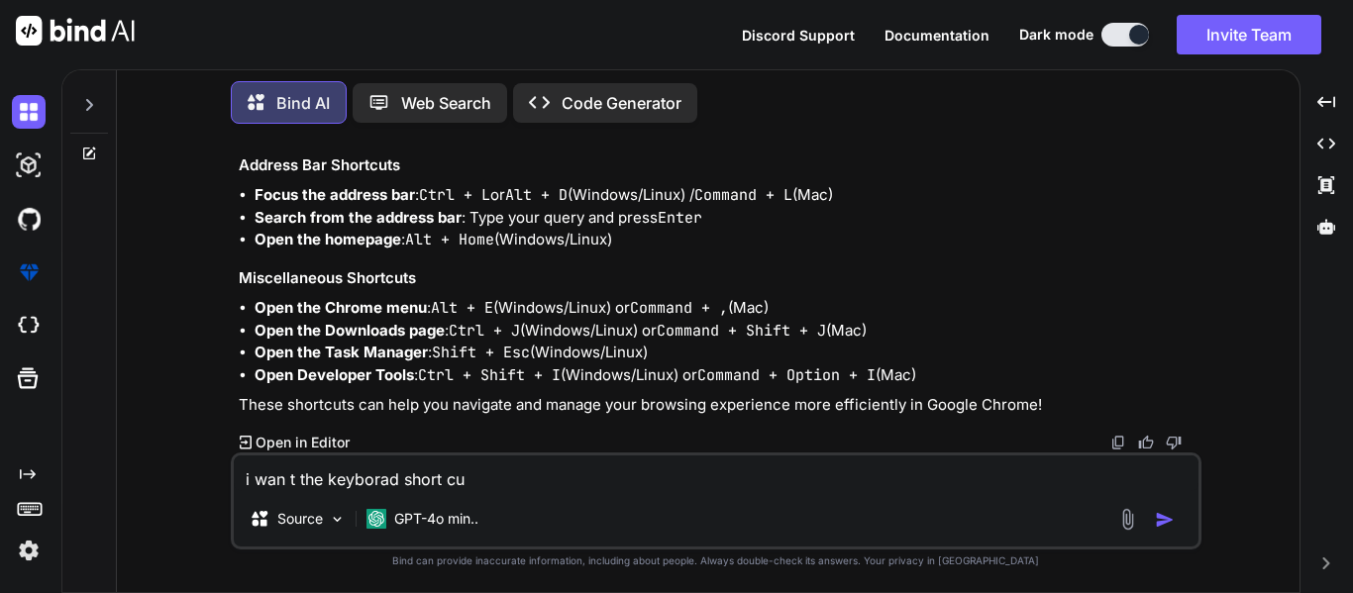
type textarea "x"
type textarea "i wan t the keyborad short cut"
type textarea "x"
type textarea "i wan t the keyborad short cut k"
type textarea "x"
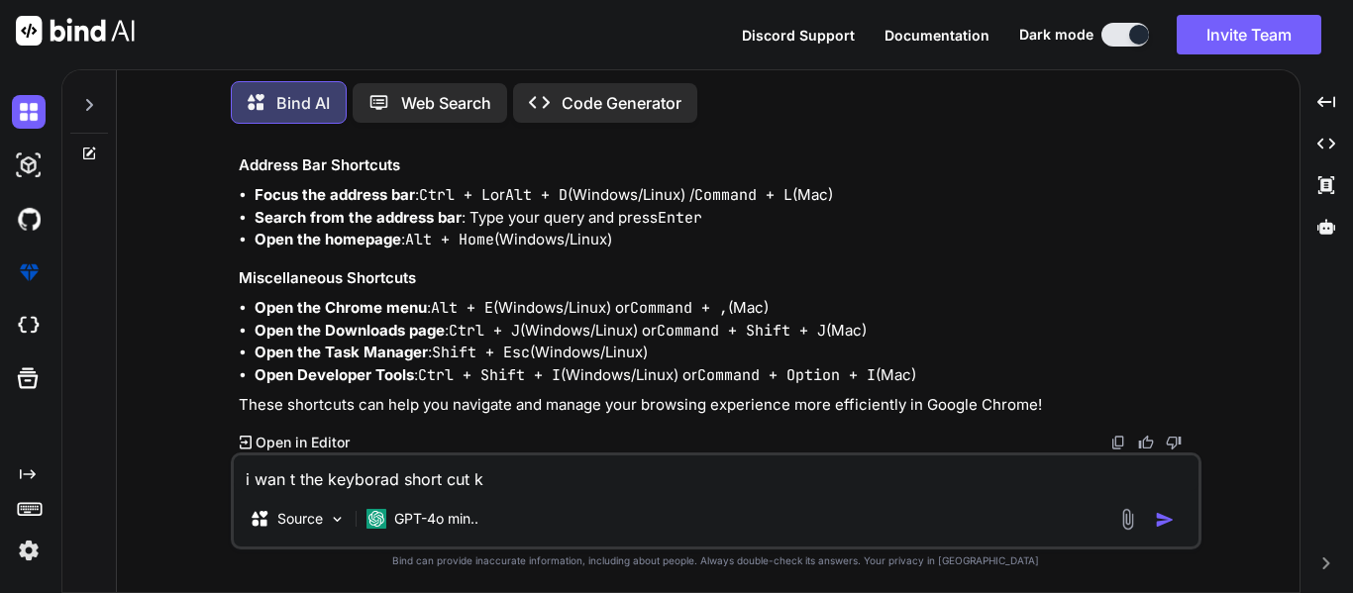
type textarea "i wan t the keyborad short cut ke"
type textarea "x"
type textarea "i wan t the keyborad short cut key"
type textarea "x"
type textarea "i wan t the keyborad short cut keys"
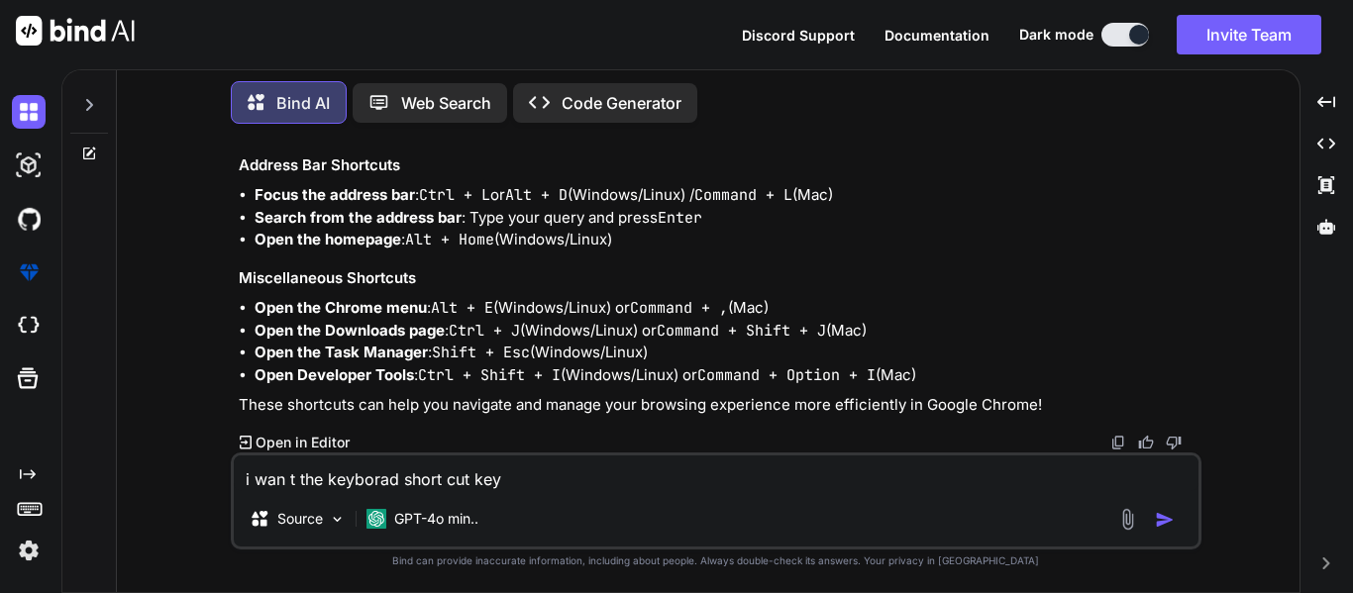
type textarea "x"
type textarea "i wan t the keyborad short cut keys'"
type textarea "x"
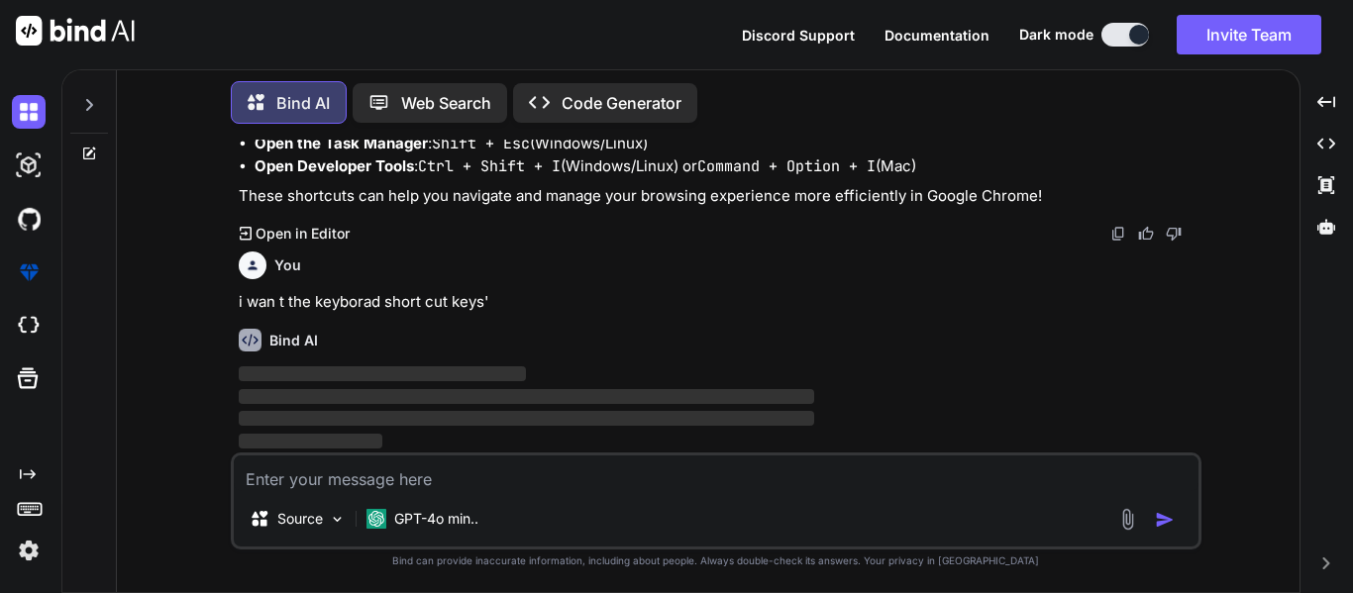
scroll to position [6673, 0]
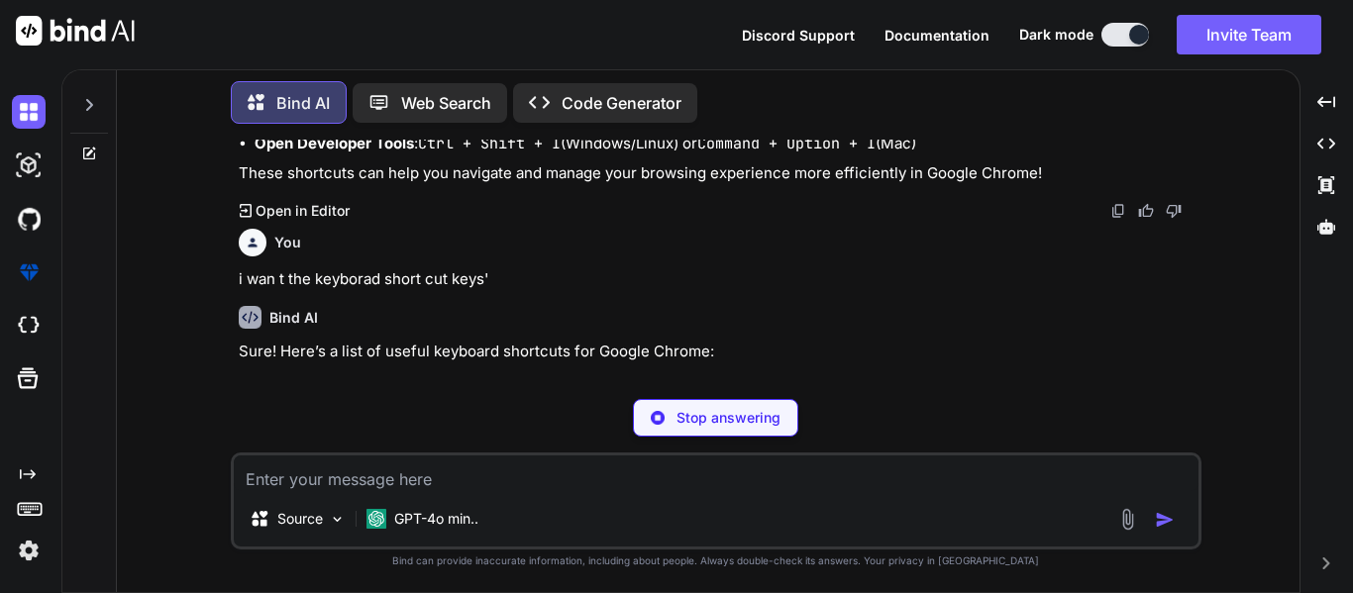
type textarea "x"
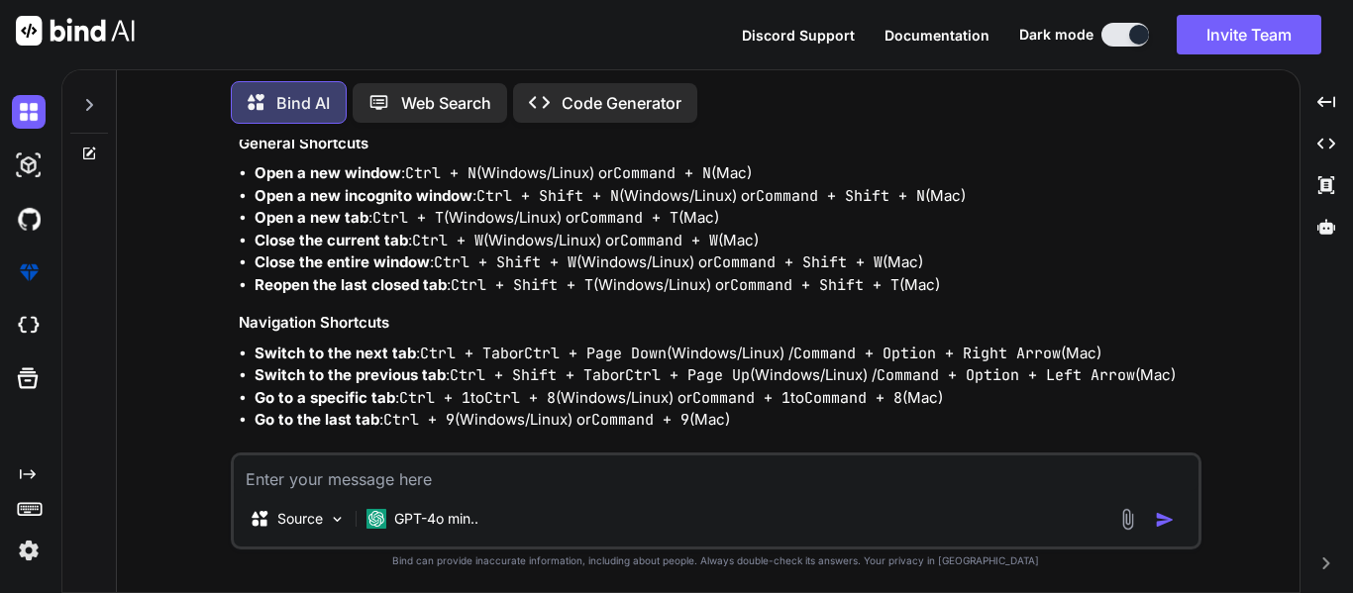
scroll to position [6919, 0]
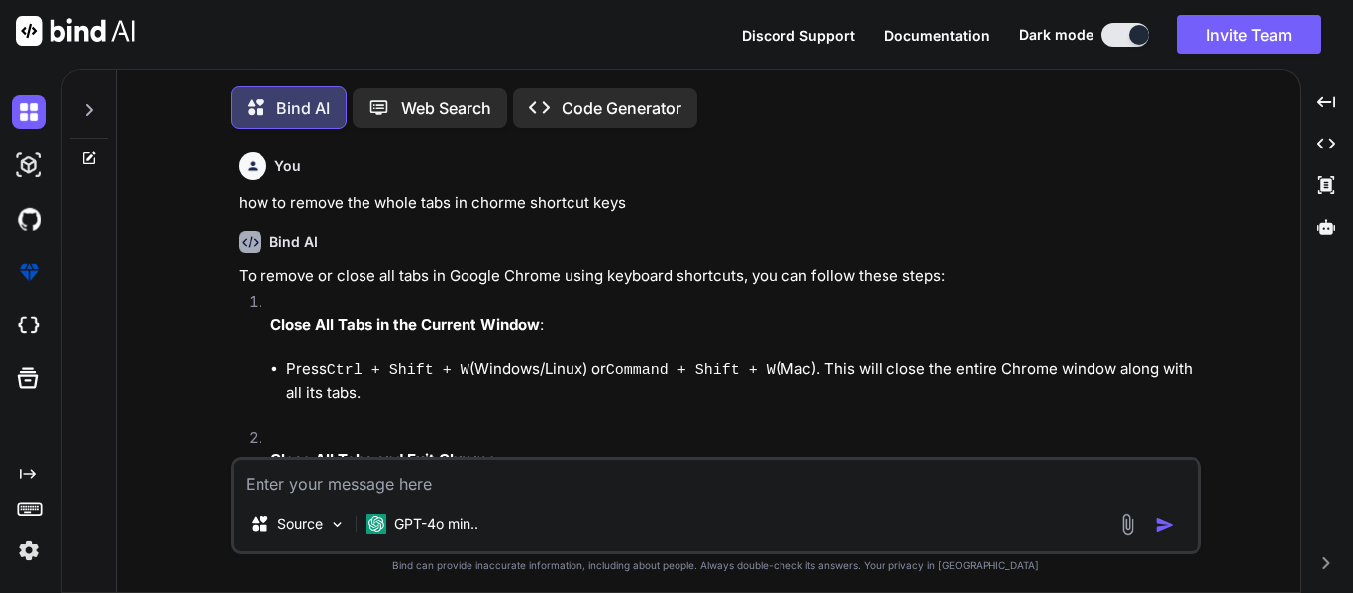
type textarea "x"
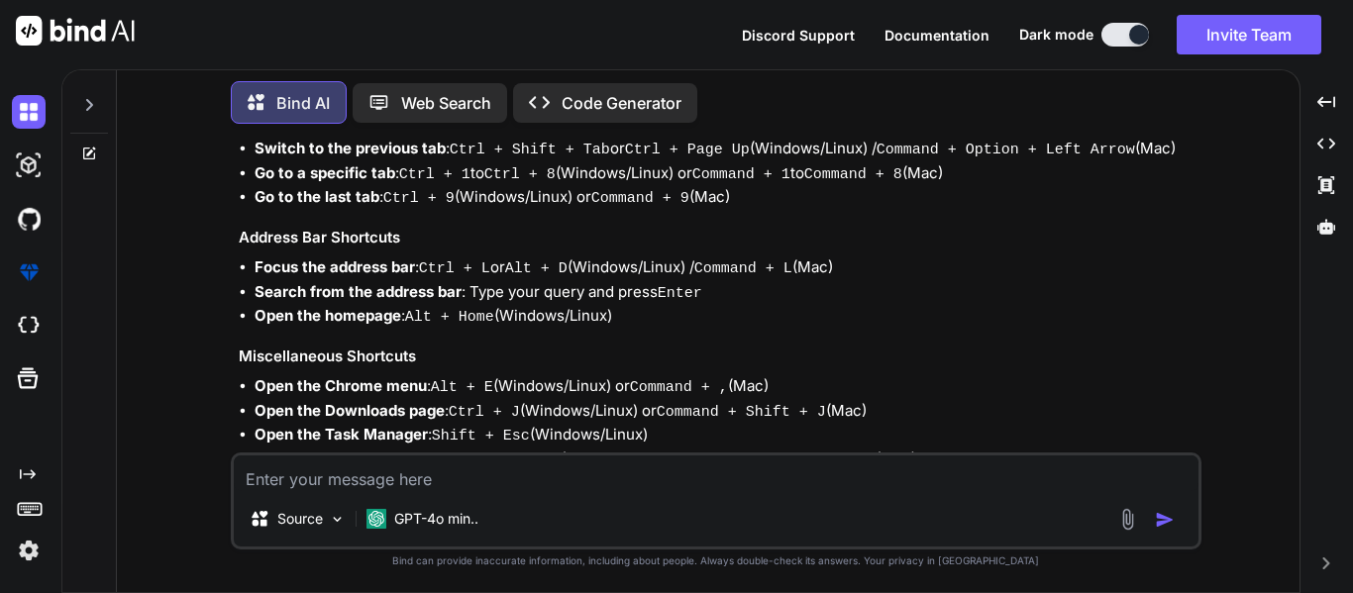
scroll to position [2755, 0]
drag, startPoint x: 625, startPoint y: 383, endPoint x: 884, endPoint y: 83, distance: 396.6
click at [884, 83] on div "Bind AI Web Search Created with Pixso. Code Generator" at bounding box center [716, 102] width 970 height 58
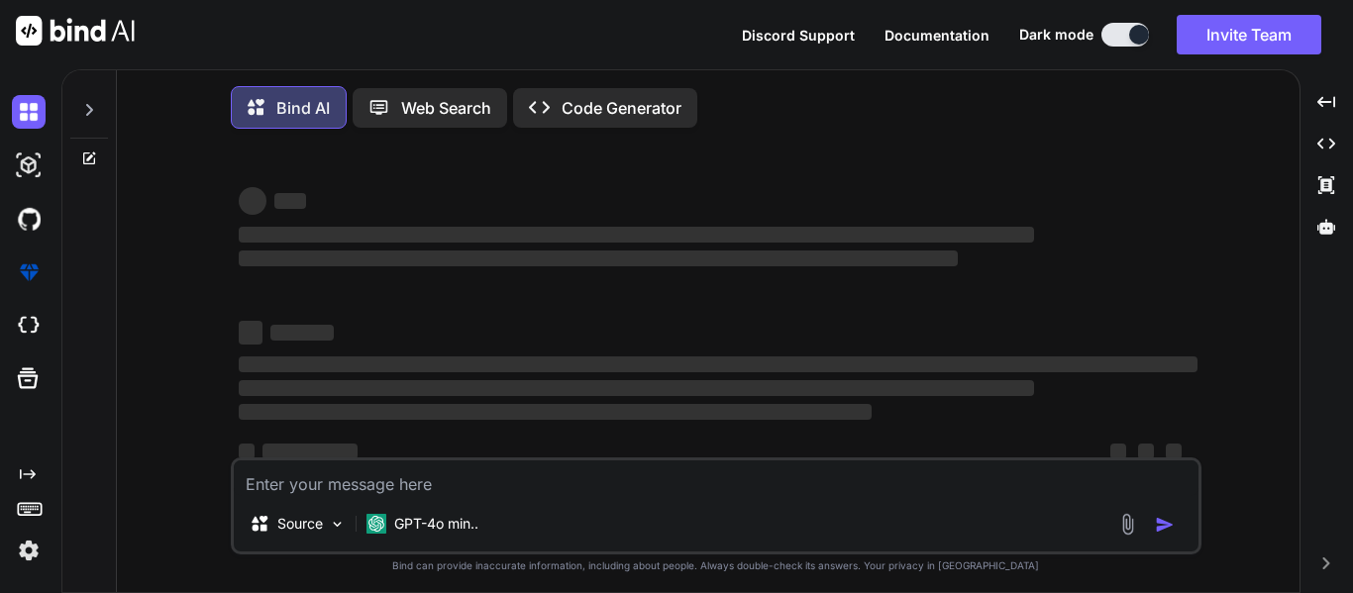
type textarea "x"
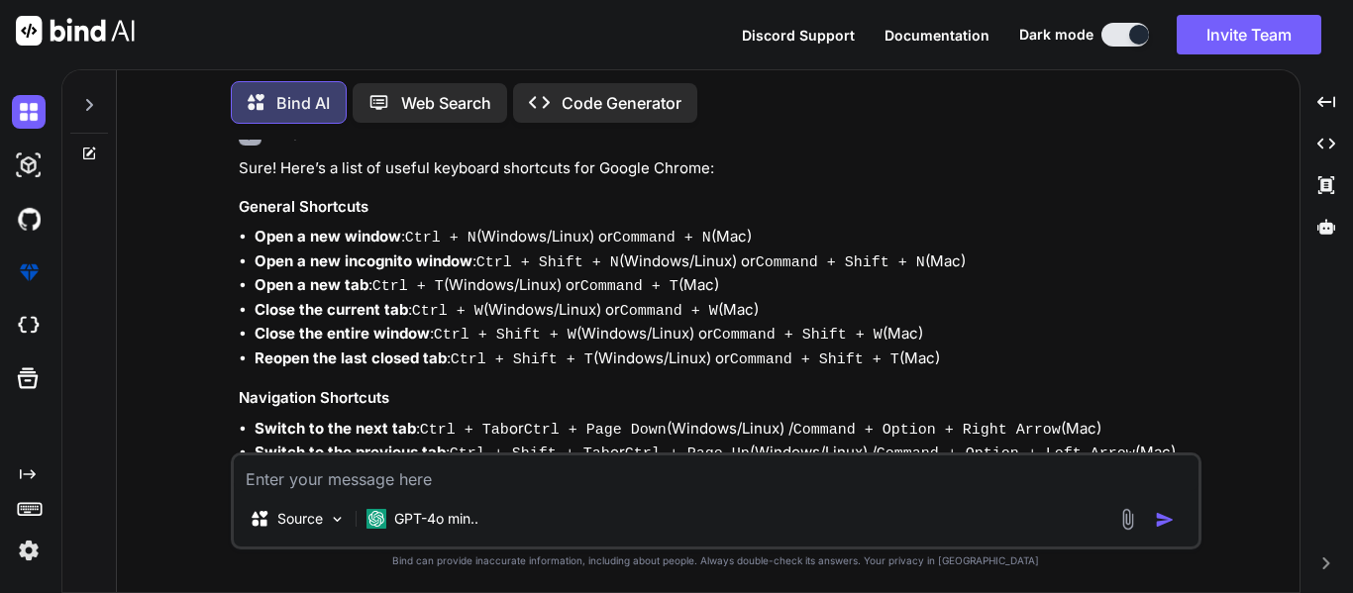
scroll to position [2596, 0]
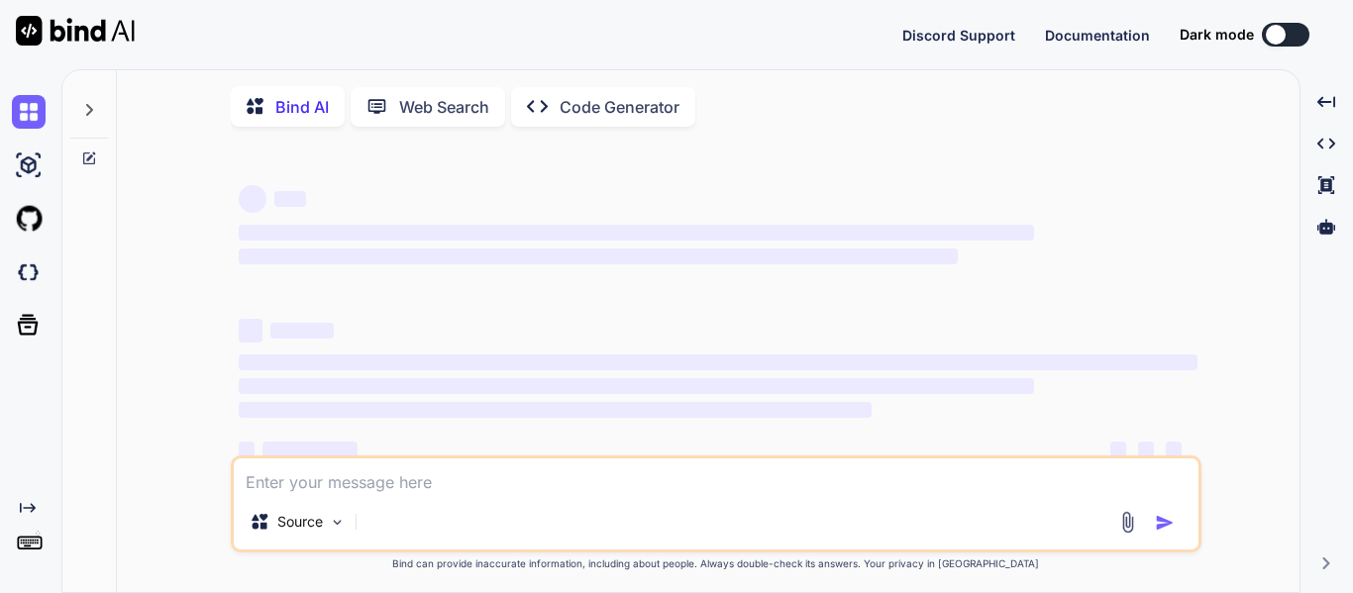
scroll to position [38, 0]
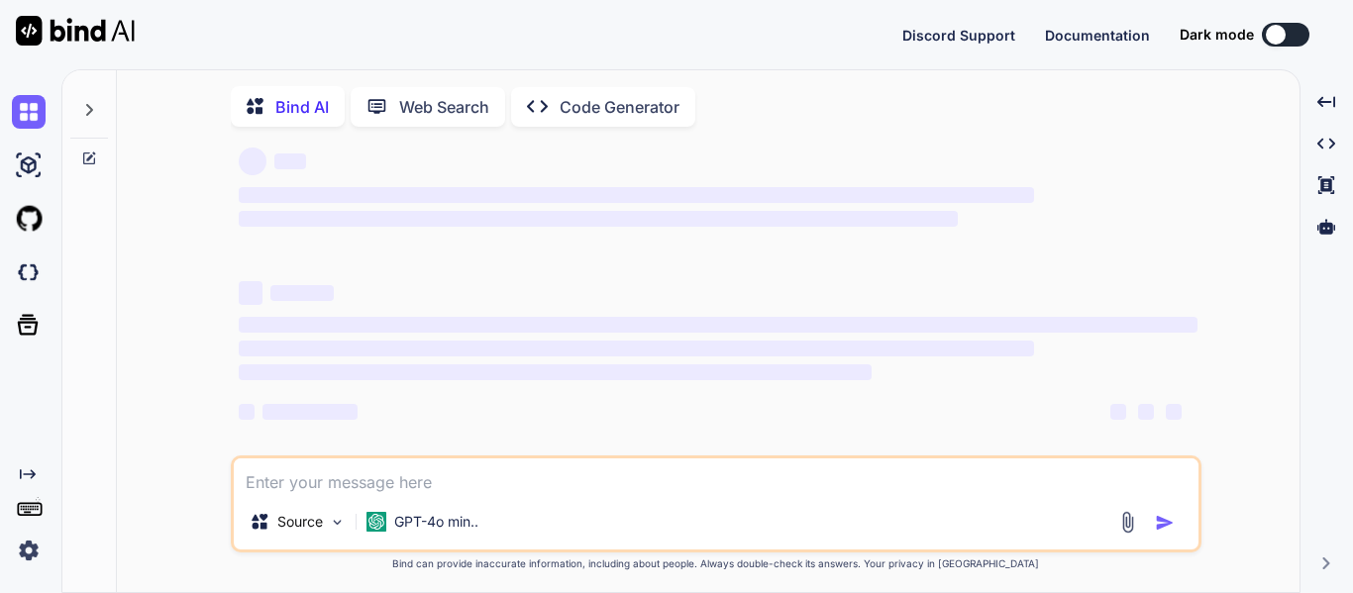
click at [1286, 48] on div "Discord Support Documentation Dark mode Created with Pixso." at bounding box center [676, 34] width 1353 height 69
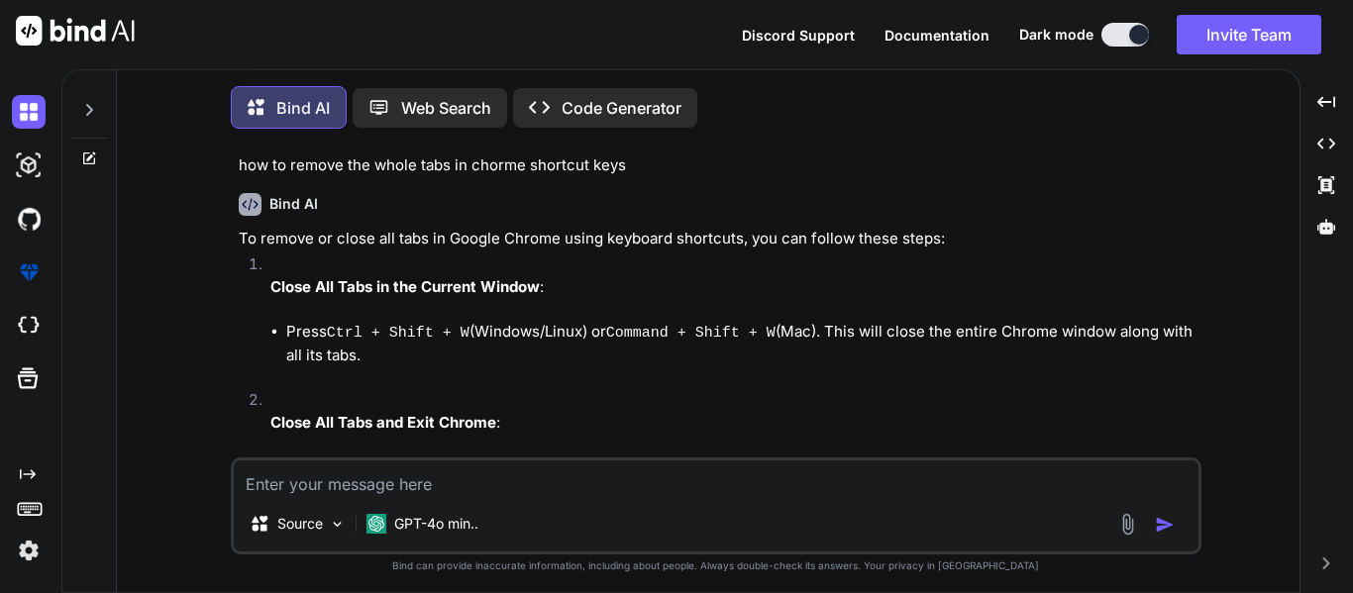
scroll to position [10, 0]
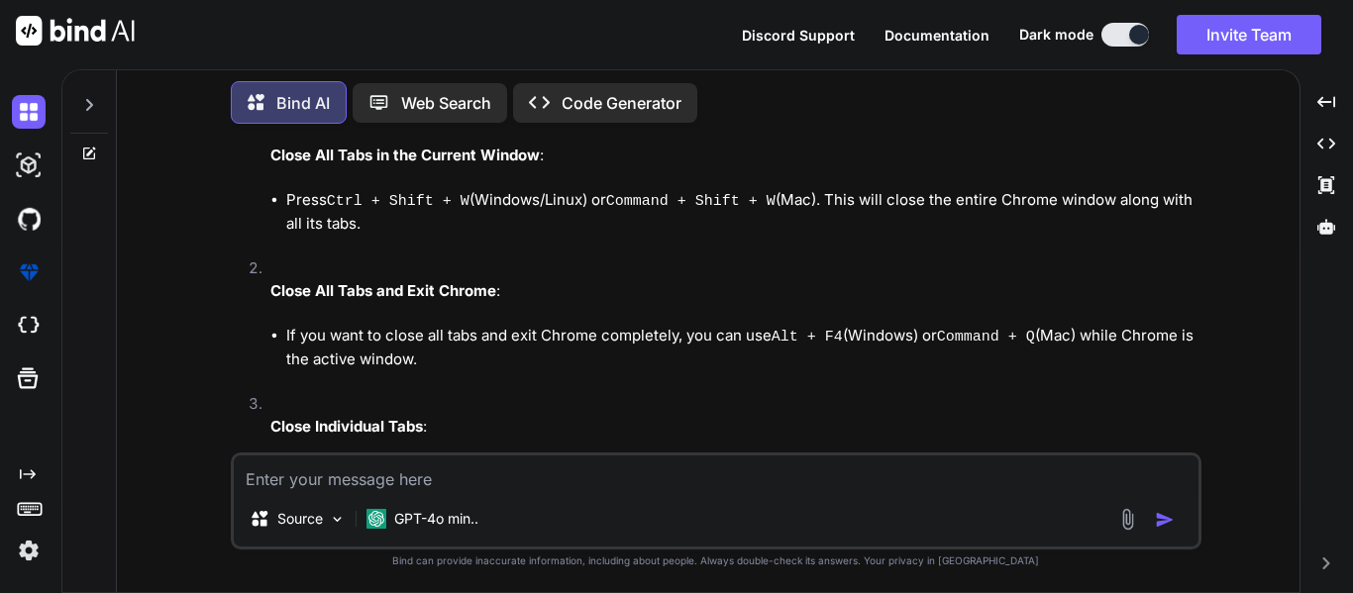
type textarea "x"
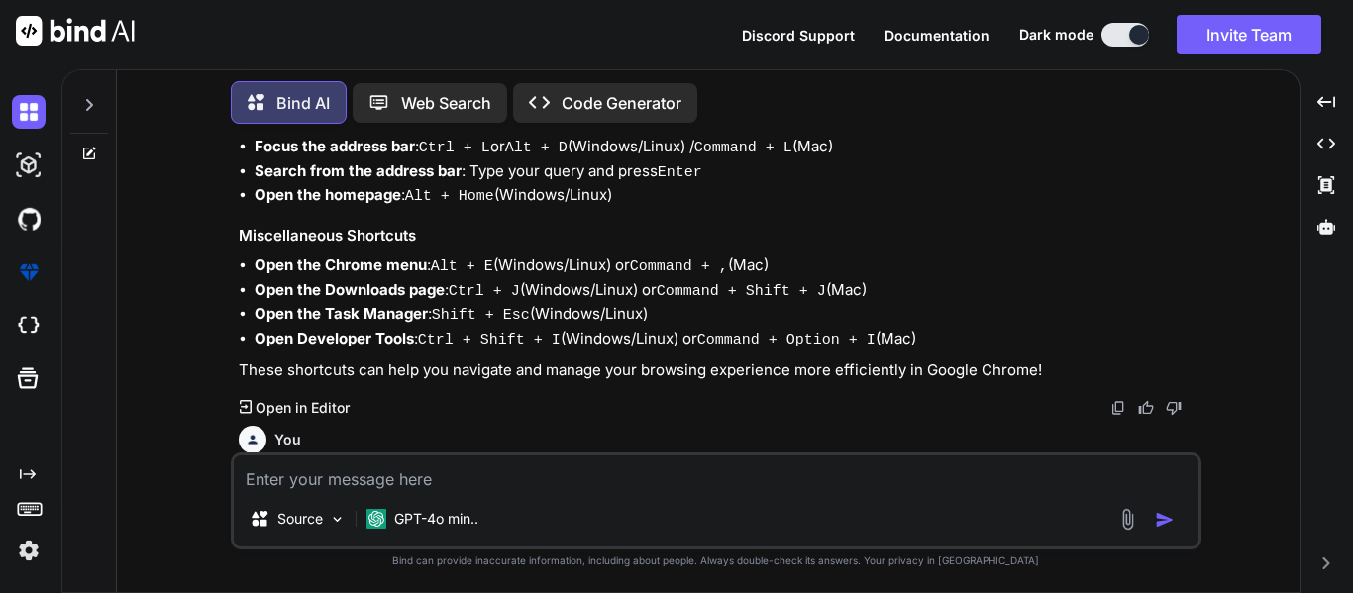
scroll to position [2755, 0]
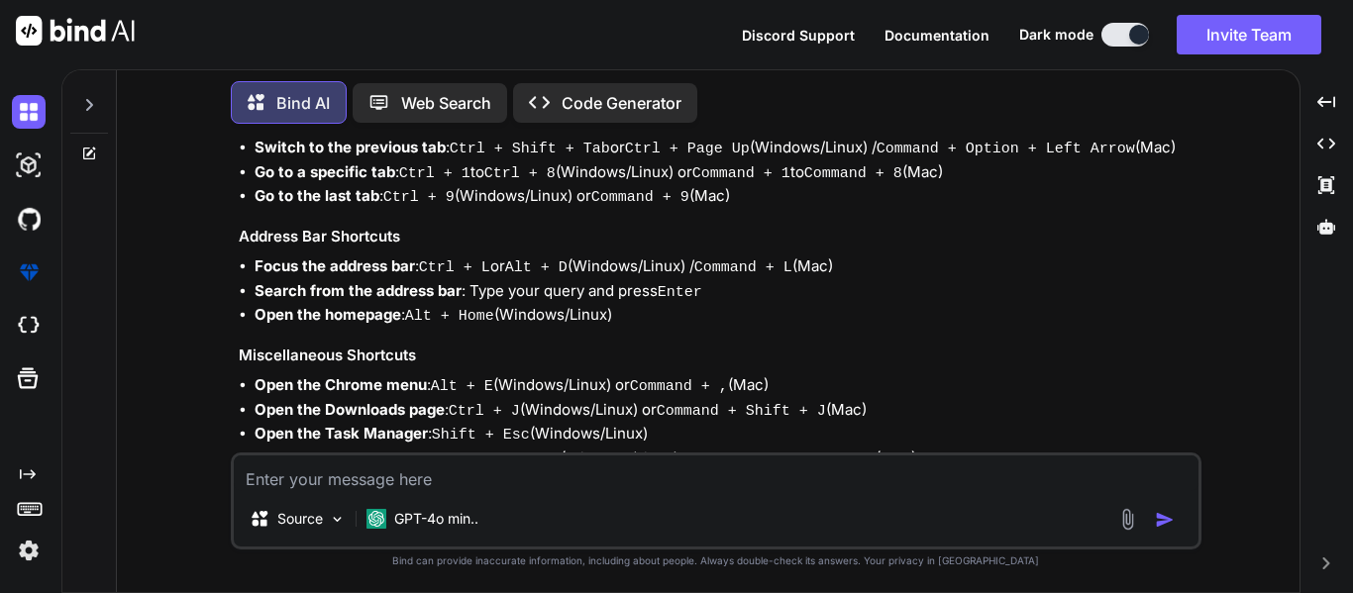
click at [475, 476] on textarea at bounding box center [716, 473] width 964 height 36
click at [956, 374] on li "Open the Chrome menu : Alt + E (Windows/Linux) or Command + , (Mac)" at bounding box center [725, 386] width 943 height 25
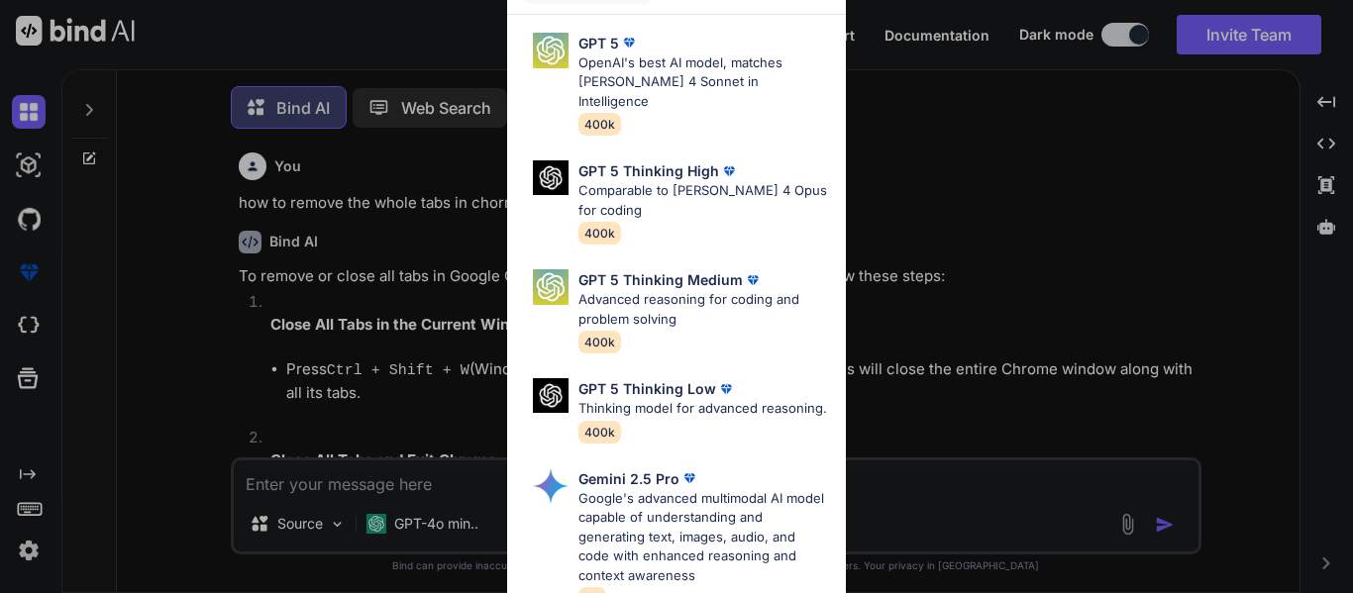
type textarea "x"
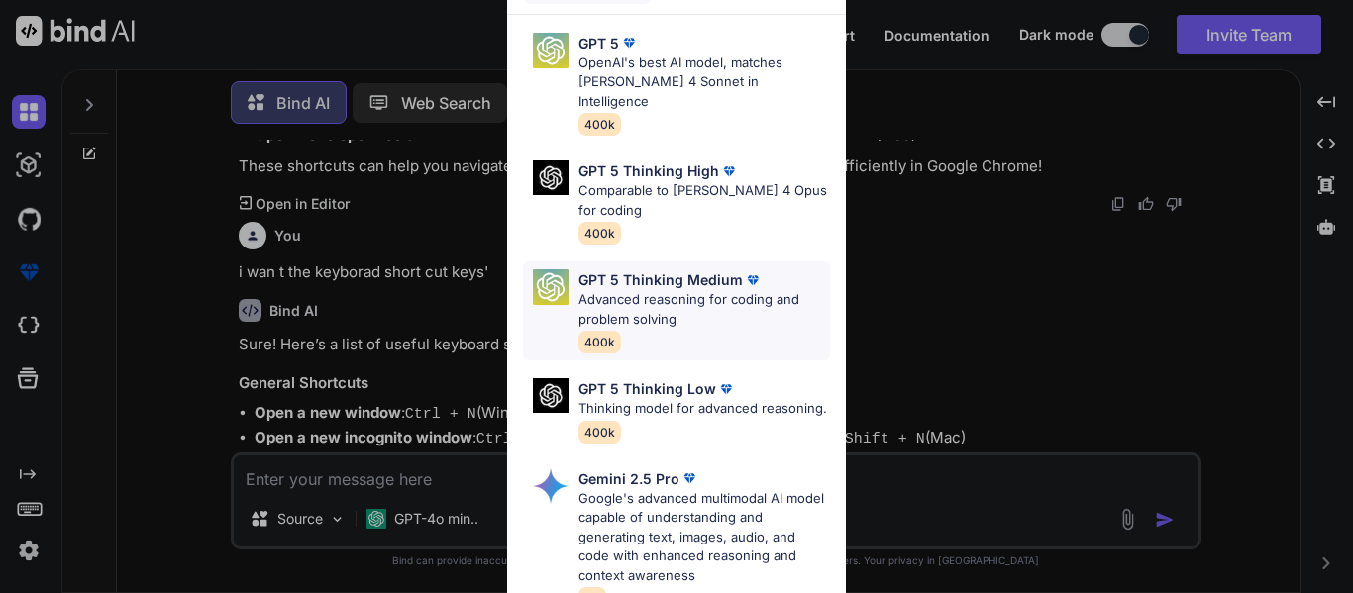
scroll to position [276, 0]
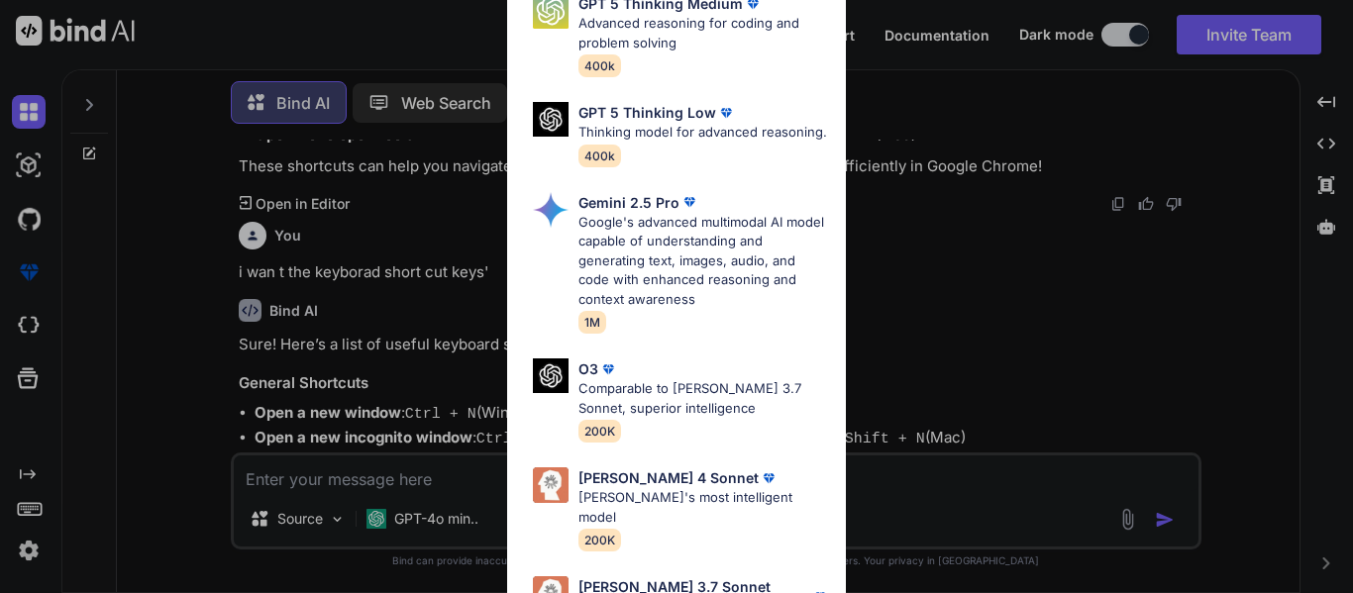
click at [1041, 171] on div "Ultra Models GPT 5 OpenAI's best AI model, matches [PERSON_NAME] 4 Sonnet in In…" at bounding box center [676, 296] width 1353 height 593
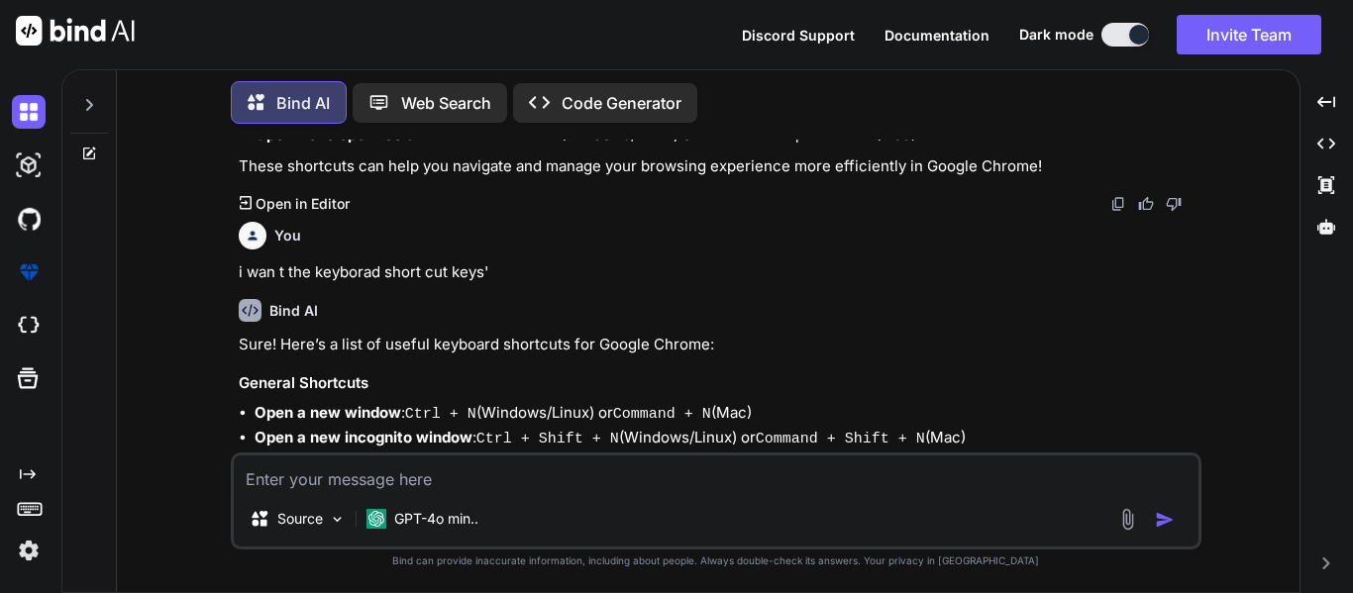
scroll to position [2755, 0]
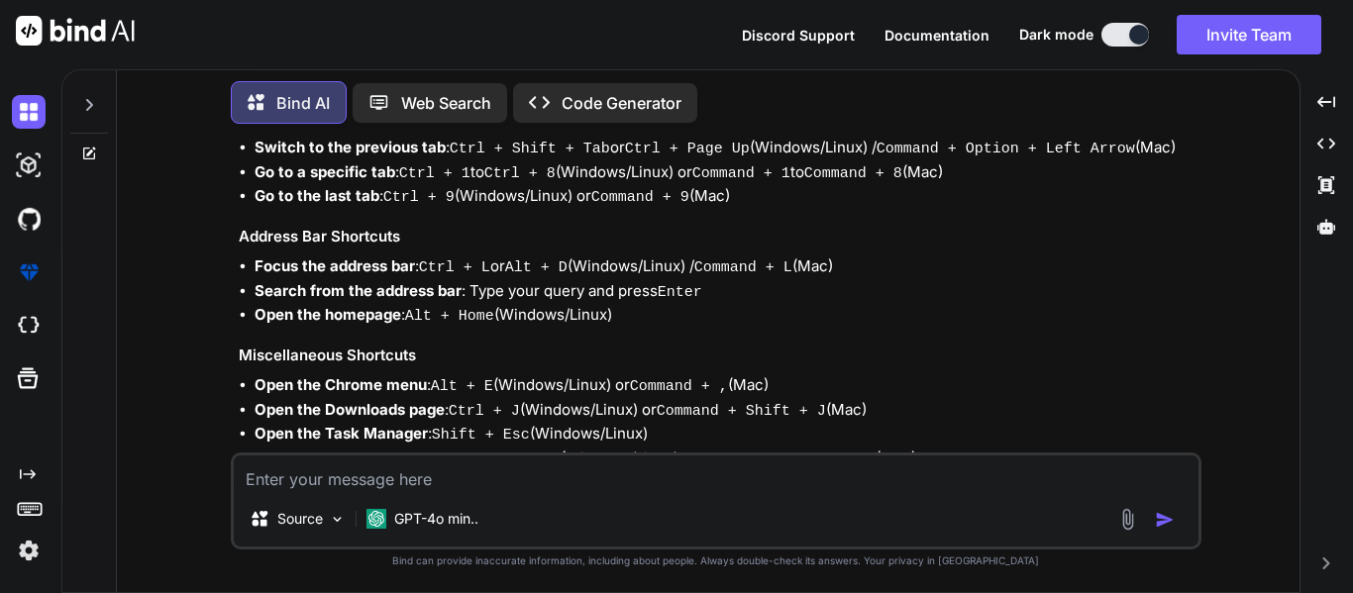
click at [521, 458] on textarea at bounding box center [716, 473] width 964 height 36
paste textarea "class Solution { public ArrayList<Integer> findDuplicates(int[] arr) { ArrayLis…"
type textarea "class Solution { public ArrayList<Integer> findDuplicates(int[] arr) { ArrayLis…"
type textarea "x"
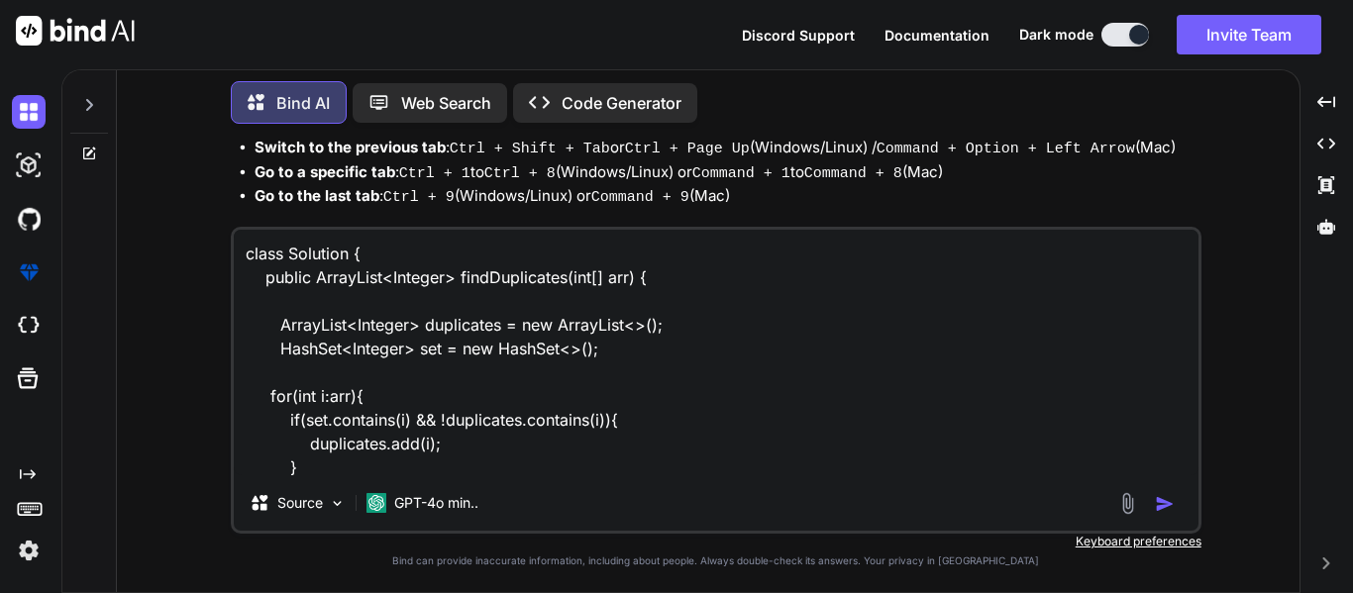
scroll to position [168, 0]
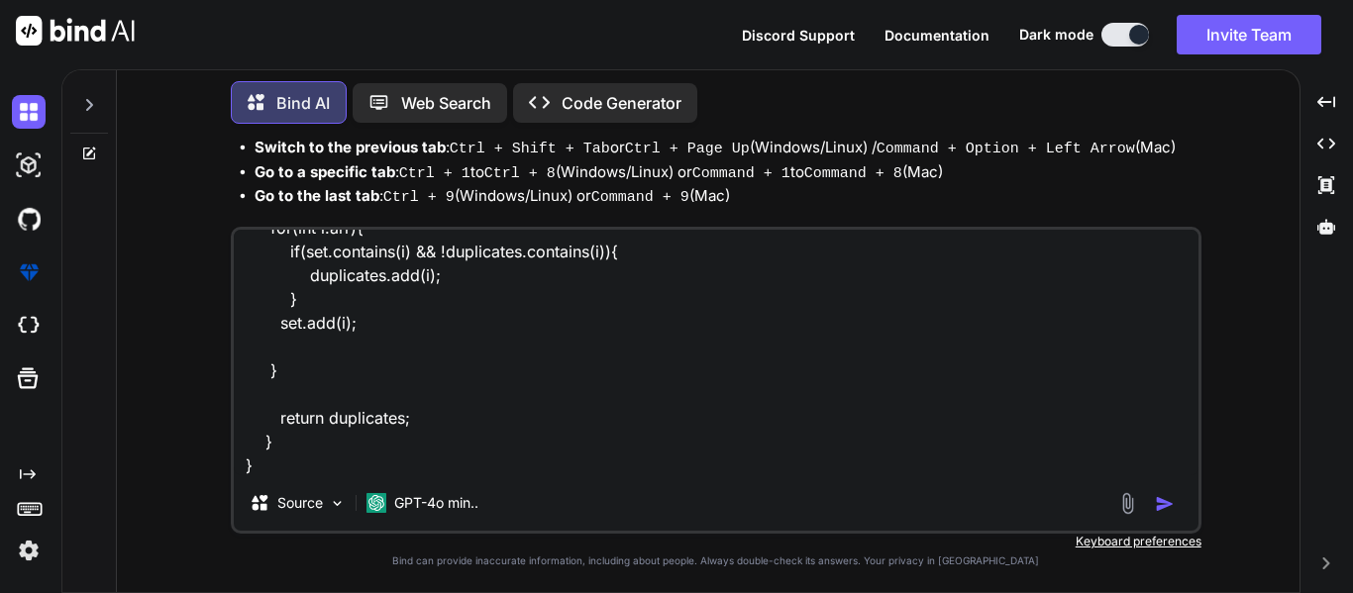
type textarea "class Solution { public ArrayList<Integer> findDuplicates(int[] arr) { ArrayLis…"
type textarea "x"
click at [340, 472] on textarea "class Solution { public ArrayList<Integer> findDuplicates(int[] arr) { ArrayLis…" at bounding box center [716, 353] width 964 height 246
paste textarea "Your program took more time than expected.Expected Time Limit : 3.04sec"
type textarea "class Solution { public ArrayList<Integer> findDuplicates(int[] arr) { ArrayLis…"
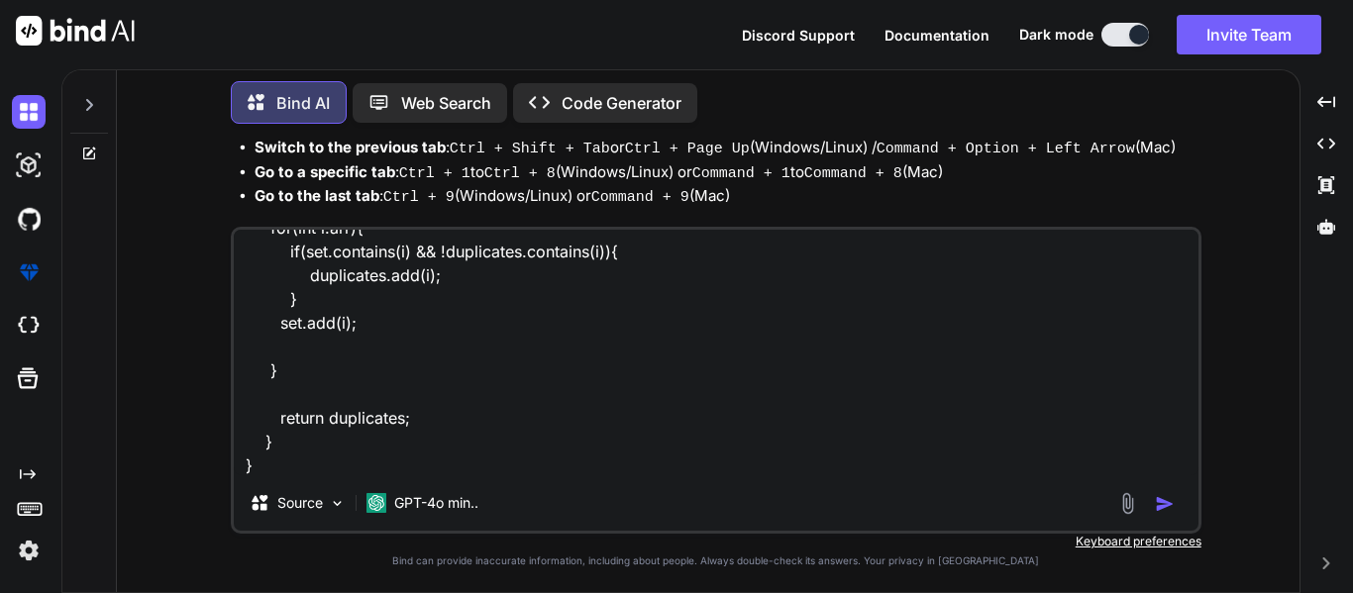
type textarea "x"
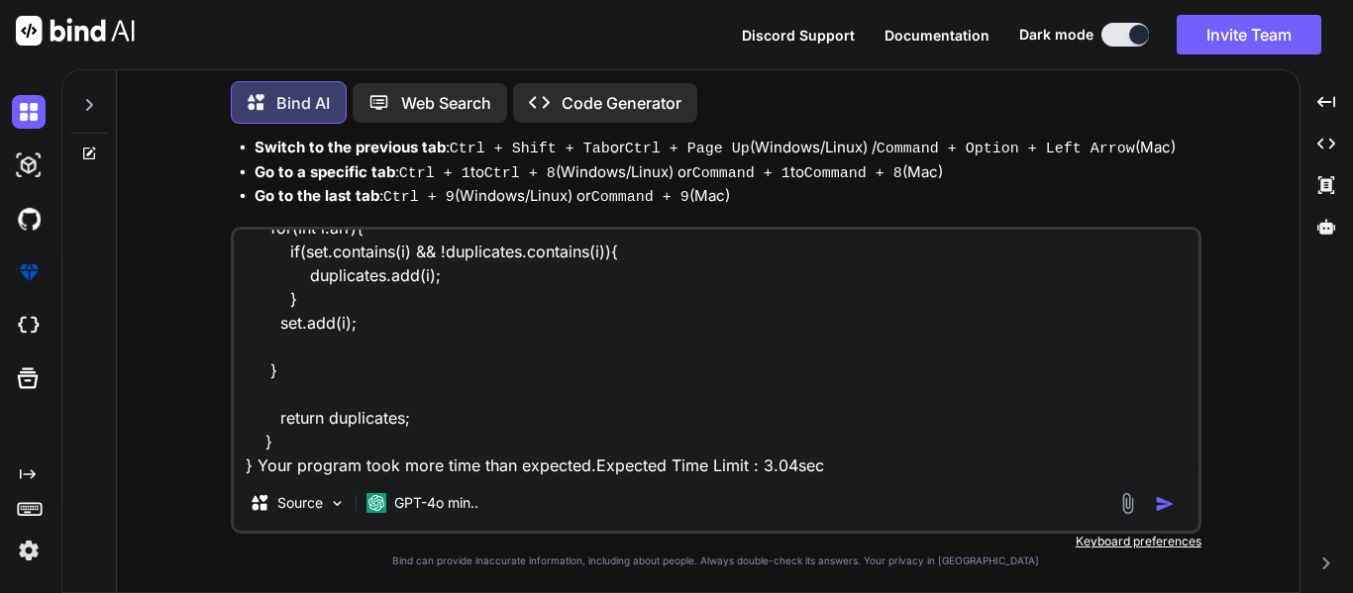
type textarea "class Solution { public ArrayList<Integer> findDuplicates(int[] arr) { ArrayLis…"
type textarea "x"
type textarea "class Solution { public ArrayList<Integer> findDuplicates(int[] arr) { ArrayLis…"
type textarea "x"
type textarea "class Solution { public ArrayList<Integer> findDuplicates(int[] arr) { ArrayLis…"
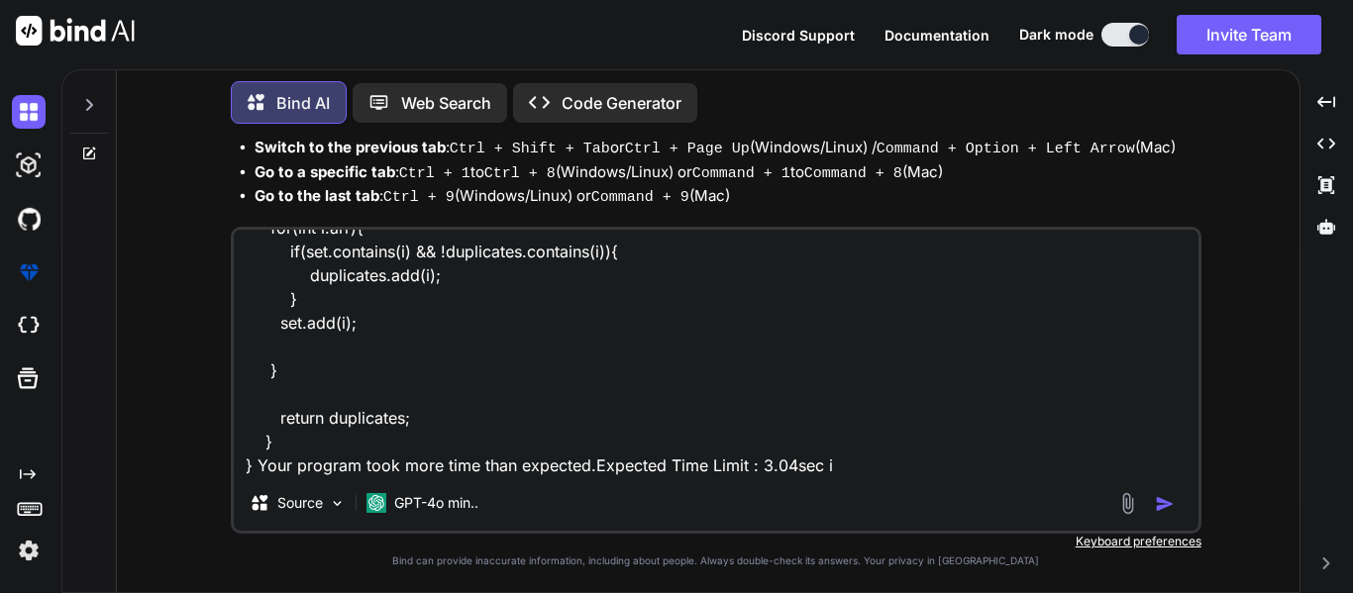
type textarea "x"
type textarea "class Solution { public ArrayList<Integer> findDuplicates(int[] arr) { ArrayLis…"
type textarea "x"
type textarea "class Solution { public ArrayList<Integer> findDuplicates(int[] arr) { ArrayLis…"
type textarea "x"
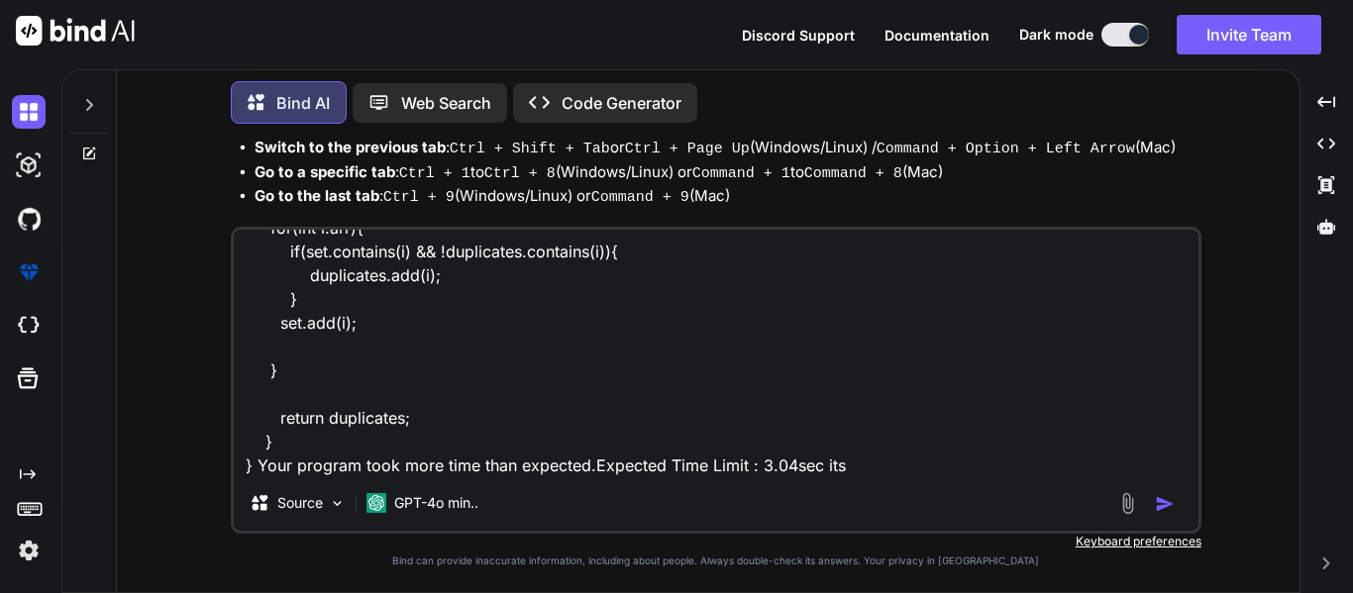
type textarea "class Solution { public ArrayList<Integer> findDuplicates(int[] arr) { ArrayLis…"
type textarea "x"
type textarea "class Solution { public ArrayList<Integer> findDuplicates(int[] arr) { ArrayLis…"
type textarea "x"
type textarea "class Solution { public ArrayList<Integer> findDuplicates(int[] arr) { ArrayLis…"
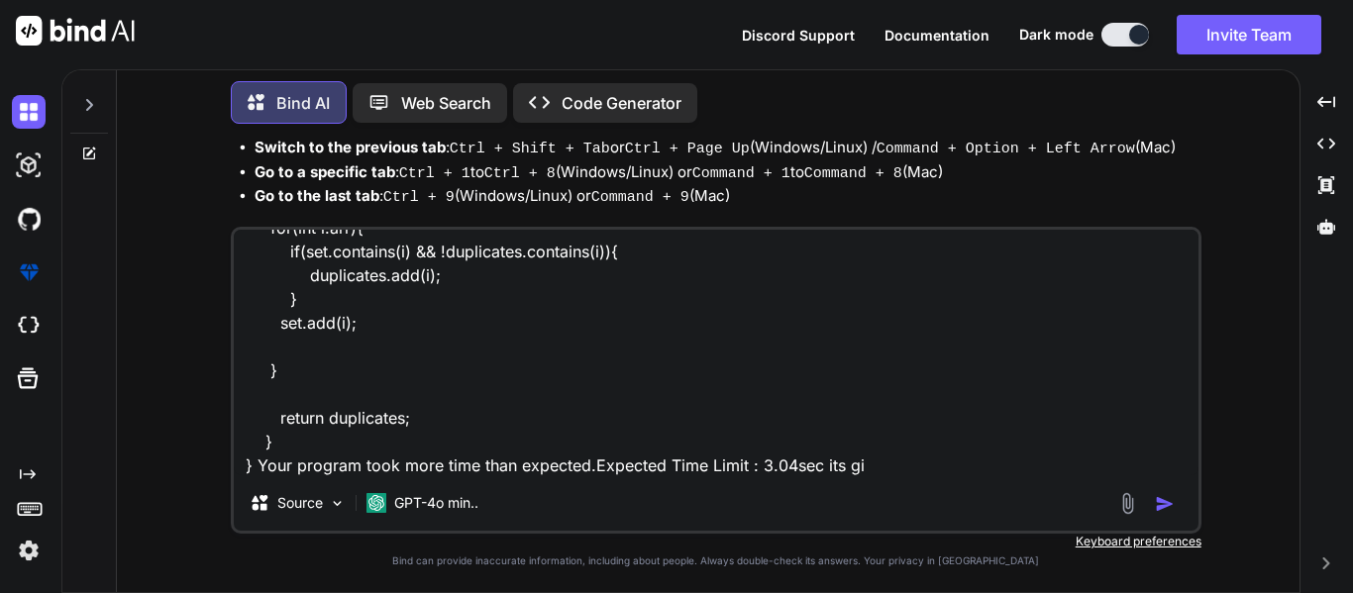
type textarea "x"
type textarea "class Solution { public ArrayList<Integer> findDuplicates(int[] arr) { ArrayLis…"
type textarea "x"
type textarea "class Solution { public ArrayList<Integer> findDuplicates(int[] arr) { ArrayLis…"
type textarea "x"
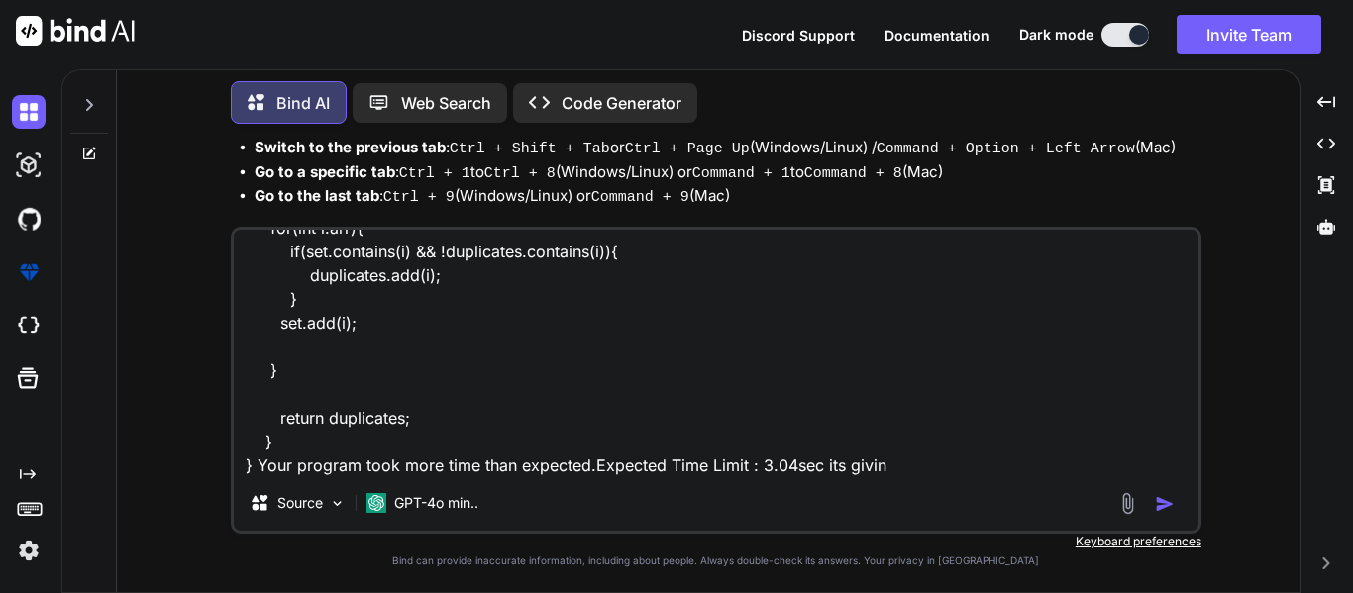
type textarea "class Solution { public ArrayList<Integer> findDuplicates(int[] arr) { ArrayLis…"
type textarea "x"
type textarea "class Solution { public ArrayList<Integer> findDuplicates(int[] arr) { ArrayLis…"
type textarea "x"
type textarea "class Solution { public ArrayList<Integer> findDuplicates(int[] arr) { ArrayLis…"
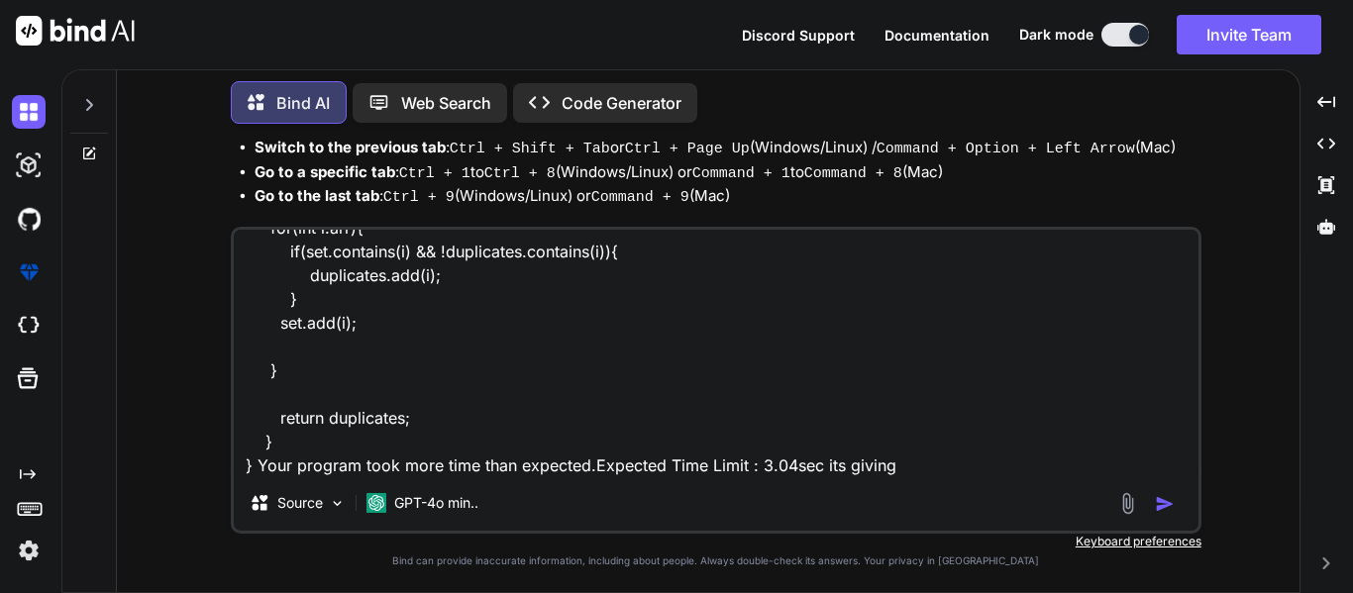
type textarea "x"
type textarea "class Solution { public ArrayList<Integer> findDuplicates(int[] arr) { ArrayLis…"
type textarea "x"
type textarea "class Solution { public ArrayList<Integer> findDuplicates(int[] arr) { ArrayLis…"
type textarea "x"
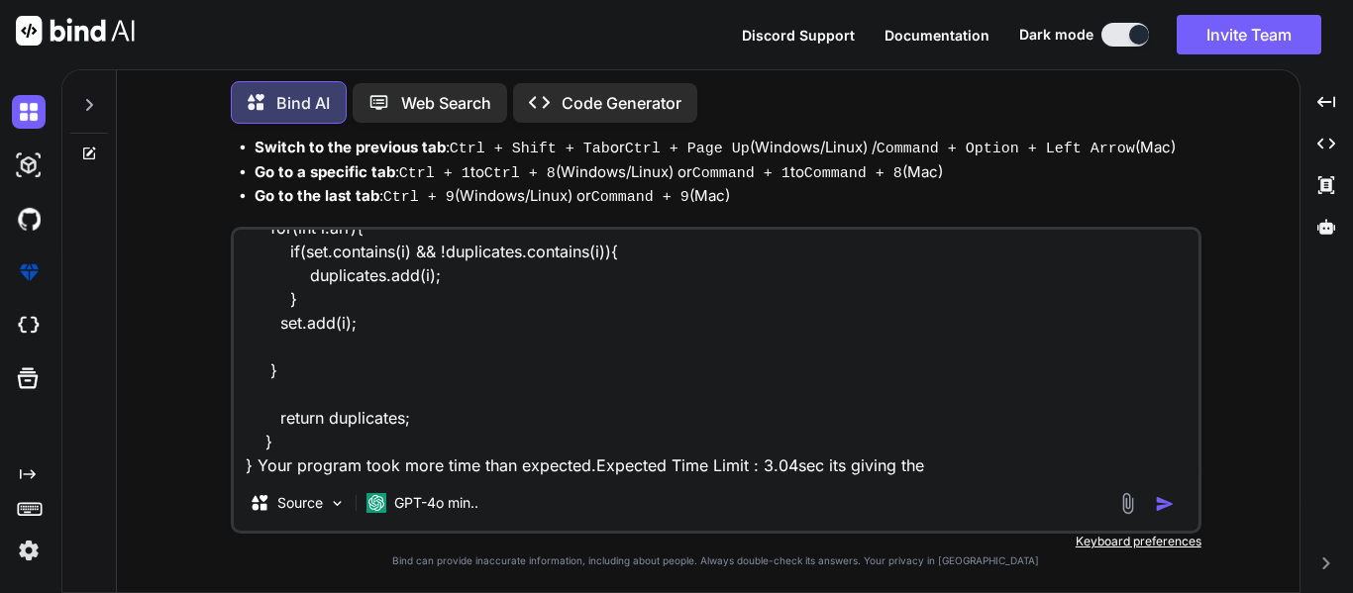
type textarea "class Solution { public ArrayList<Integer> findDuplicates(int[] arr) { ArrayLis…"
type textarea "x"
type textarea "class Solution { public ArrayList<Integer> findDuplicates(int[] arr) { ArrayLis…"
type textarea "x"
type textarea "class Solution { public ArrayList<Integer> findDuplicates(int[] arr) { ArrayLis…"
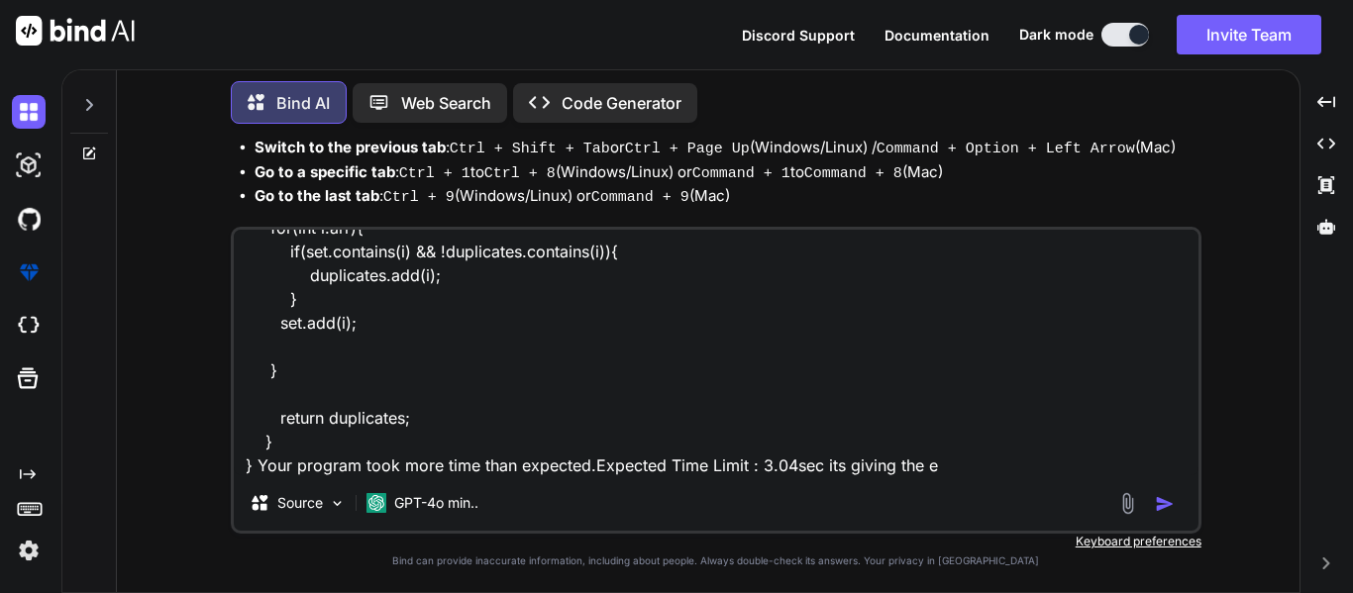
type textarea "x"
type textarea "class Solution { public ArrayList<Integer> findDuplicates(int[] arr) { ArrayLis…"
type textarea "x"
type textarea "class Solution { public ArrayList<Integer> findDuplicates(int[] arr) { ArrayLis…"
type textarea "x"
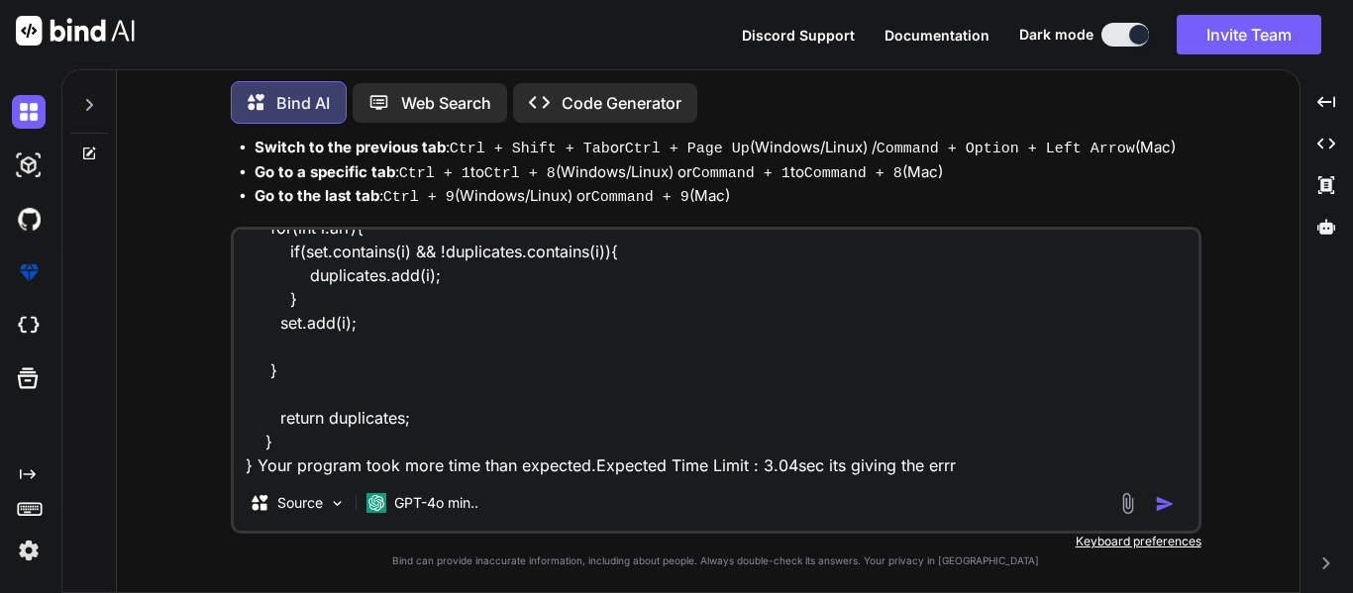
type textarea "class Solution { public ArrayList<Integer> findDuplicates(int[] arr) { ArrayLis…"
type textarea "x"
type textarea "class Solution { public ArrayList<Integer> findDuplicates(int[] arr) { ArrayLis…"
type textarea "x"
type textarea "class Solution { public ArrayList<Integer> findDuplicates(int[] arr) { ArrayLis…"
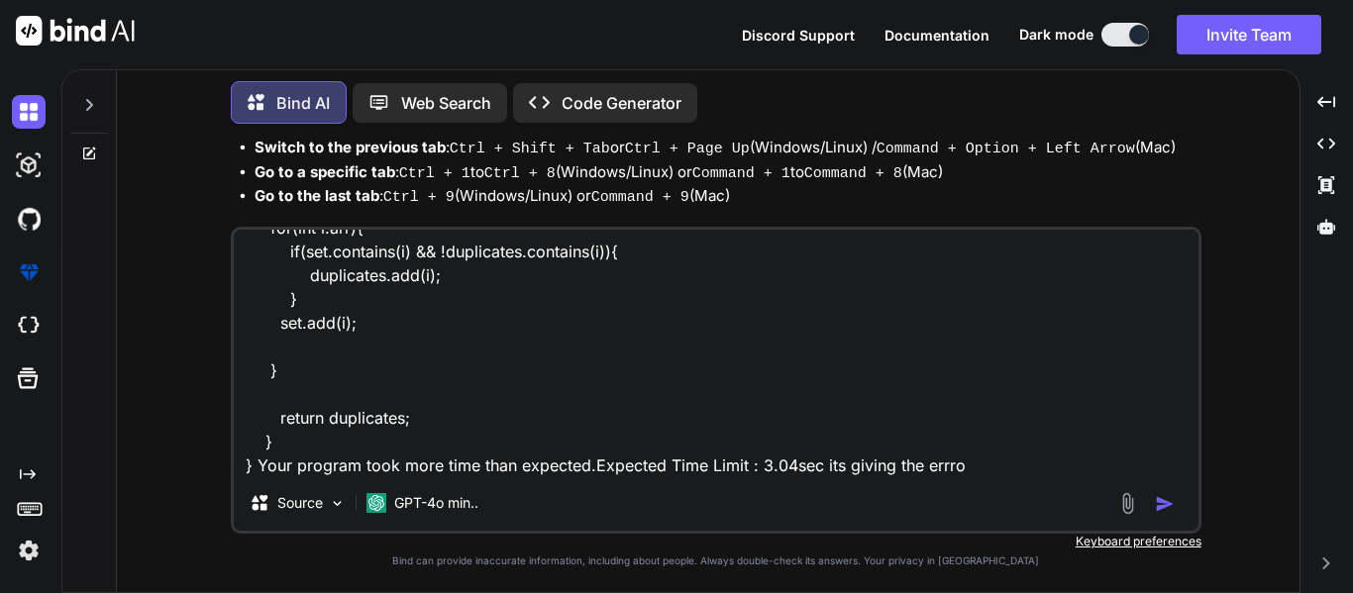
type textarea "x"
type textarea "class Solution { public ArrayList<Integer> findDuplicates(int[] arr) { ArrayLis…"
type textarea "x"
type textarea "class Solution { public ArrayList<Integer> findDuplicates(int[] arr) { ArrayLis…"
type textarea "x"
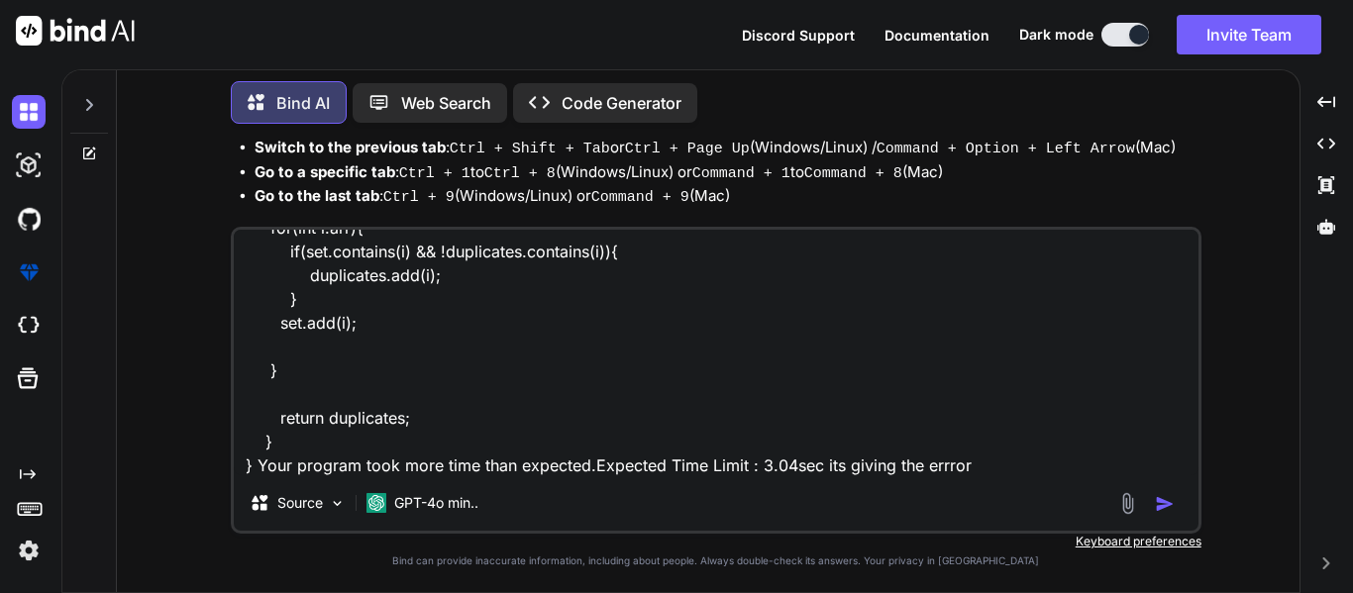
type textarea "class Solution { public ArrayList<Integer> findDuplicates(int[] arr) { ArrayLis…"
type textarea "x"
type textarea "class Solution { public ArrayList<Integer> findDuplicates(int[] arr) { ArrayLis…"
type textarea "x"
type textarea "class Solution { public ArrayList<Integer> findDuplicates(int[] arr) { ArrayLis…"
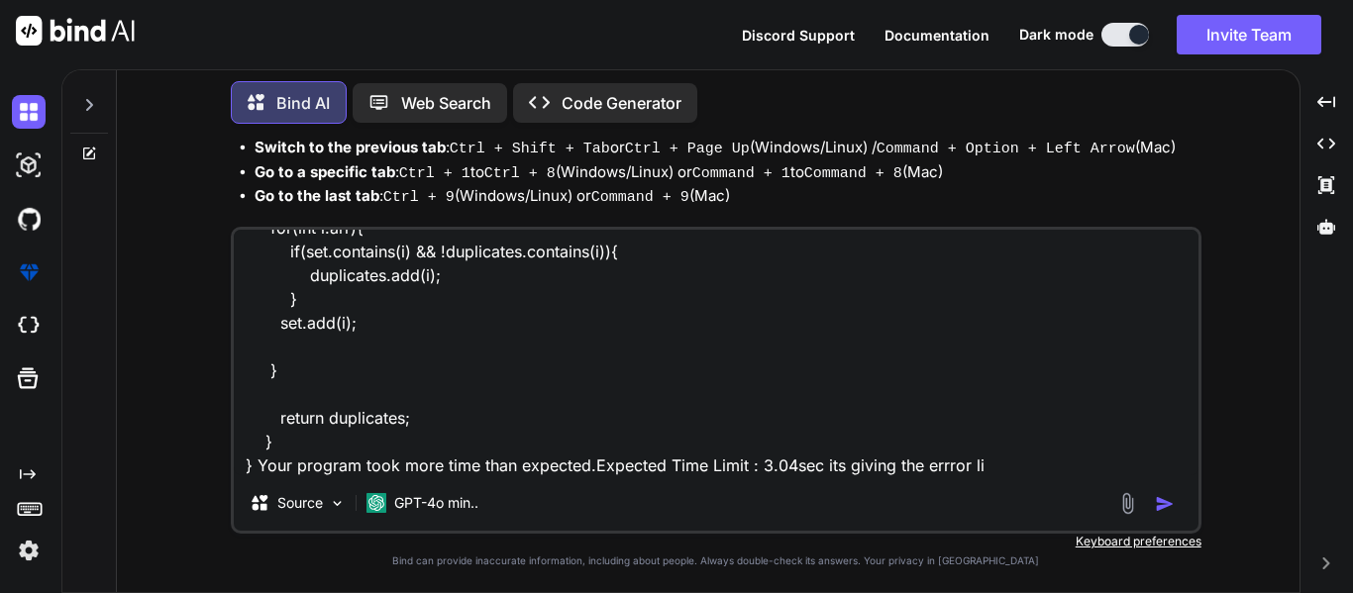
type textarea "x"
type textarea "class Solution { public ArrayList<Integer> findDuplicates(int[] arr) { ArrayLis…"
type textarea "x"
type textarea "class Solution { public ArrayList<Integer> findDuplicates(int[] arr) { ArrayLis…"
type textarea "x"
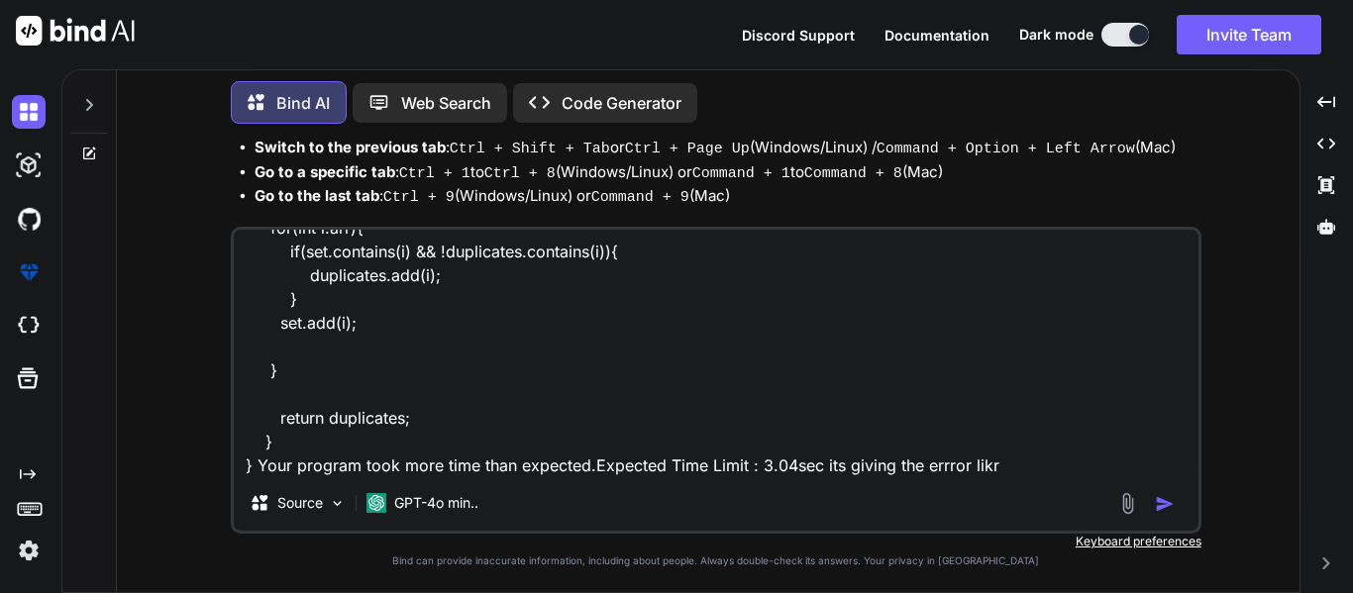
type textarea "class Solution { public ArrayList<Integer> findDuplicates(int[] arr) { ArrayLis…"
type textarea "x"
type textarea "class Solution { public ArrayList<Integer> findDuplicates(int[] arr) { ArrayLis…"
type textarea "x"
type textarea "class Solution { public ArrayList<Integer> findDuplicates(int[] arr) { ArrayLis…"
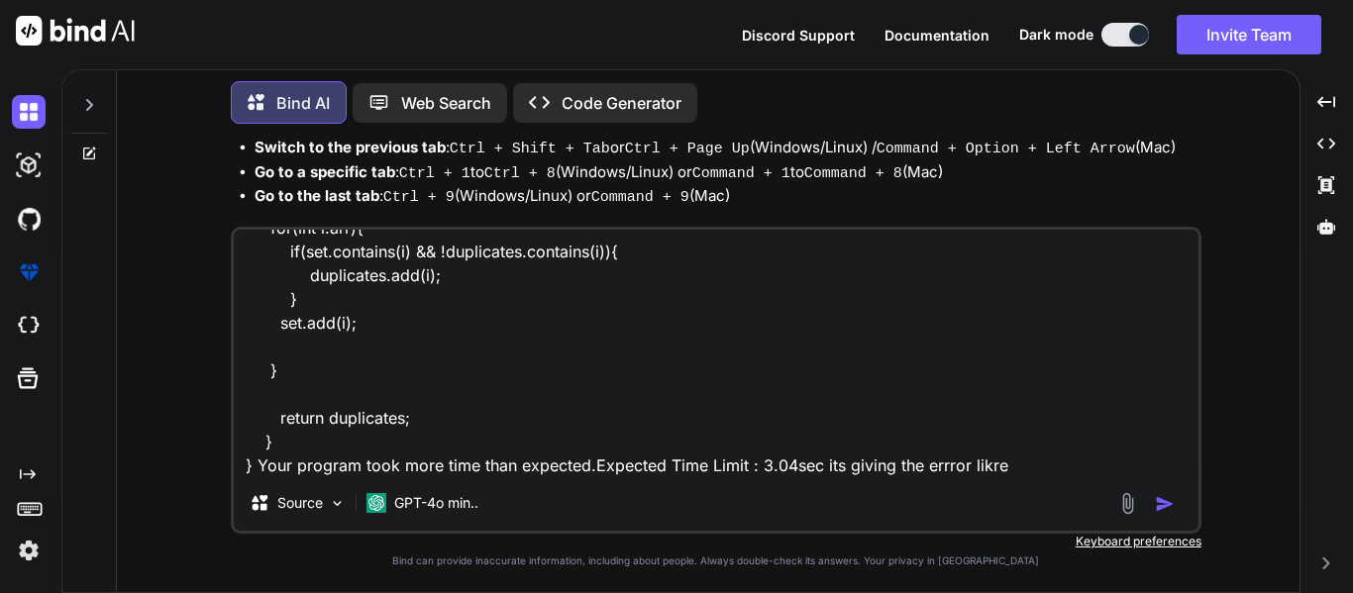
type textarea "x"
type textarea "class Solution { public ArrayList<Integer> findDuplicates(int[] arr) { ArrayLis…"
type textarea "x"
type textarea "class Solution { public ArrayList<Integer> findDuplicates(int[] arr) { ArrayLis…"
type textarea "x"
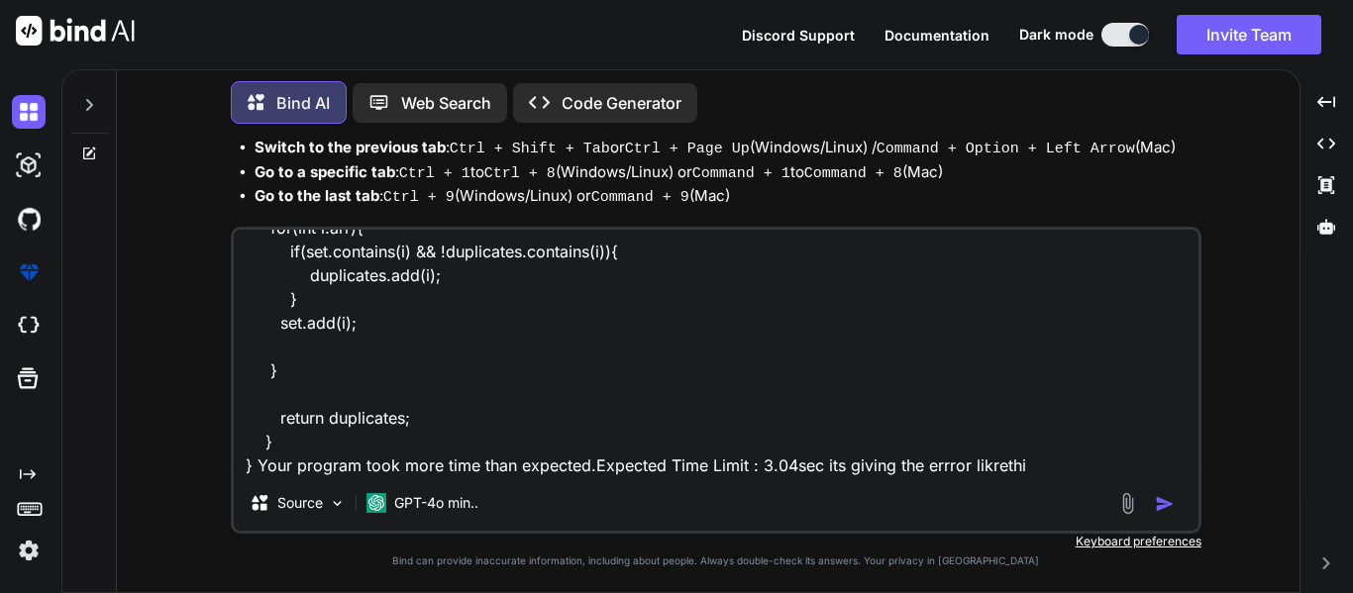
type textarea "class Solution { public ArrayList<Integer> findDuplicates(int[] arr) { ArrayLis…"
type textarea "x"
type textarea "class Solution { public ArrayList<Integer> findDuplicates(int[] arr) { ArrayLis…"
type textarea "x"
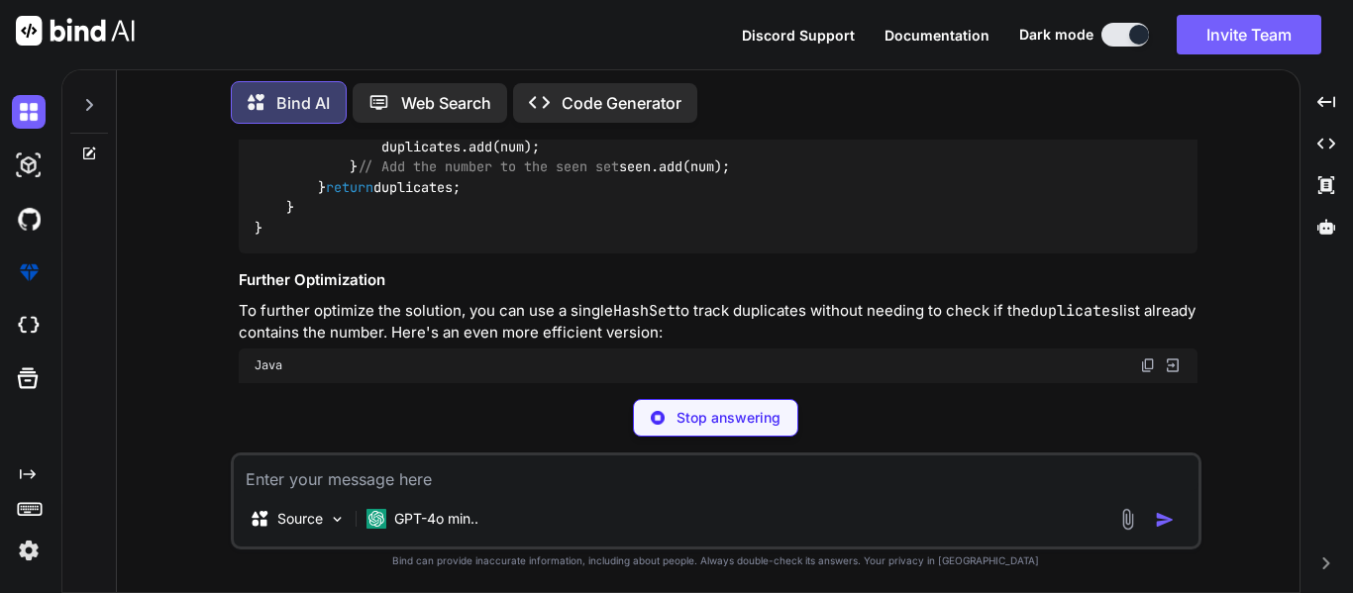
scroll to position [4184, 0]
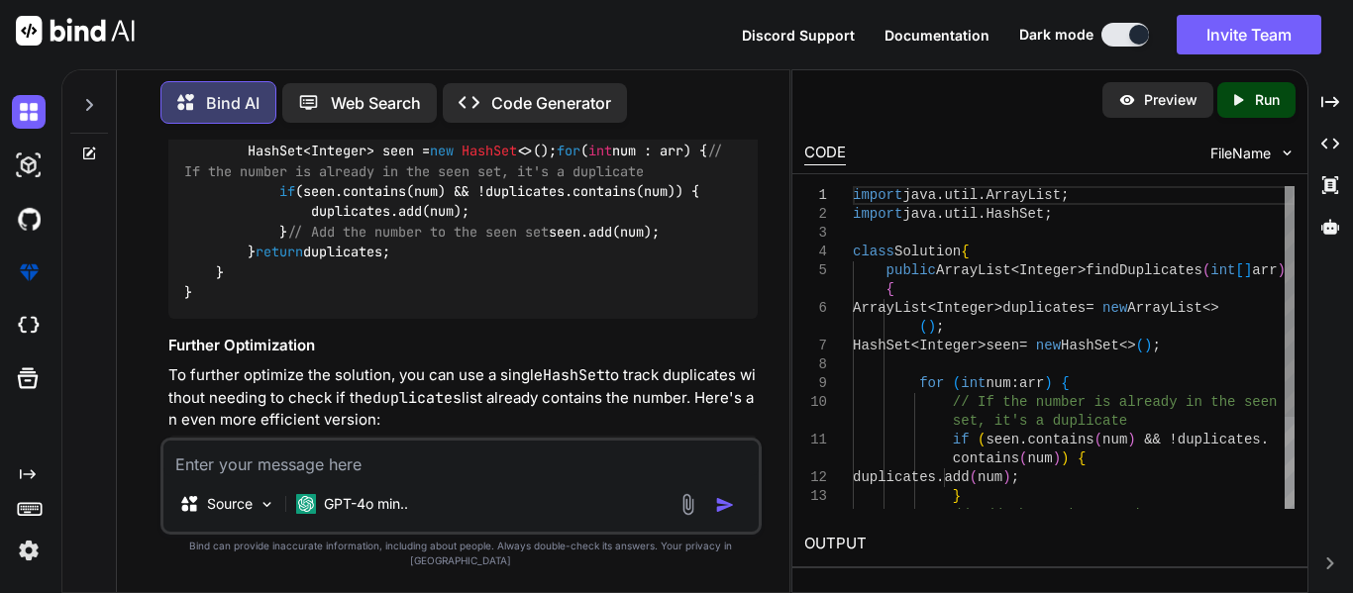
type textarea "x"
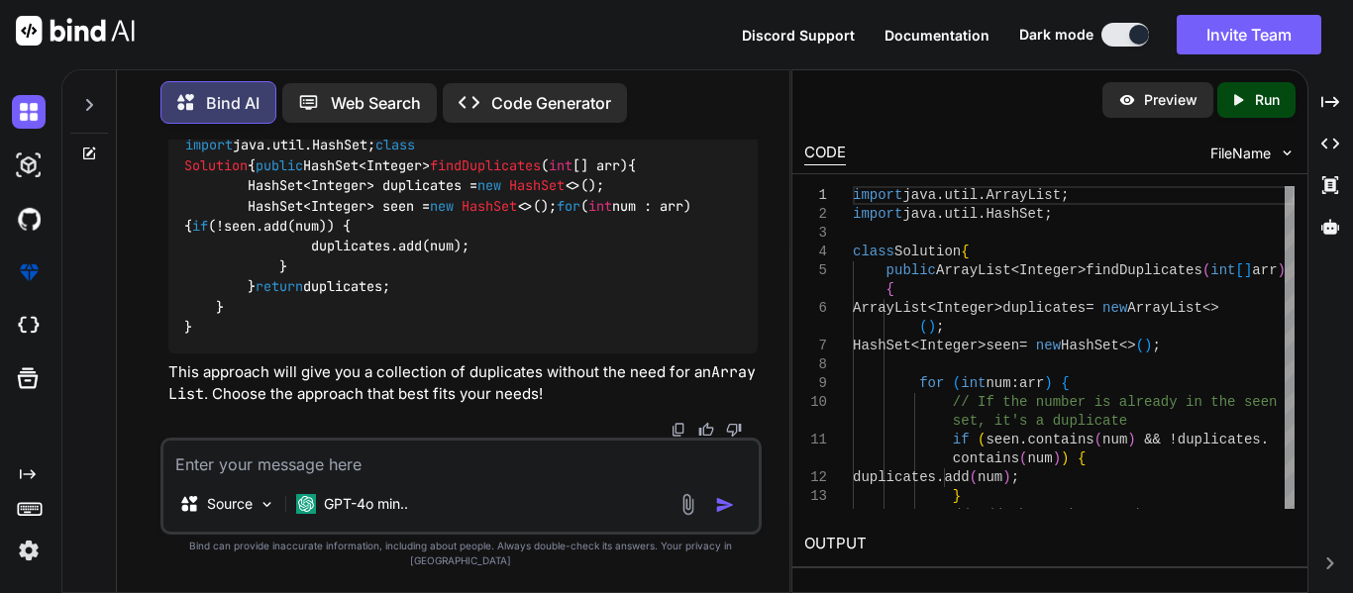
scroll to position [5133, 0]
